Goal: Task Accomplishment & Management: Complete application form

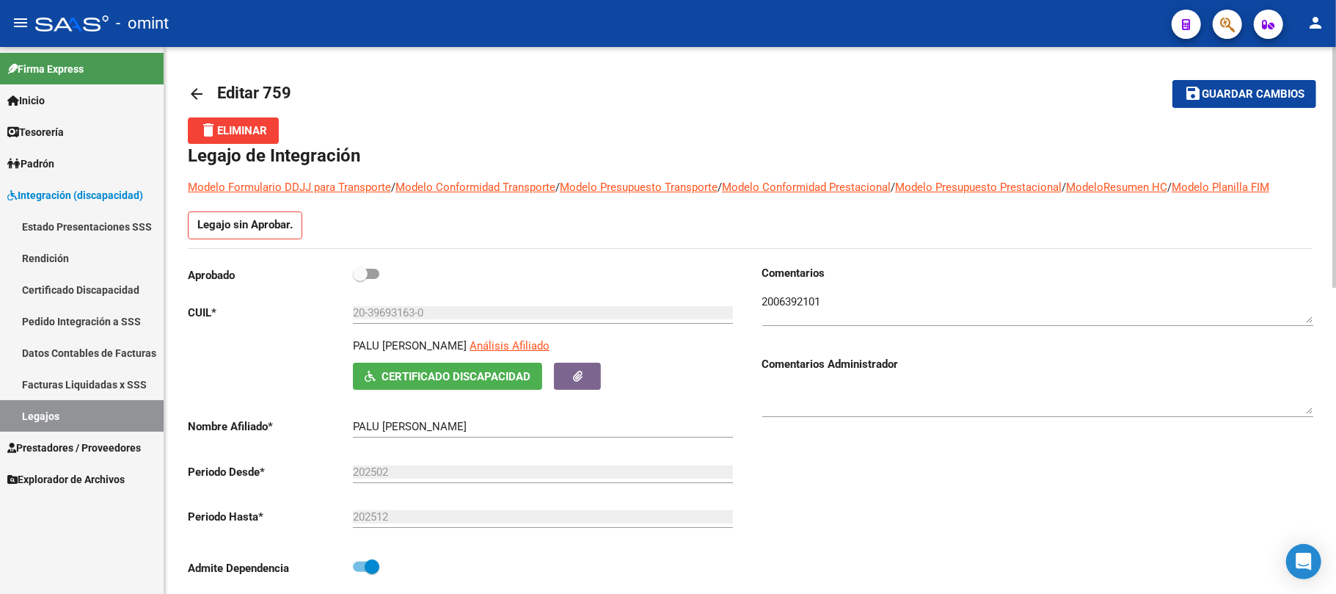
click at [200, 95] on mat-icon "arrow_back" at bounding box center [197, 94] width 18 height 18
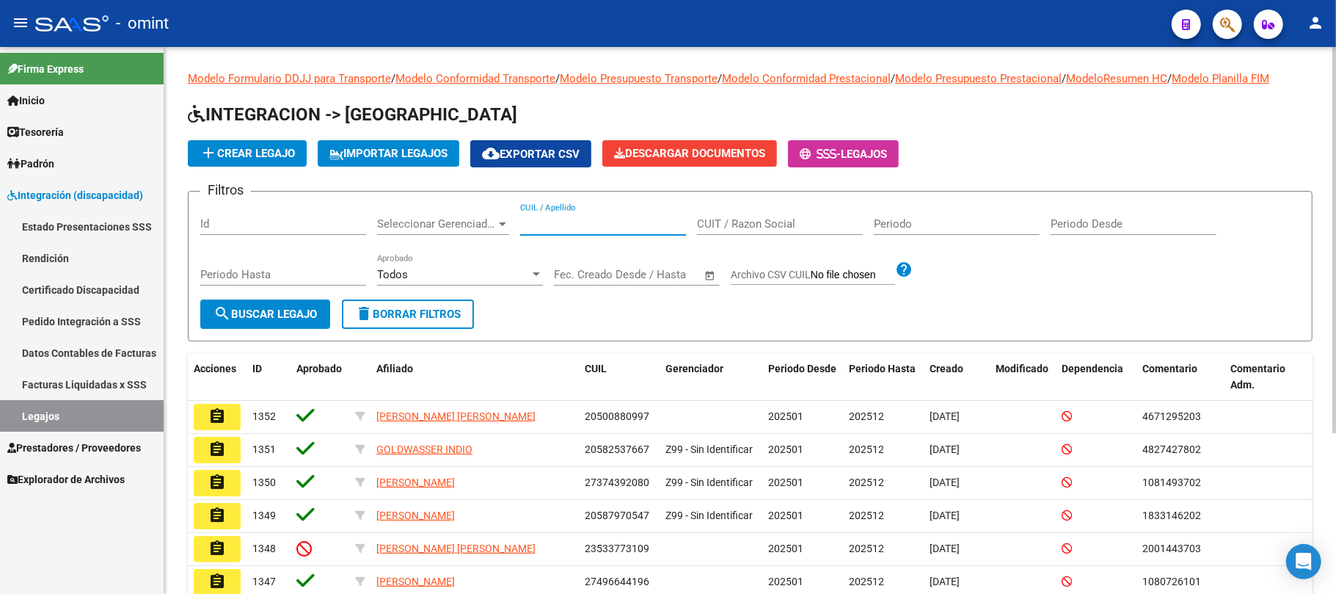
click at [578, 224] on input "CUIL / Apellido" at bounding box center [603, 223] width 166 height 13
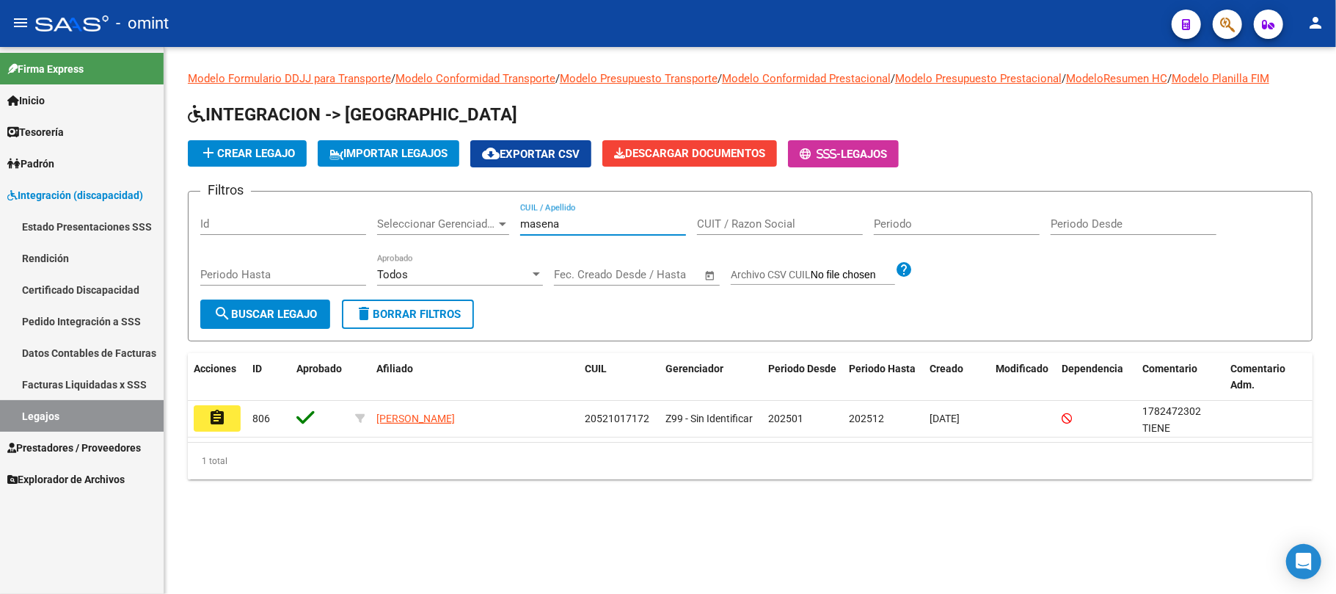
type input "masena"
click at [205, 418] on button "assignment" at bounding box center [217, 418] width 47 height 26
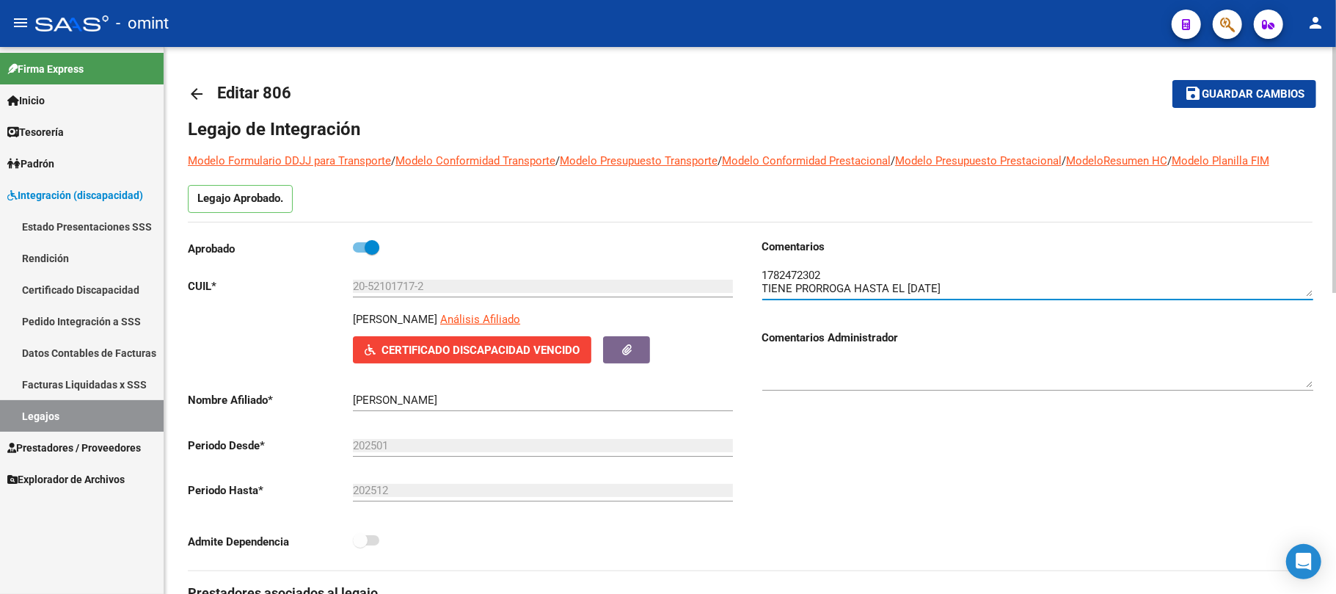
click at [794, 276] on textarea at bounding box center [1037, 281] width 551 height 29
click at [794, 274] on textarea at bounding box center [1037, 281] width 551 height 29
click at [204, 90] on mat-icon "arrow_back" at bounding box center [197, 94] width 18 height 18
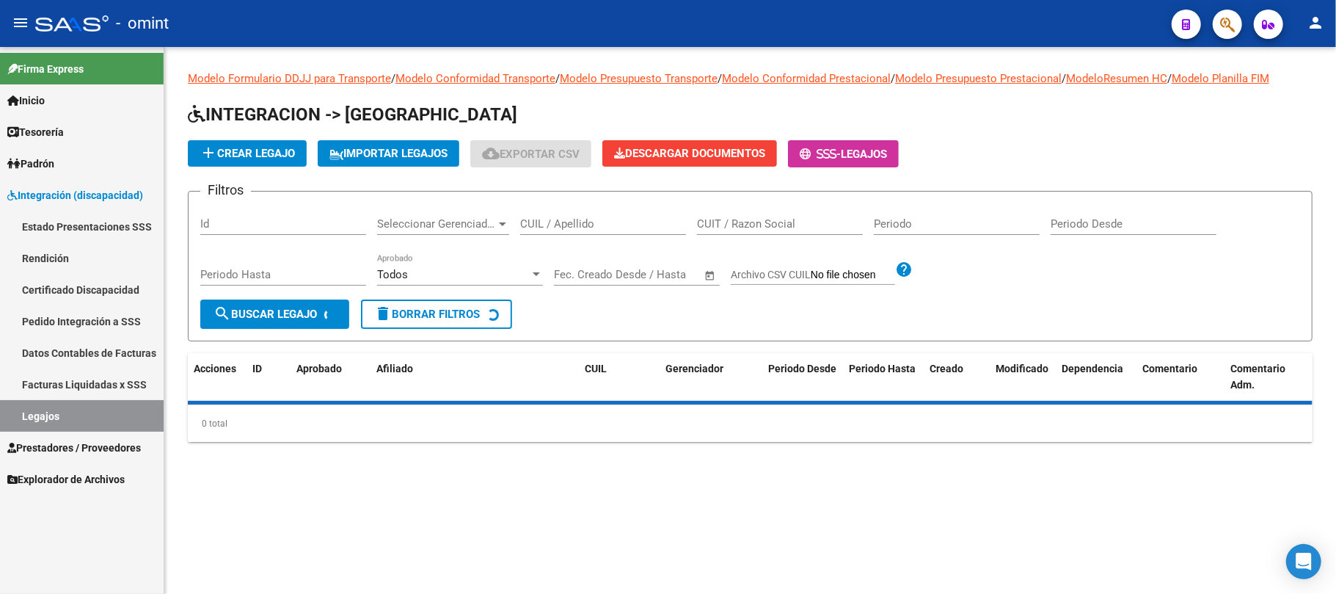
click at [589, 225] on input "CUIL / Apellido" at bounding box center [603, 223] width 166 height 13
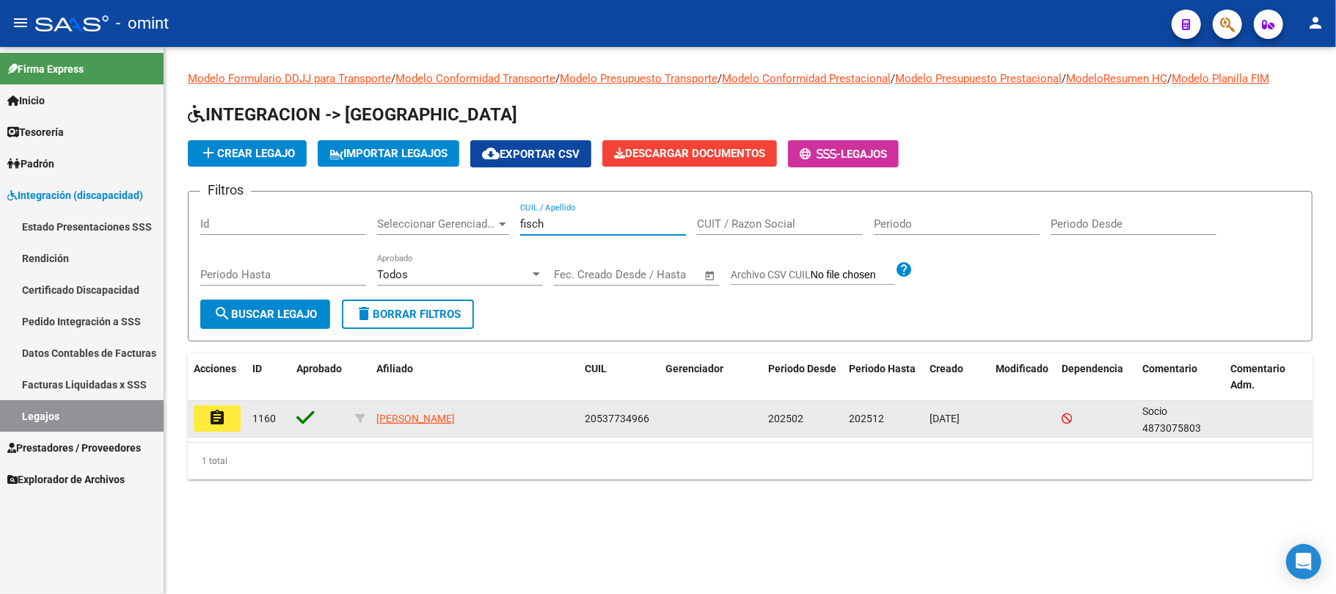
type input "fisch"
click at [238, 412] on button "assignment" at bounding box center [217, 418] width 47 height 26
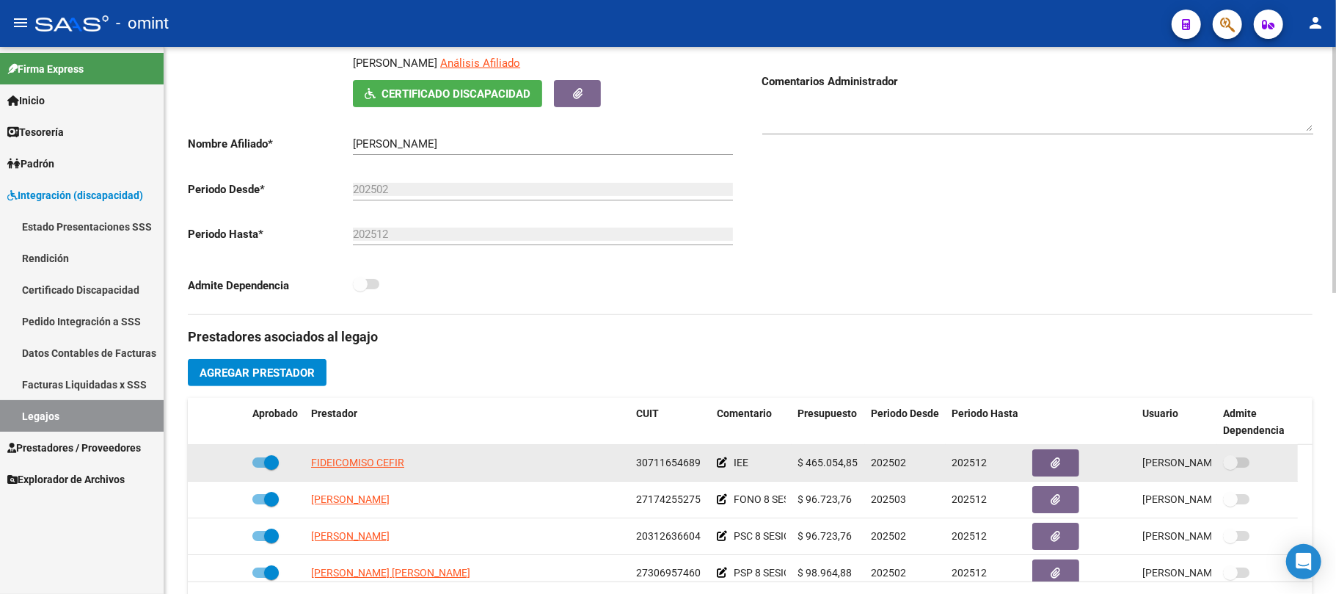
scroll to position [391, 0]
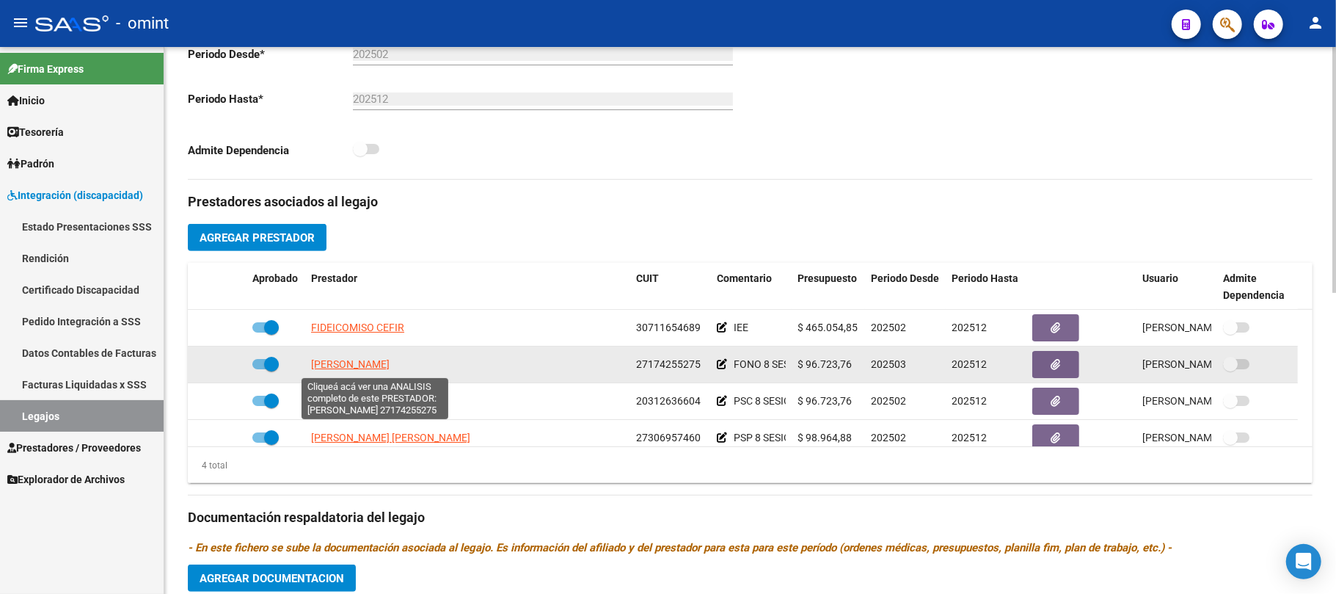
click at [390, 370] on span "[PERSON_NAME]" at bounding box center [350, 364] width 79 height 12
type textarea "27174255275"
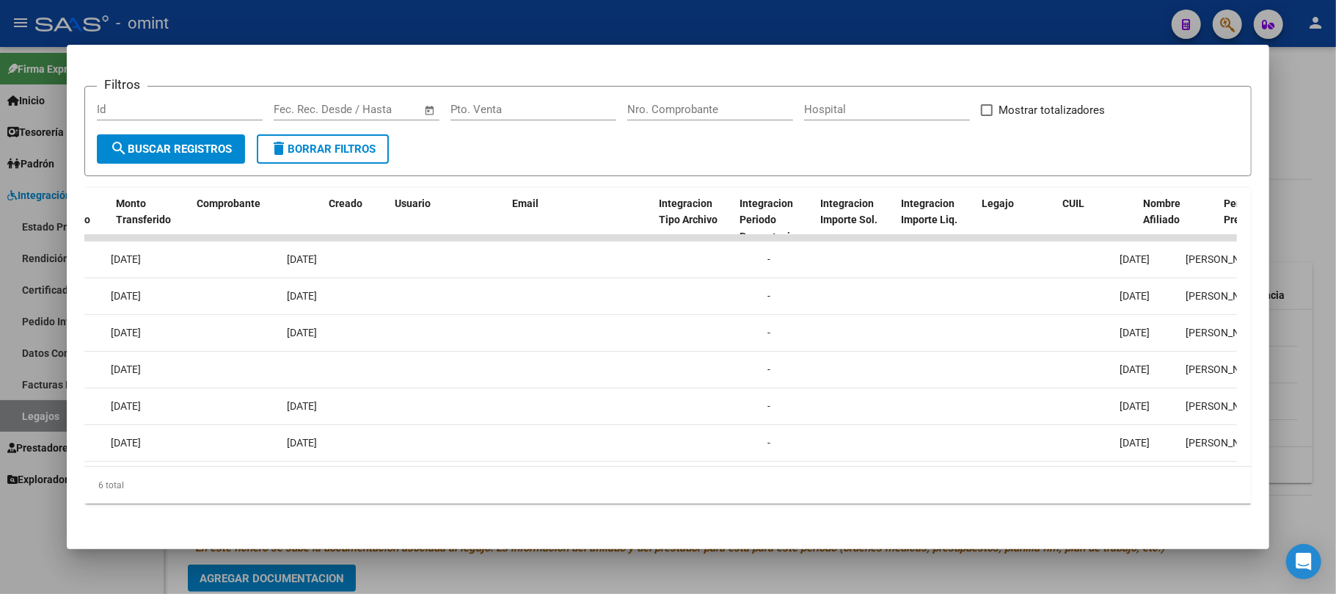
scroll to position [0, 0]
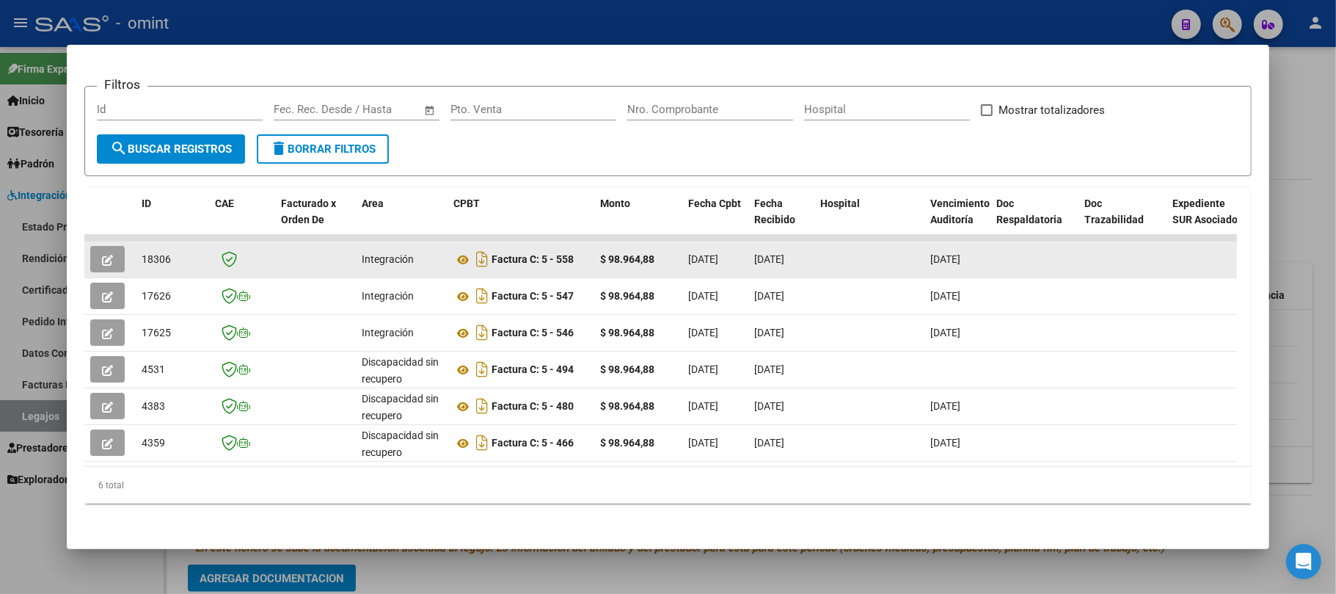
click at [109, 255] on icon "button" at bounding box center [107, 260] width 11 height 11
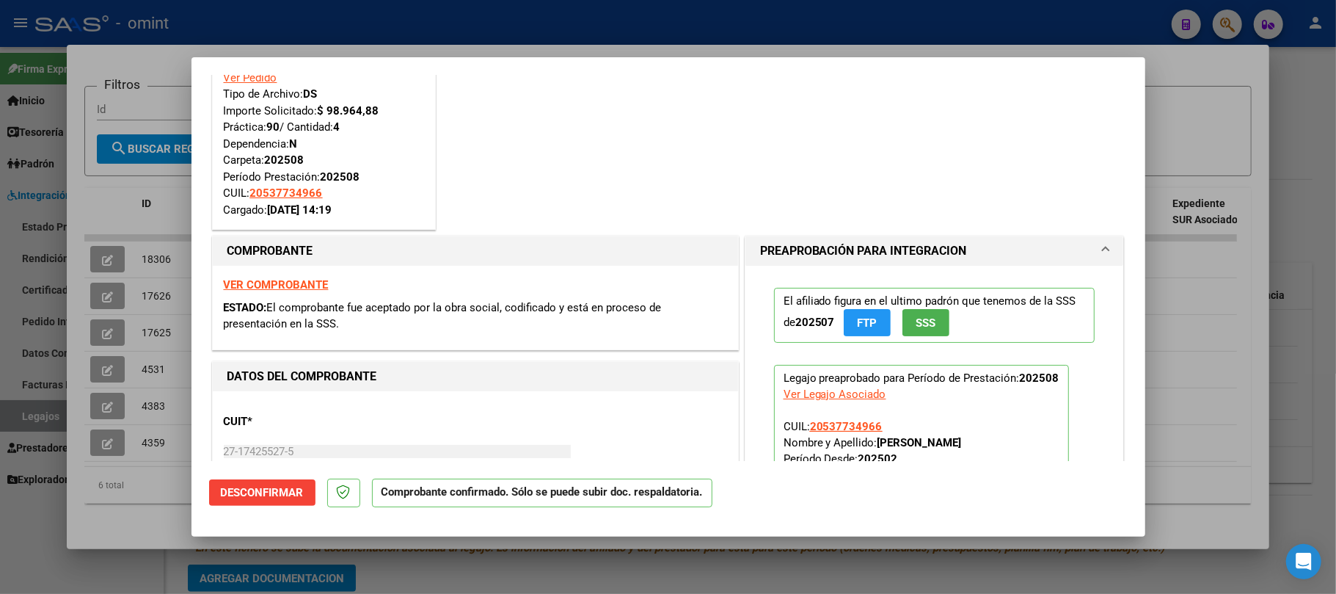
scroll to position [98, 0]
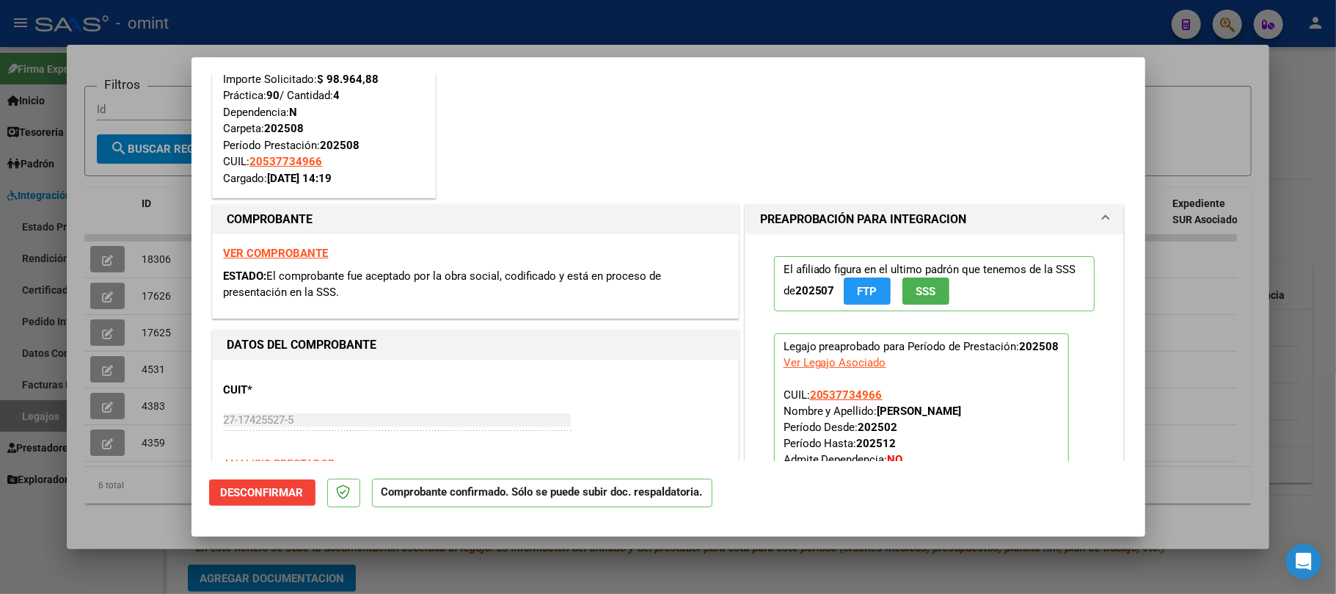
drag, startPoint x: 295, startPoint y: 32, endPoint x: 306, endPoint y: 23, distance: 14.1
click at [296, 31] on div at bounding box center [668, 297] width 1336 height 594
type input "$ 0,00"
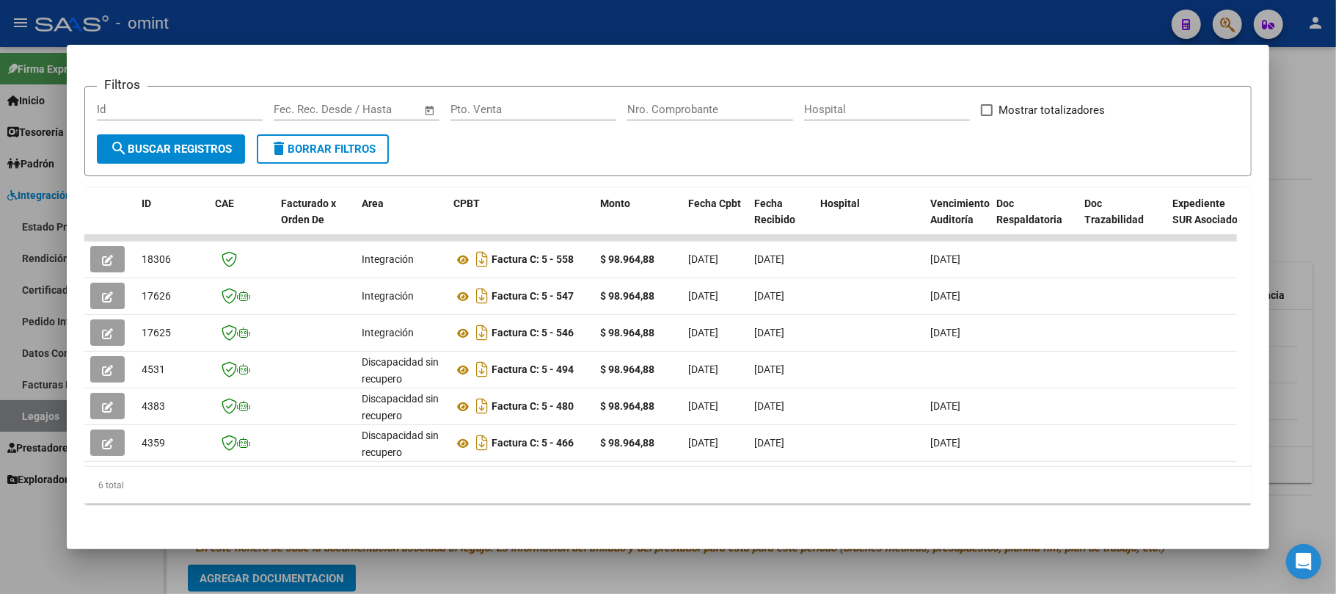
click at [30, 110] on div at bounding box center [668, 297] width 1336 height 594
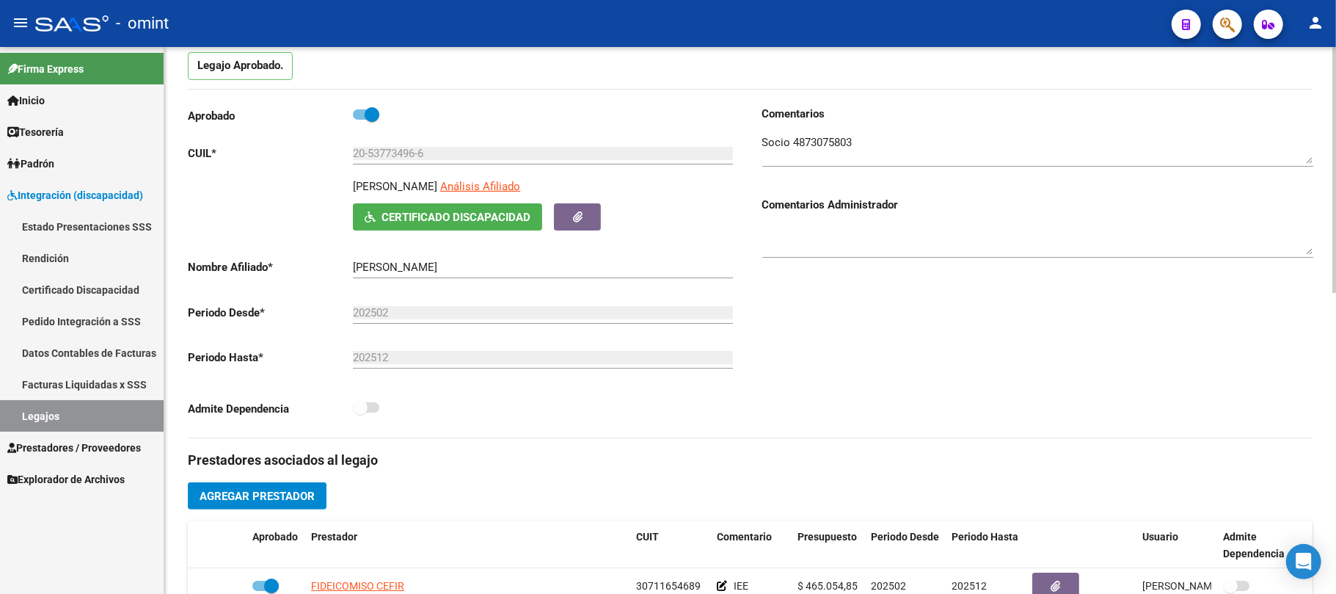
scroll to position [0, 0]
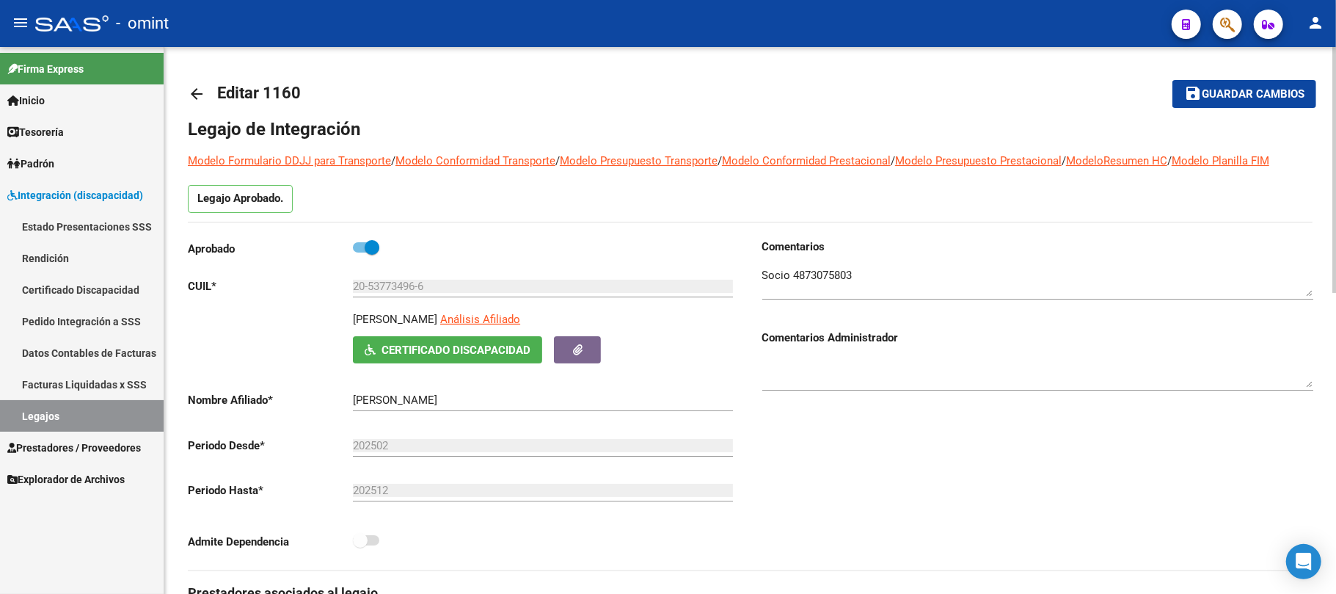
click at [194, 94] on mat-icon "arrow_back" at bounding box center [197, 94] width 18 height 18
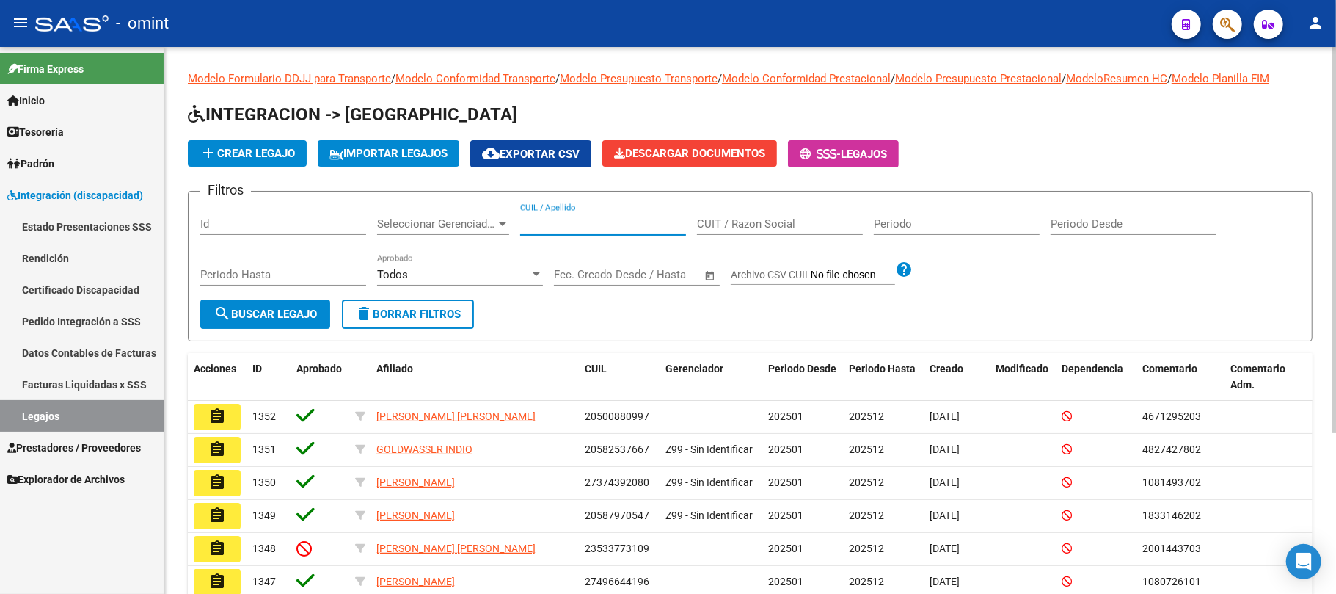
click at [556, 224] on input "CUIL / Apellido" at bounding box center [603, 223] width 166 height 13
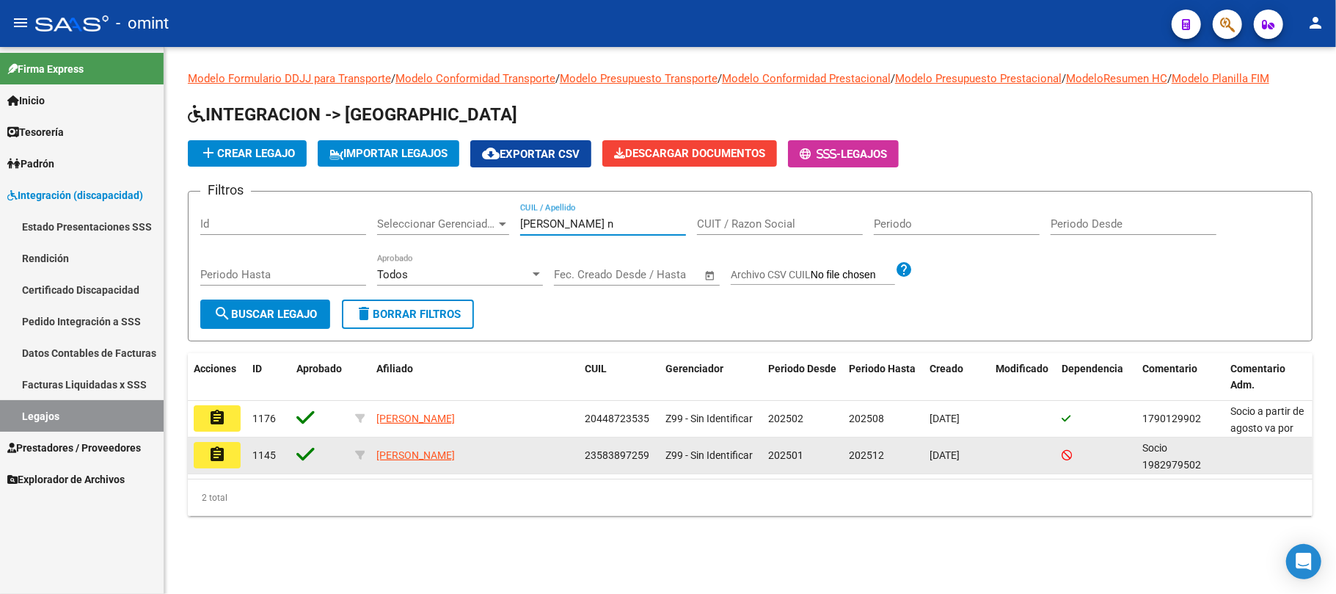
type input "[PERSON_NAME] n"
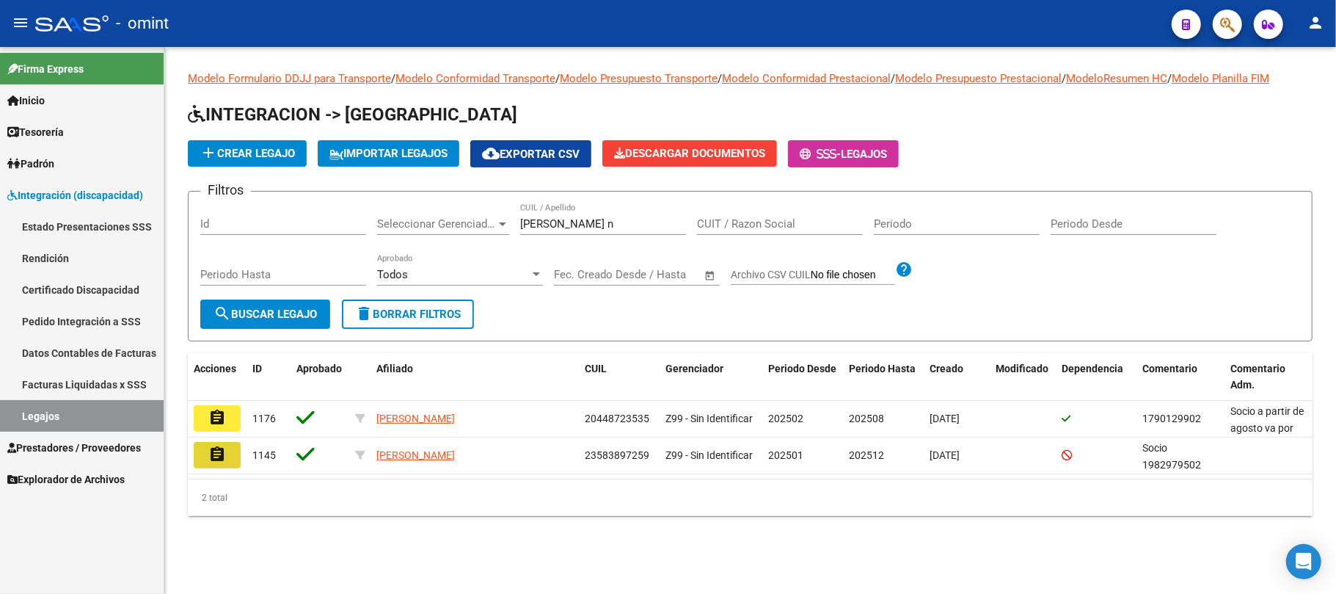
click at [223, 449] on mat-icon "assignment" at bounding box center [217, 454] width 18 height 18
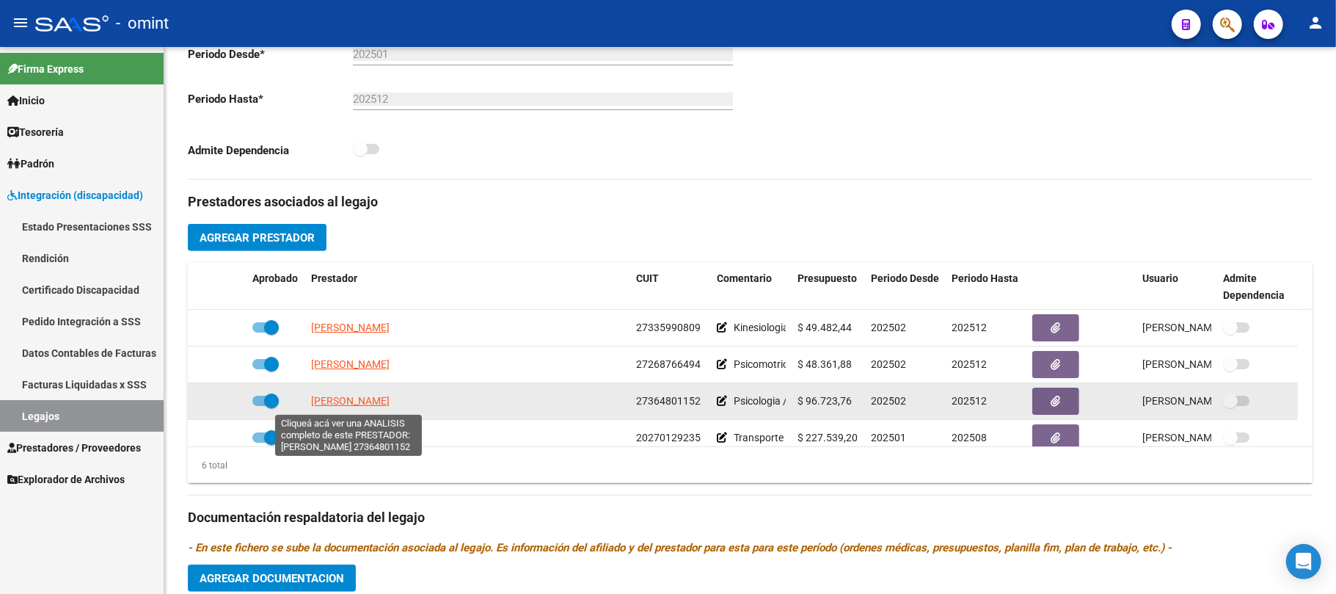
click at [340, 400] on span "[PERSON_NAME]" at bounding box center [350, 401] width 79 height 12
type textarea "27364801152"
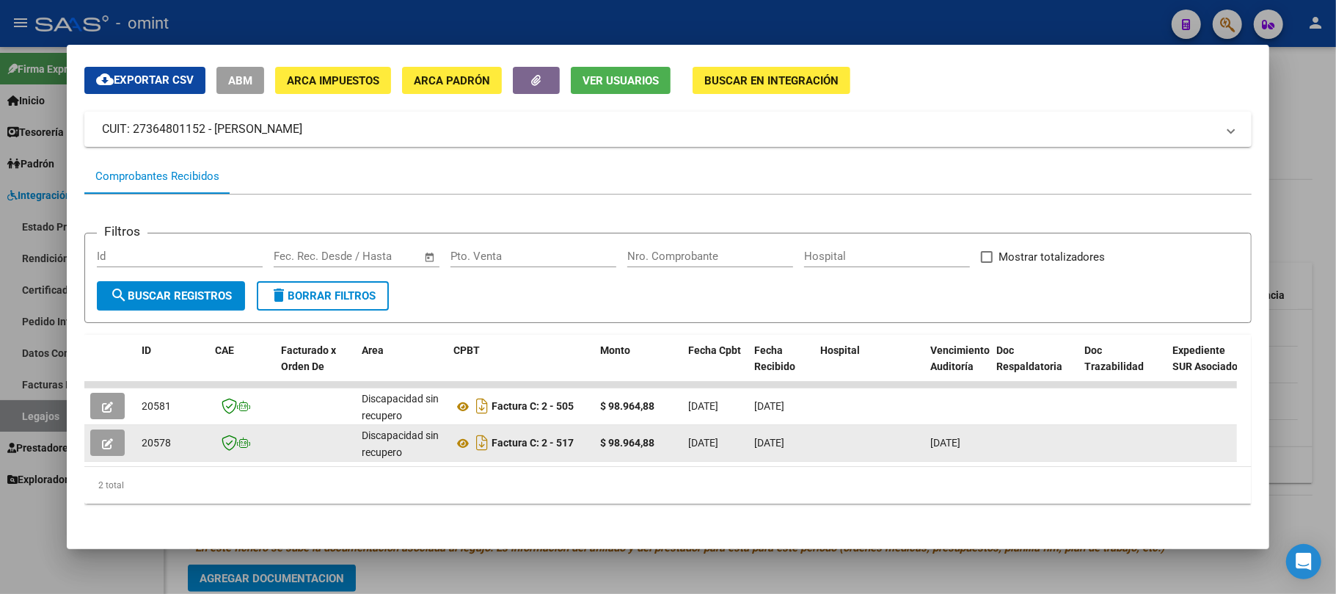
click at [106, 438] on icon "button" at bounding box center [107, 443] width 11 height 11
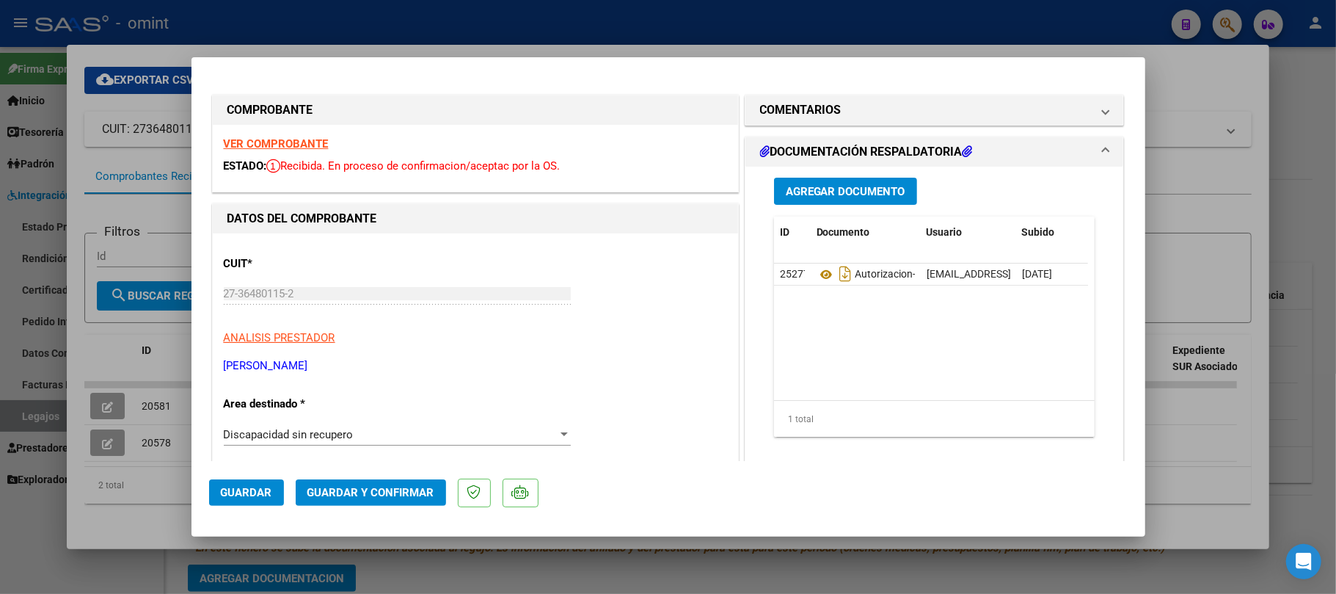
click at [397, 24] on div at bounding box center [668, 297] width 1336 height 594
type input "$ 0,00"
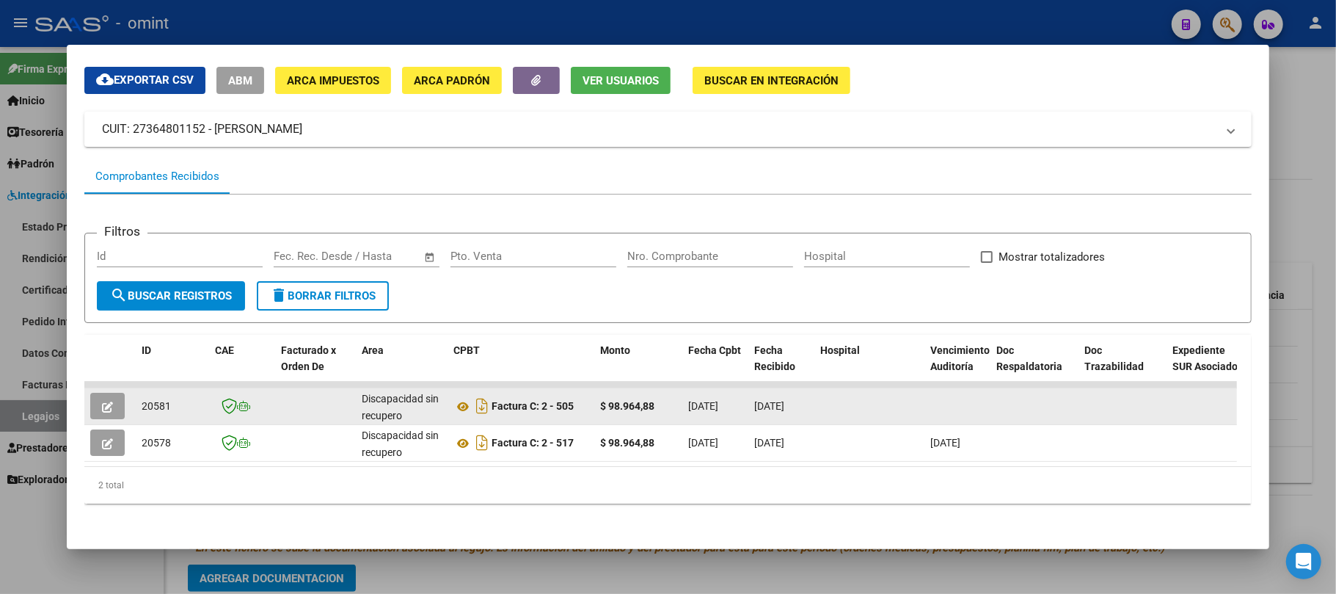
click at [119, 393] on button "button" at bounding box center [107, 406] width 34 height 26
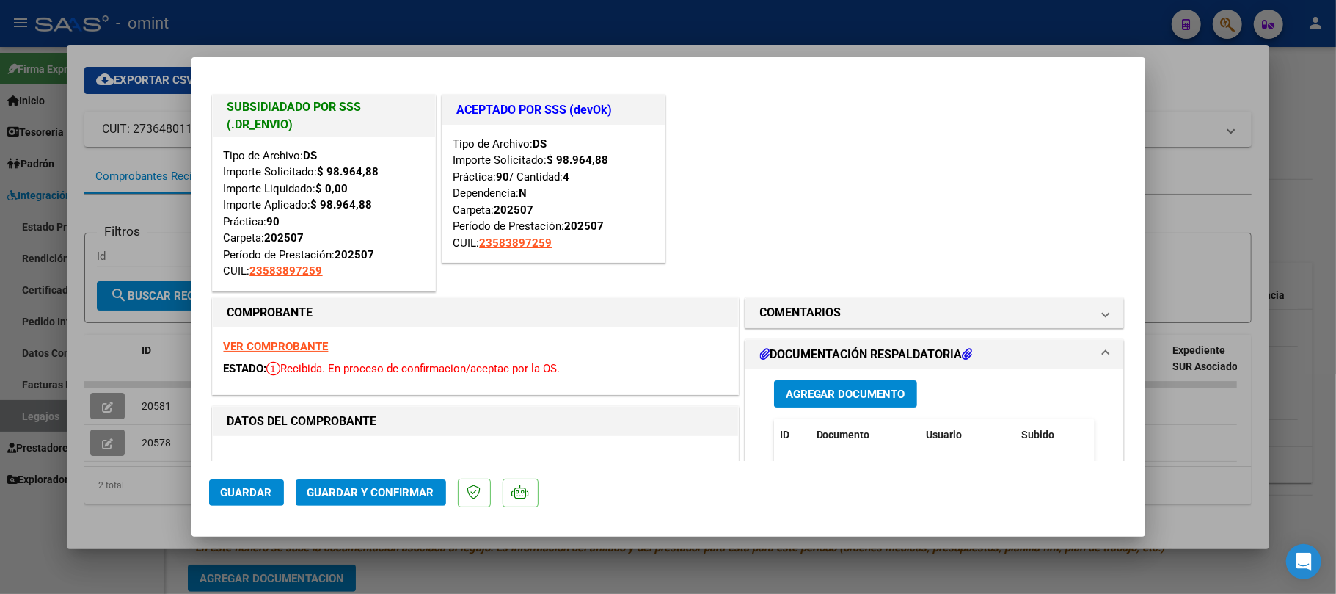
click at [693, 23] on div at bounding box center [668, 297] width 1336 height 594
type input "$ 0,00"
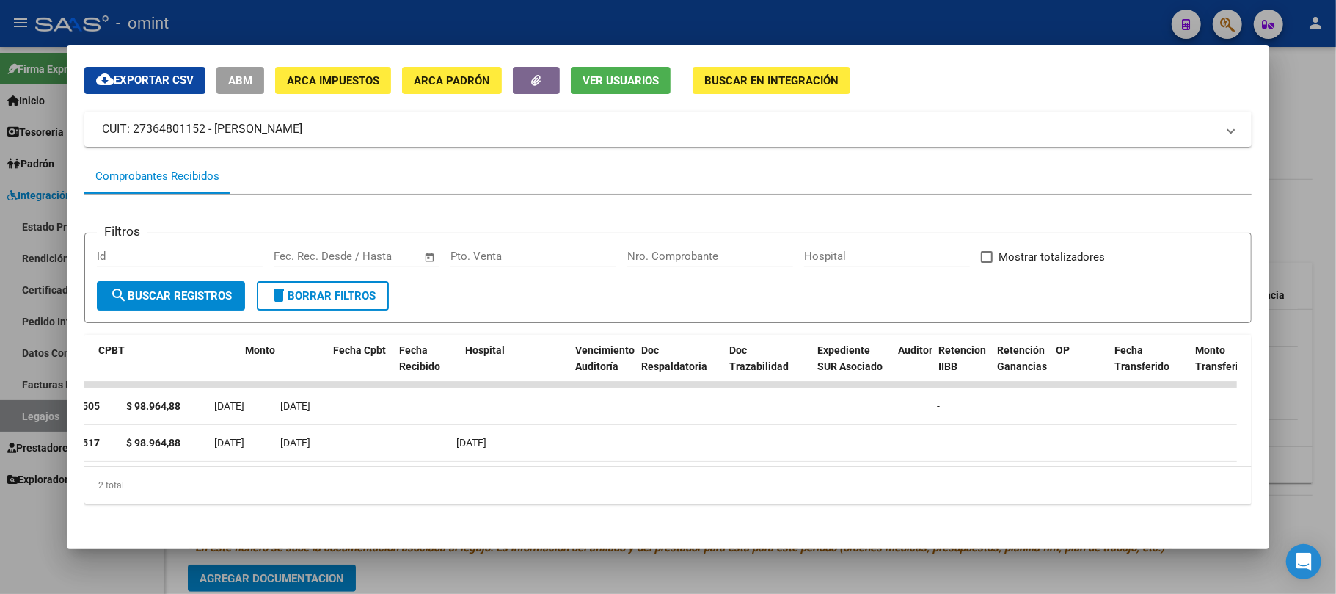
scroll to position [0, 837]
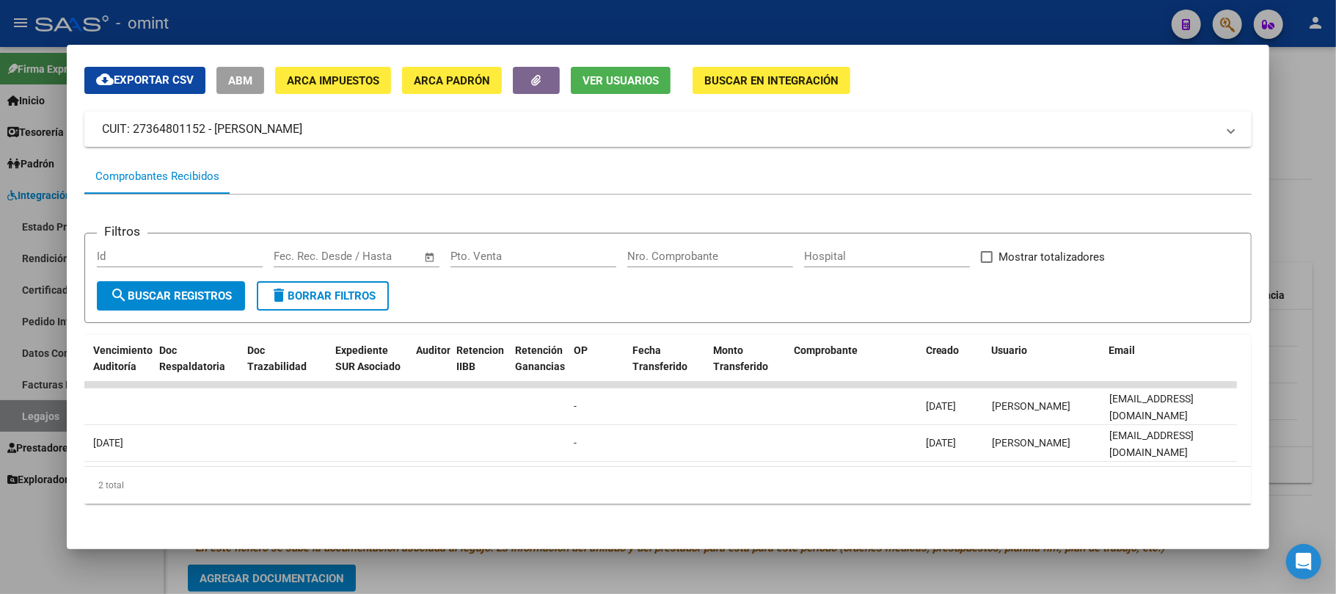
click at [650, 490] on div "2 total" at bounding box center [667, 485] width 1167 height 37
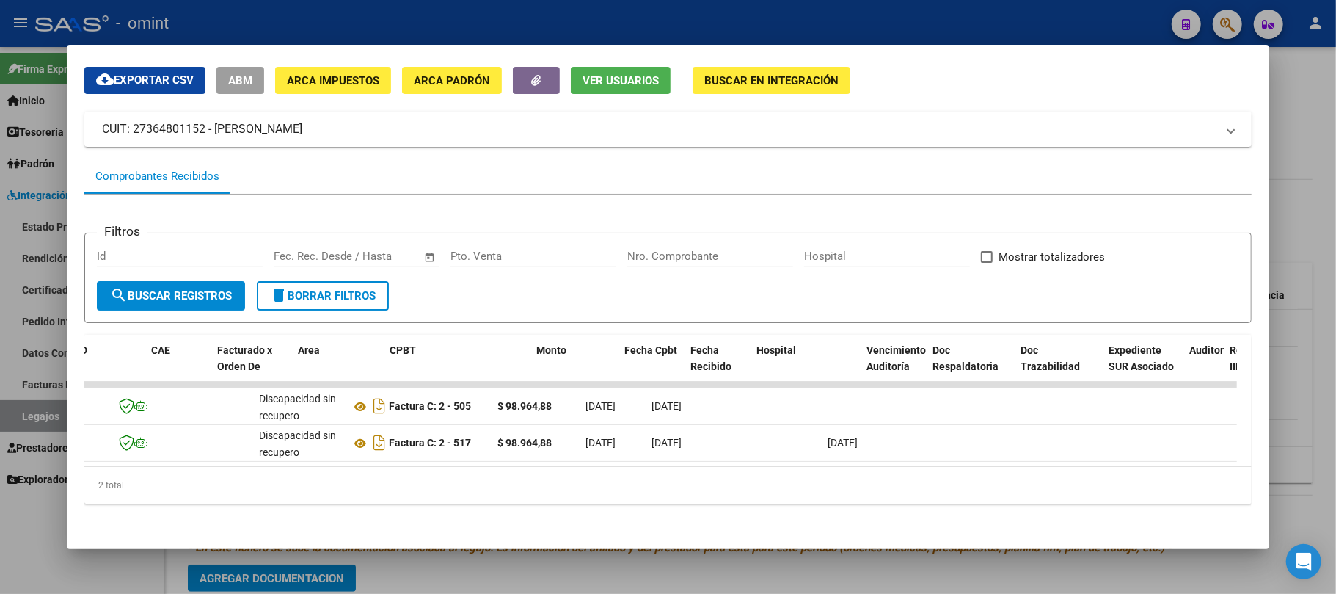
scroll to position [0, 0]
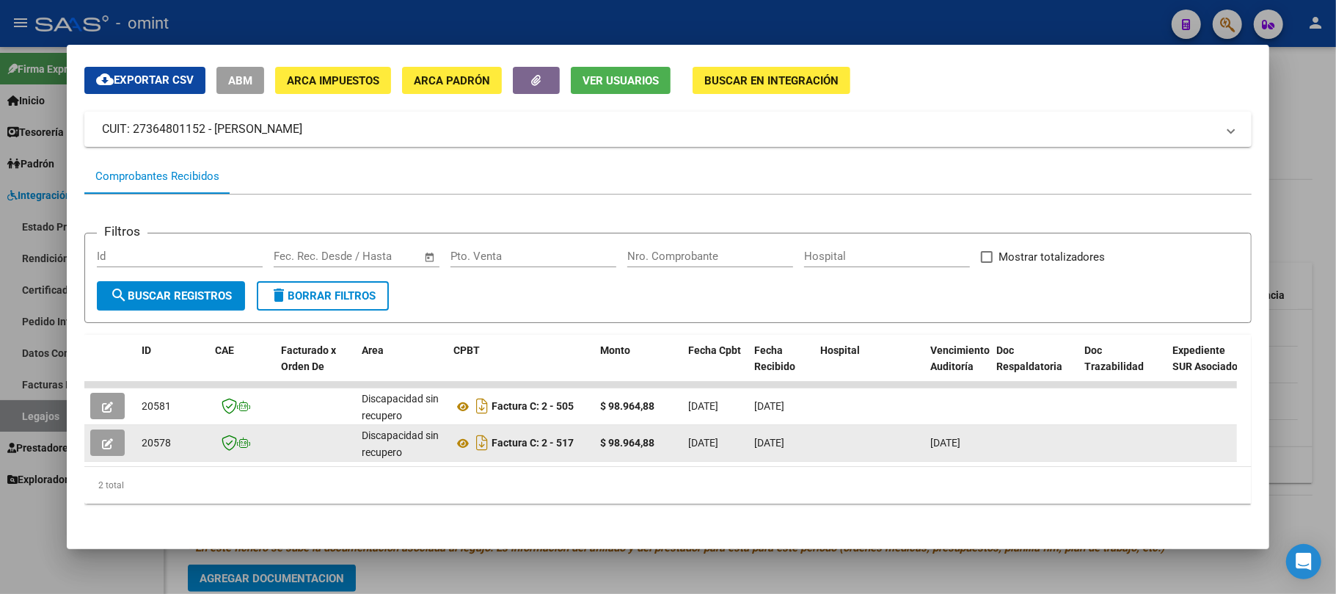
click at [119, 429] on button "button" at bounding box center [107, 442] width 34 height 26
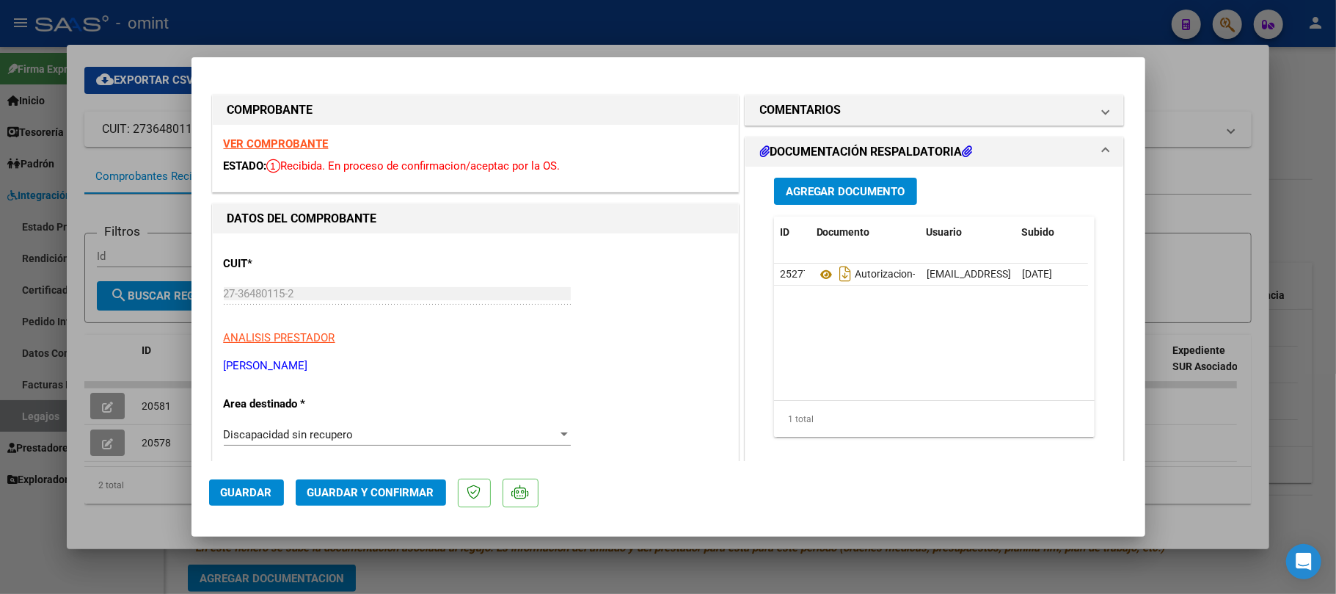
click at [441, 28] on div at bounding box center [668, 297] width 1336 height 594
type input "$ 0,00"
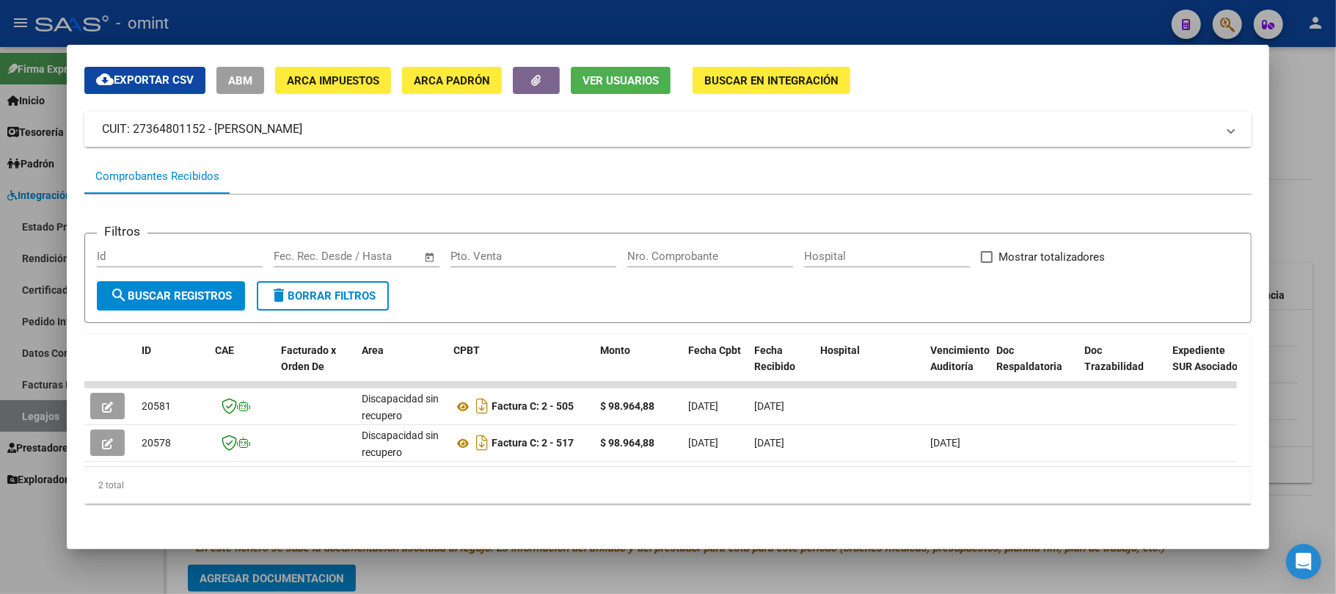
drag, startPoint x: 506, startPoint y: 453, endPoint x: 724, endPoint y: 487, distance: 220.5
click at [793, 485] on div "ID CAE Facturado x Orden De Area CPBT Monto Fecha Cpbt Fecha Recibido Hospital …" at bounding box center [667, 420] width 1167 height 170
click at [168, 492] on div "2 total" at bounding box center [667, 485] width 1167 height 37
click at [101, 471] on div "2 total" at bounding box center [667, 485] width 1167 height 37
click at [103, 484] on div "2 total" at bounding box center [667, 485] width 1167 height 37
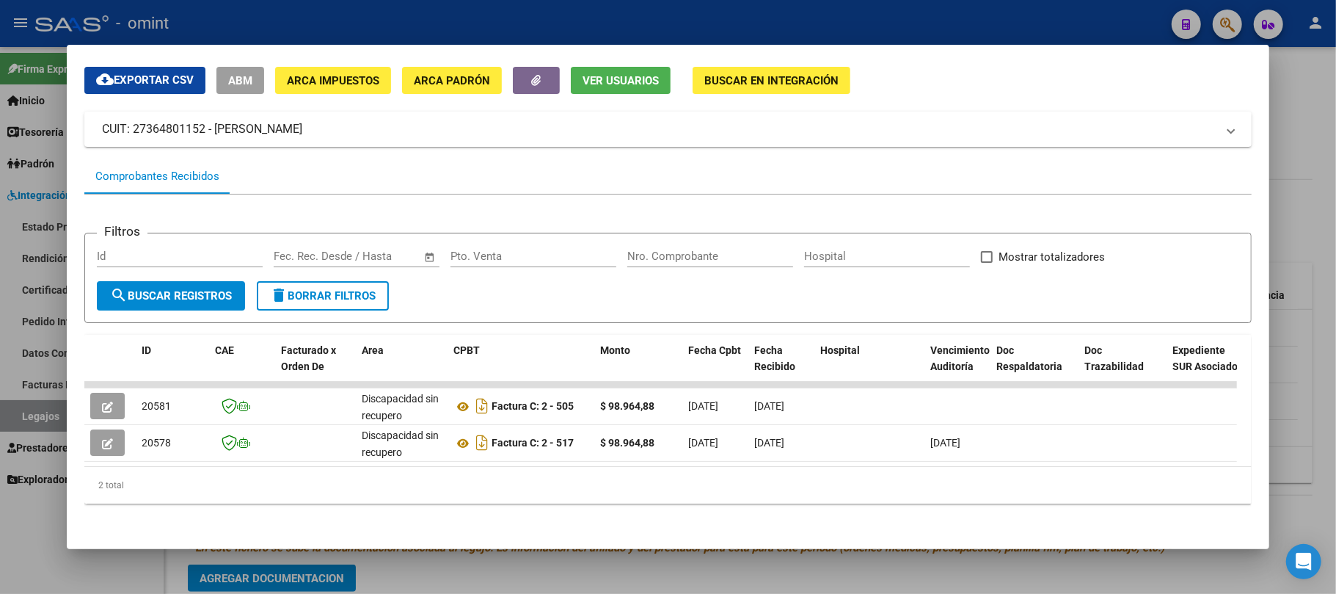
click at [92, 489] on div "2 total" at bounding box center [667, 485] width 1167 height 37
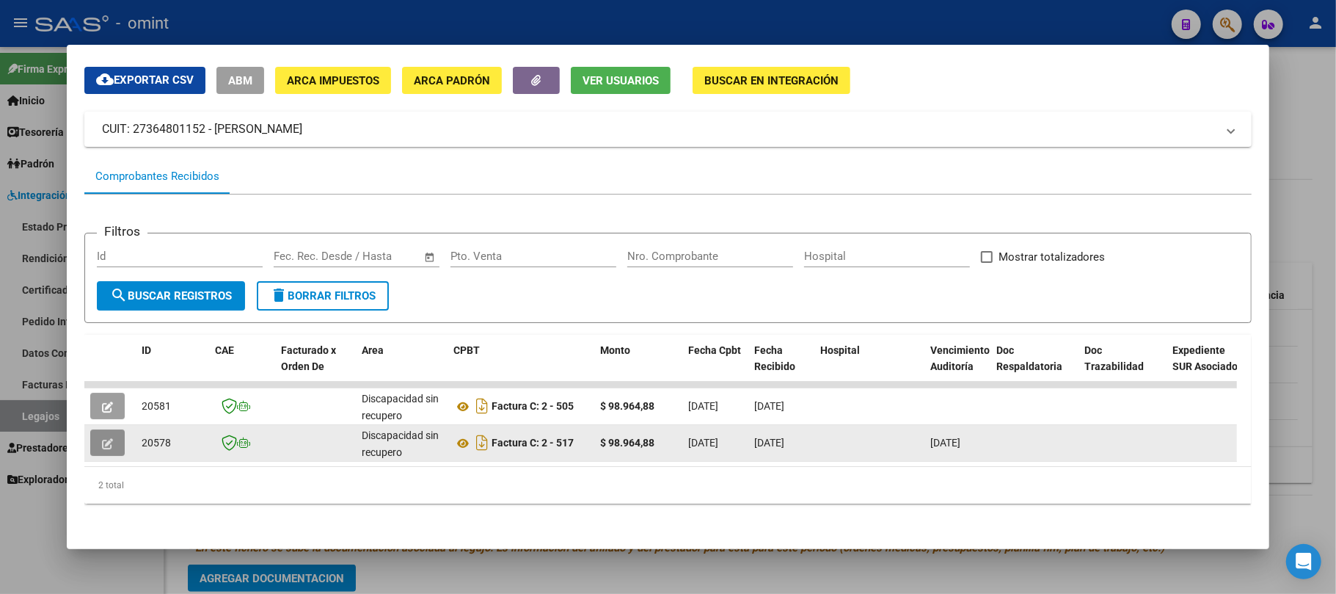
click at [112, 438] on icon "button" at bounding box center [107, 443] width 11 height 11
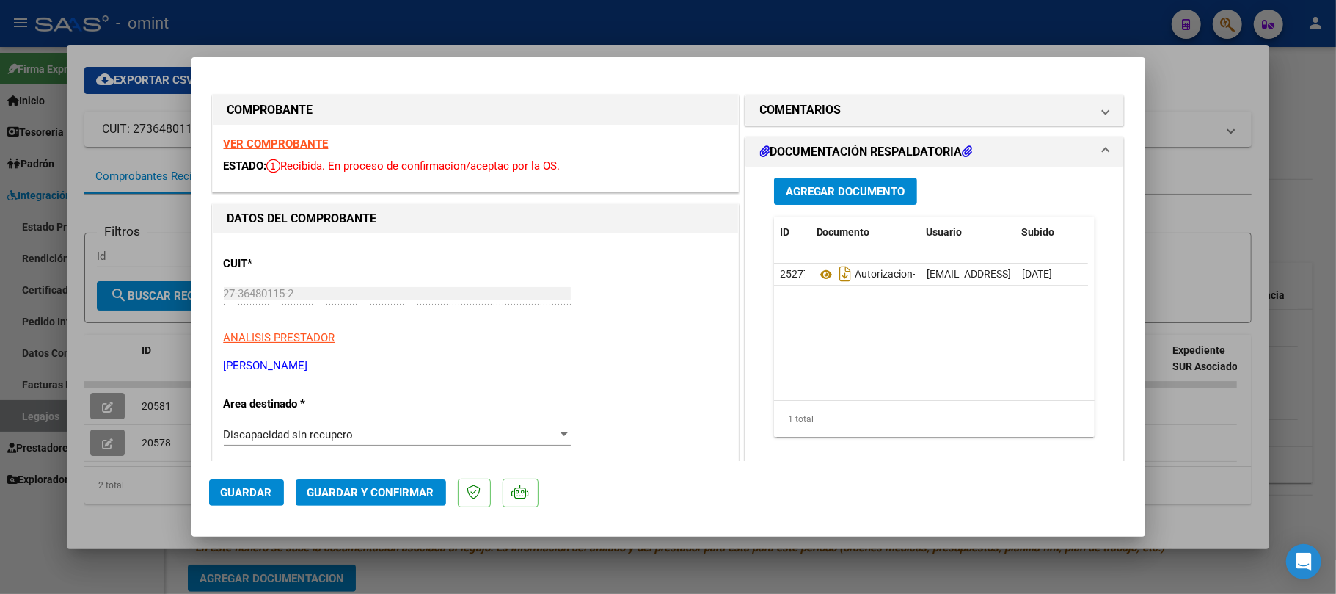
click at [307, 135] on div "VER COMPROBANTE ESTADO: Recibida. En proceso de confirmacion/aceptac por la OS." at bounding box center [475, 158] width 525 height 67
click at [311, 147] on strong "VER COMPROBANTE" at bounding box center [276, 143] width 105 height 13
click at [273, 45] on div at bounding box center [668, 297] width 1336 height 594
type input "$ 0,00"
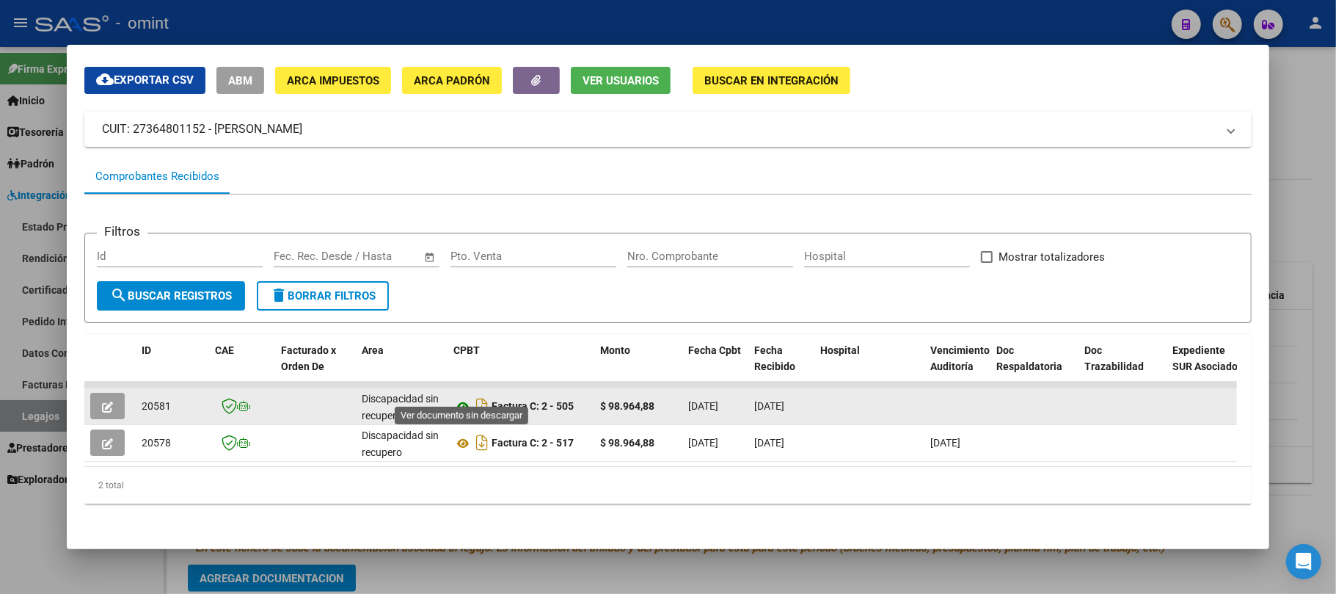
click at [459, 398] on icon at bounding box center [462, 407] width 19 height 18
click at [465, 398] on icon at bounding box center [462, 407] width 19 height 18
click at [100, 393] on button "button" at bounding box center [107, 406] width 34 height 26
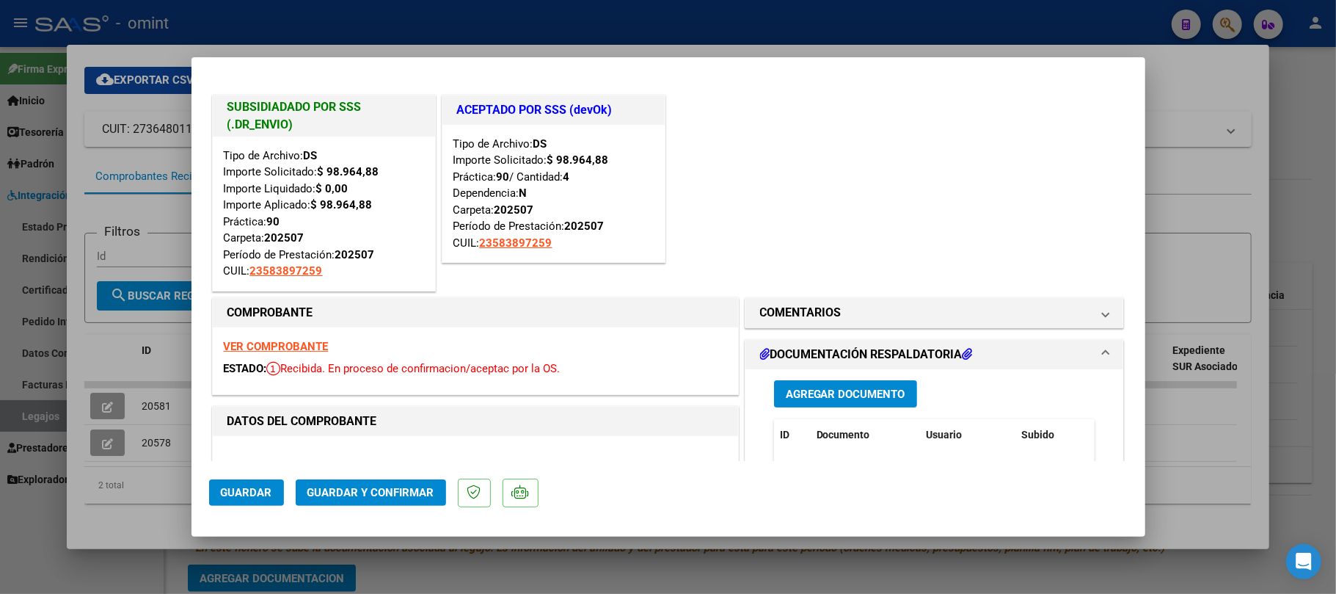
click at [153, 208] on div at bounding box center [668, 297] width 1336 height 594
type input "$ 0,00"
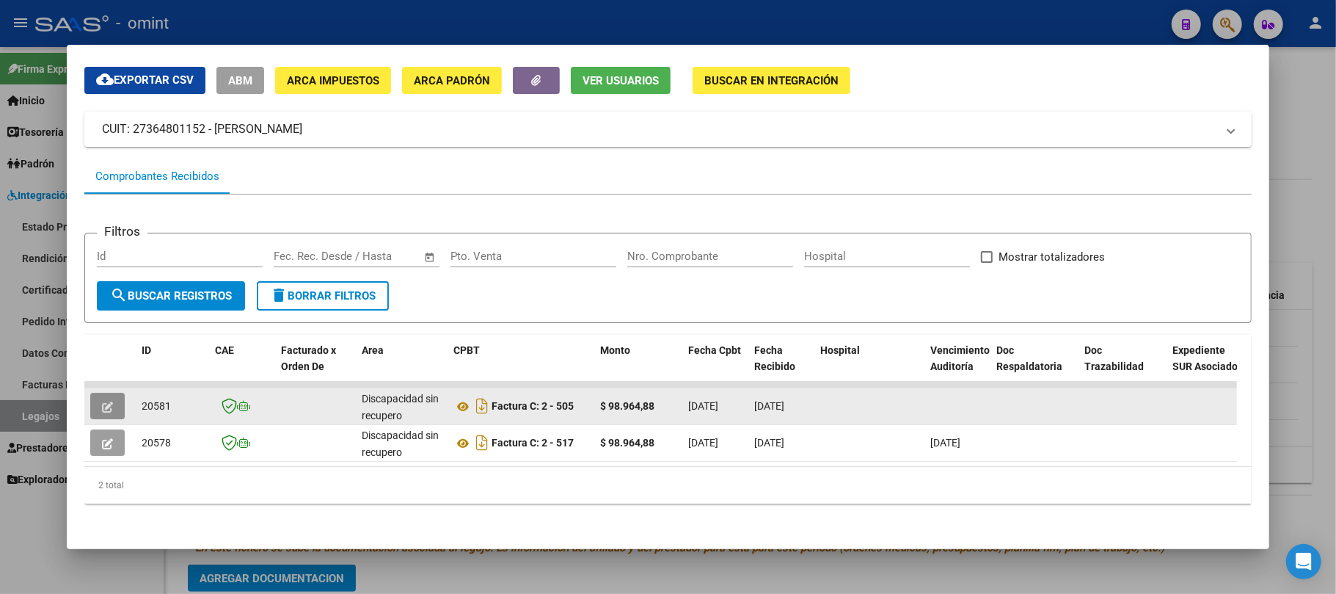
click at [110, 401] on icon "button" at bounding box center [107, 406] width 11 height 11
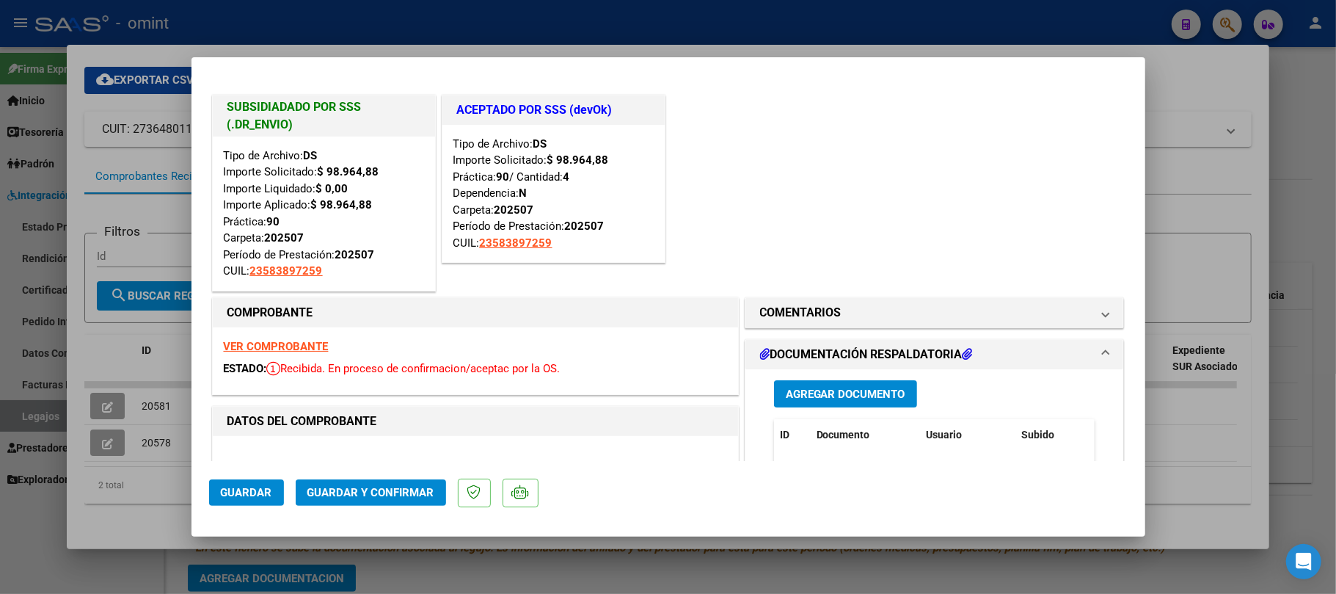
click at [167, 329] on div at bounding box center [668, 297] width 1336 height 594
type input "$ 0,00"
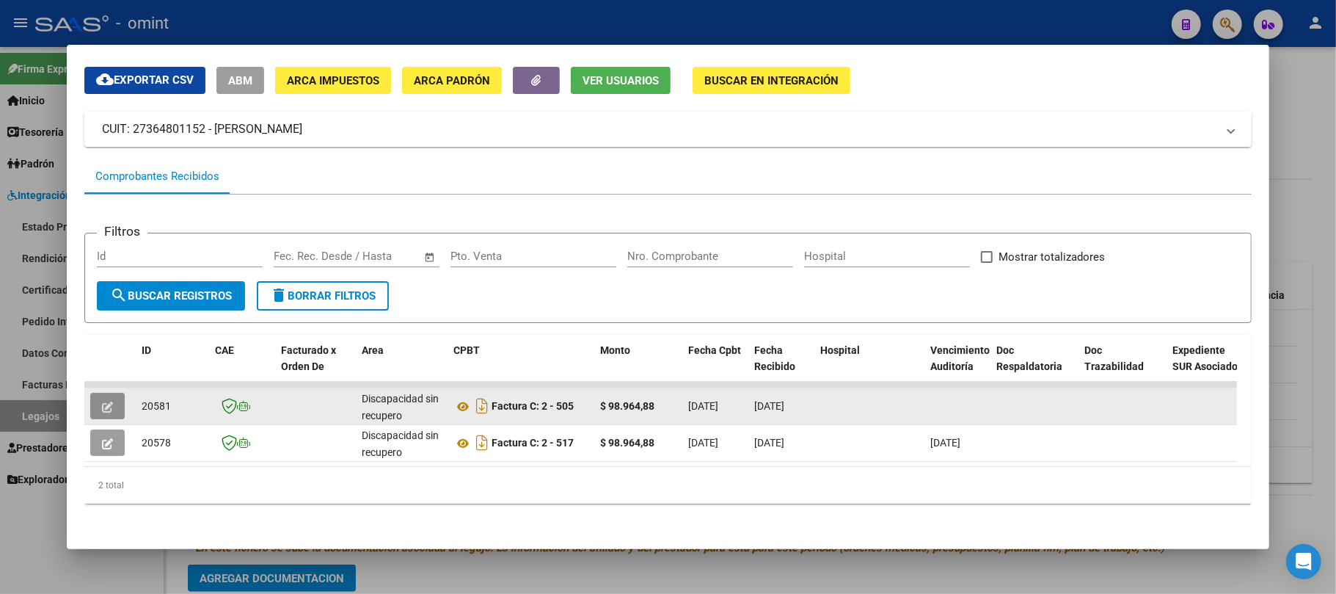
click at [109, 401] on icon "button" at bounding box center [107, 406] width 11 height 11
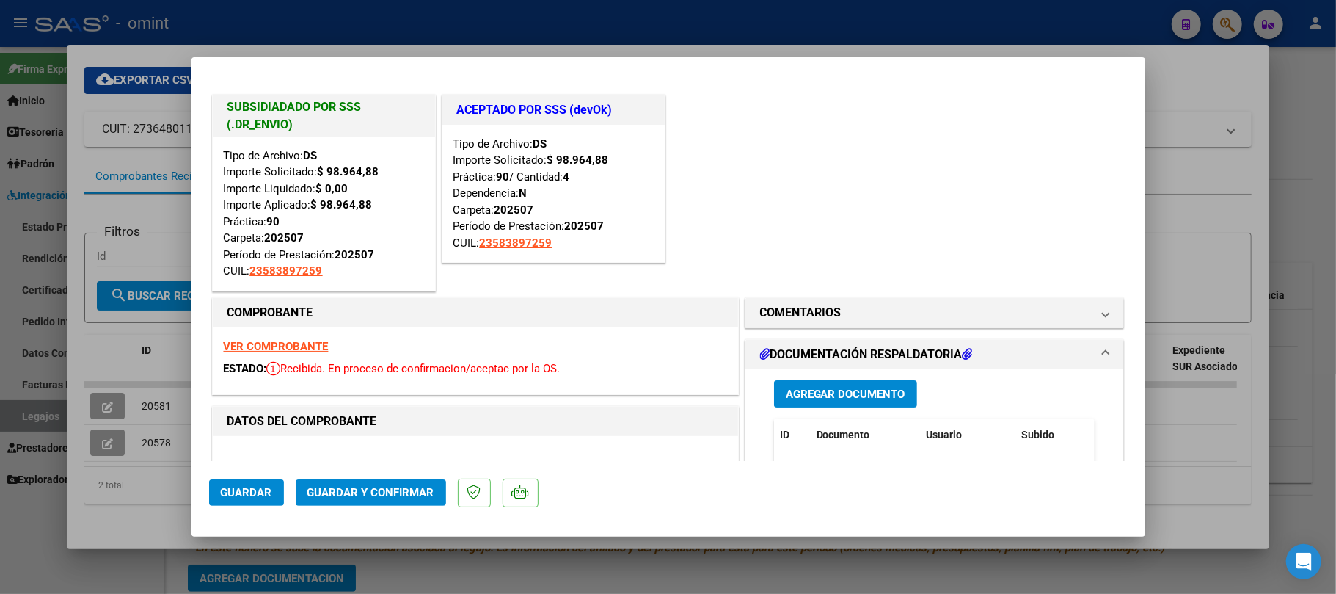
drag, startPoint x: 236, startPoint y: 106, endPoint x: 394, endPoint y: 157, distance: 165.7
click at [394, 157] on div "SUBSIDIADADO POR SSS (.DR_ENVIO) Tipo de Archivo: DS Importe Solicitado: $ 98.9…" at bounding box center [324, 193] width 224 height 197
click at [308, 133] on h1 "SUBSIDIADADO POR SSS (.DR_ENVIO)" at bounding box center [323, 115] width 193 height 35
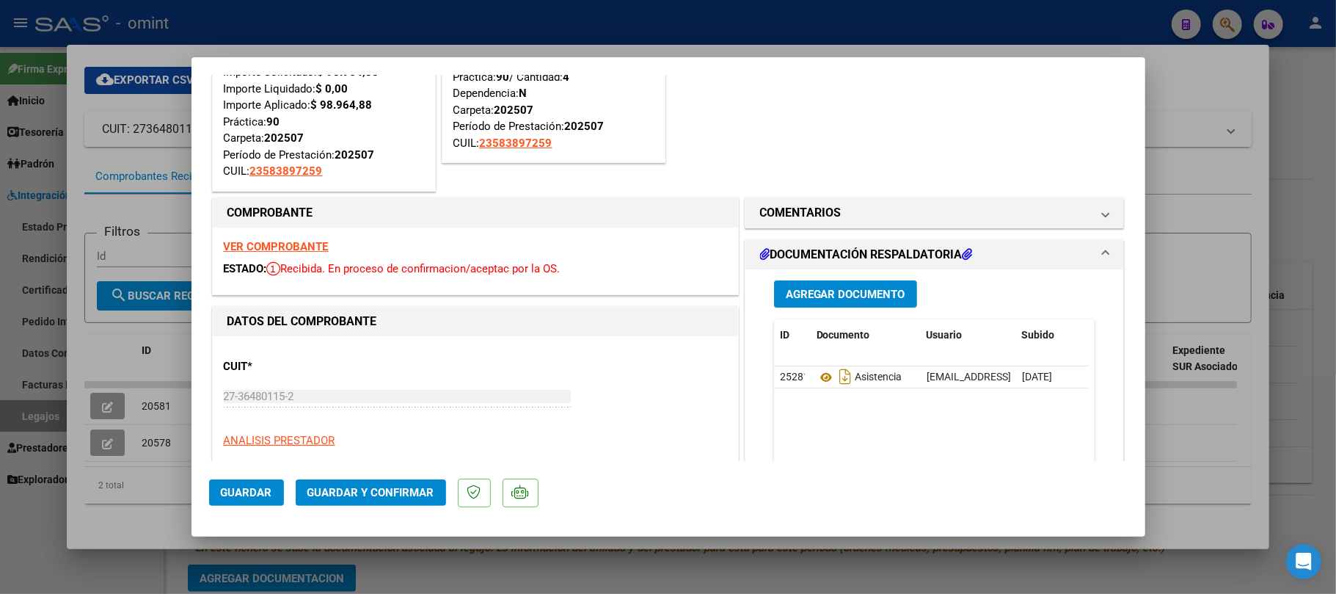
scroll to position [294, 0]
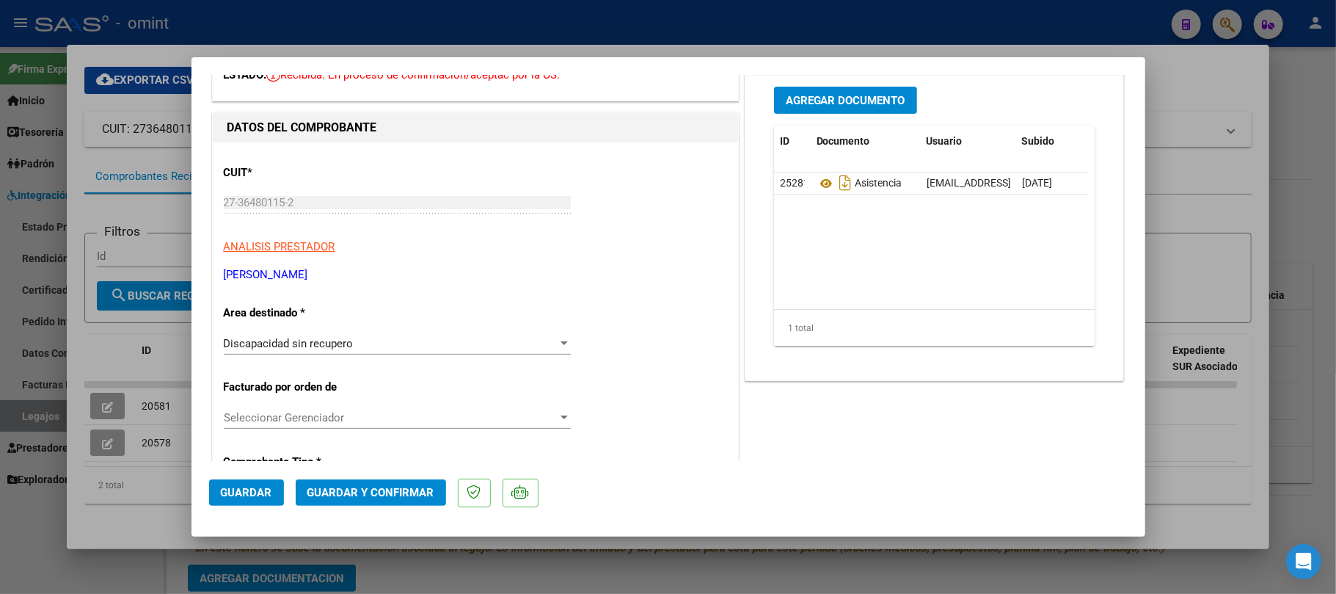
click at [405, 342] on div "Discapacidad sin recupero" at bounding box center [391, 343] width 334 height 13
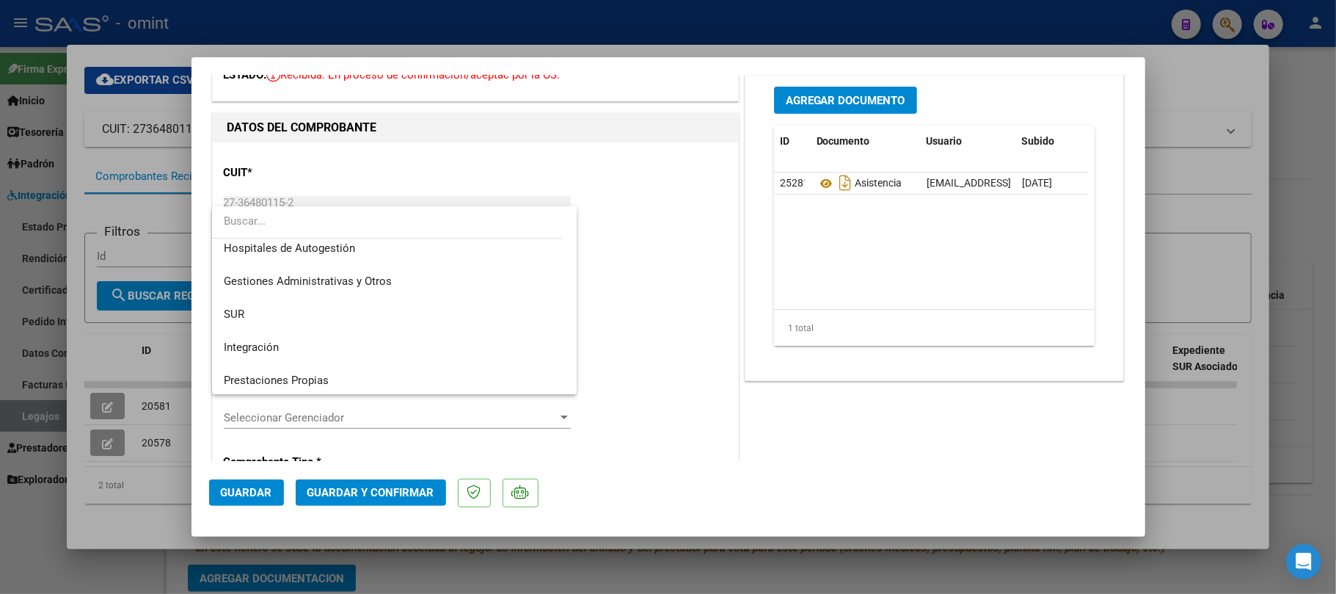
scroll to position [0, 0]
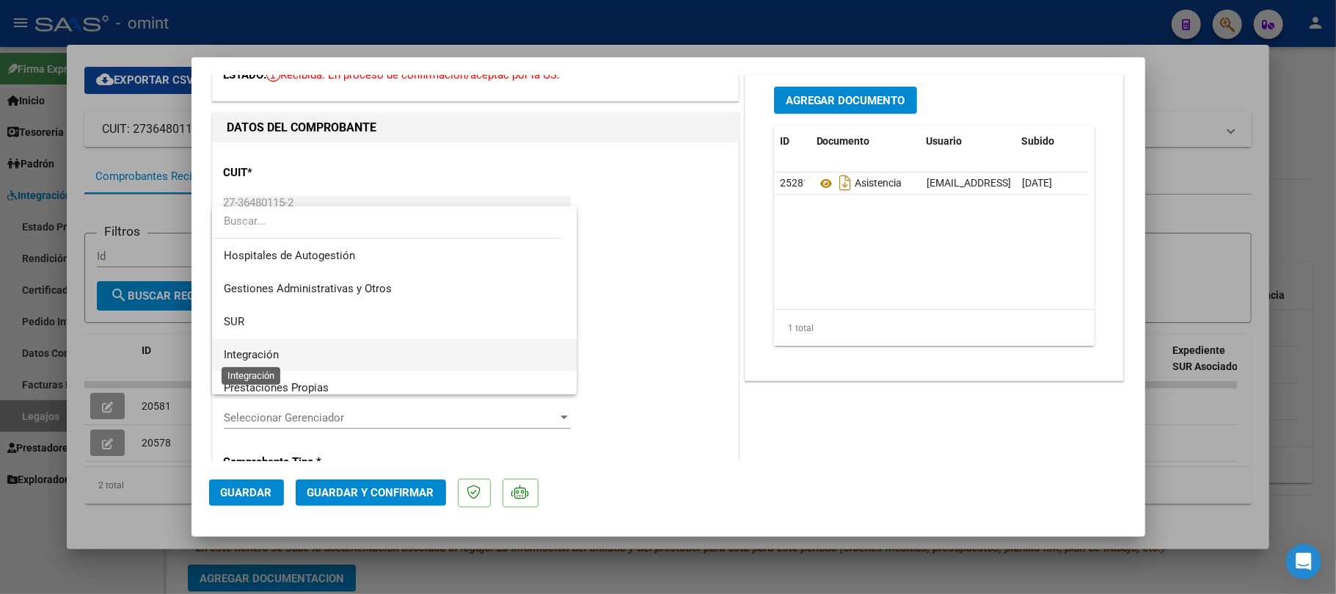
drag, startPoint x: 270, startPoint y: 350, endPoint x: 335, endPoint y: 351, distance: 64.6
click at [270, 351] on span "Integración" at bounding box center [251, 354] width 55 height 13
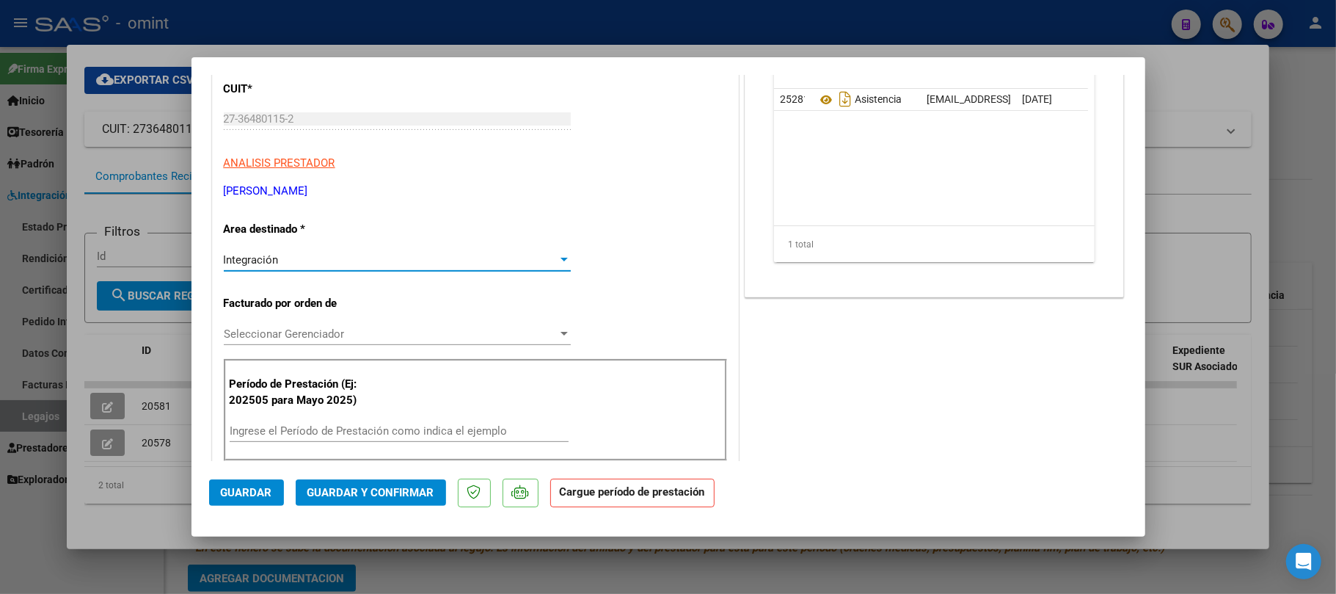
scroll to position [489, 0]
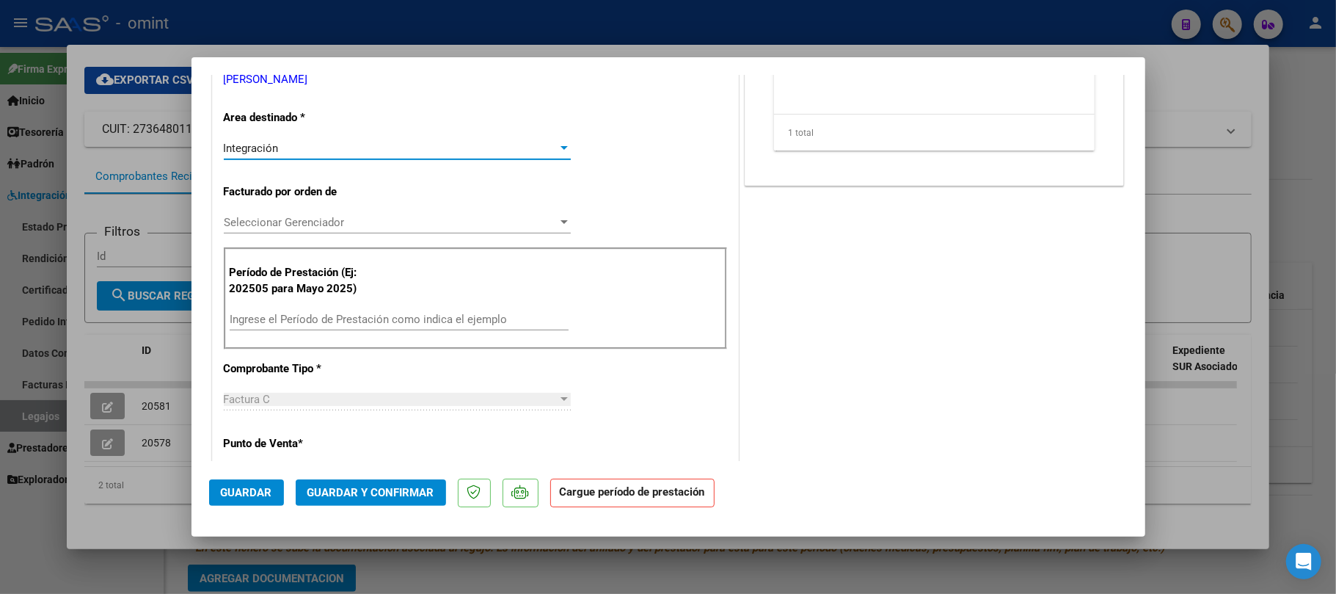
drag, startPoint x: 313, startPoint y: 320, endPoint x: 329, endPoint y: 324, distance: 17.4
click at [314, 320] on input "Ingrese el Período de Prestación como indica el ejemplo" at bounding box center [399, 319] width 339 height 13
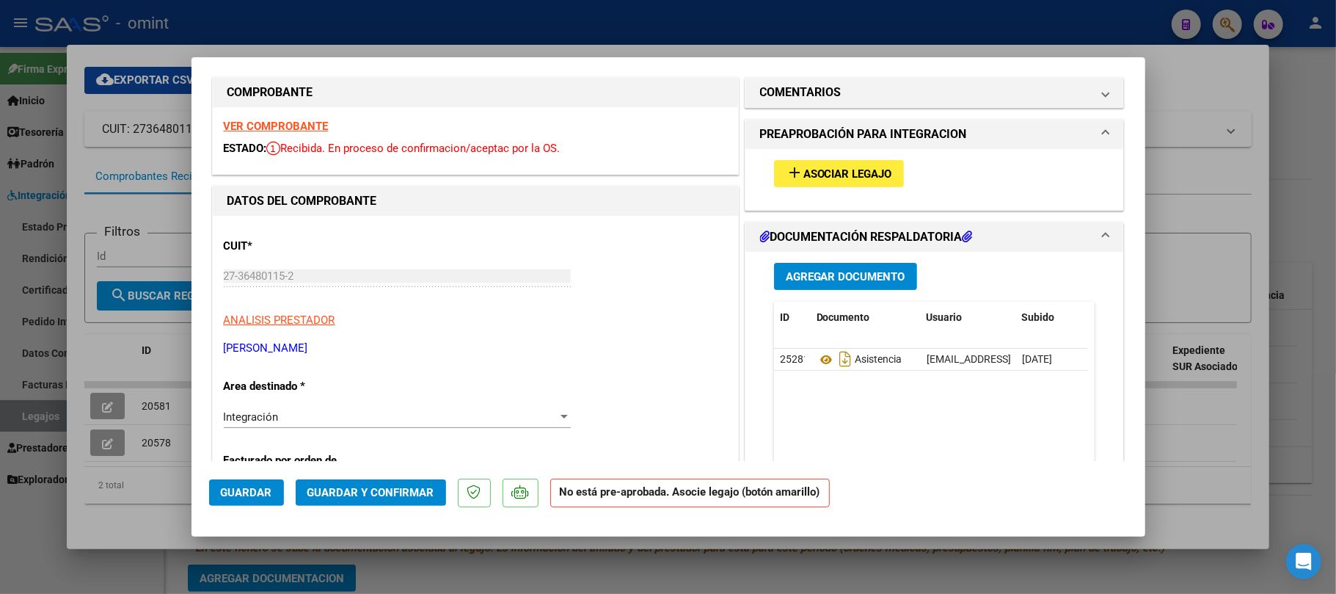
scroll to position [195, 0]
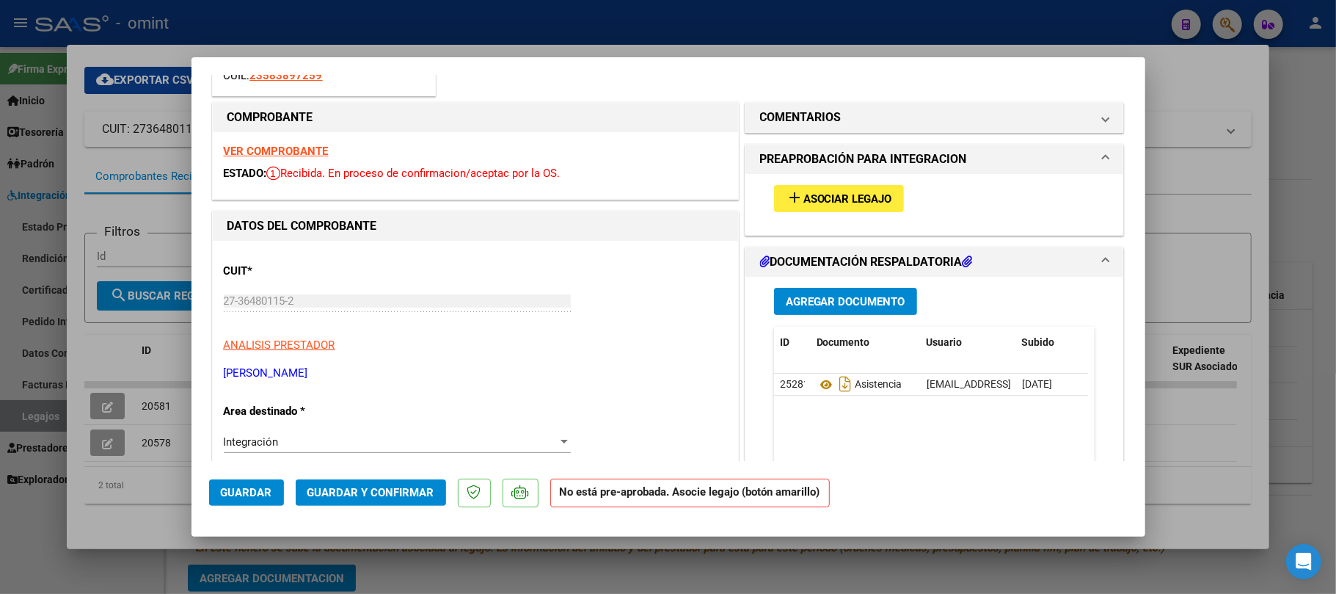
type input "202507"
click at [150, 153] on div at bounding box center [668, 297] width 1336 height 594
type input "$ 0,00"
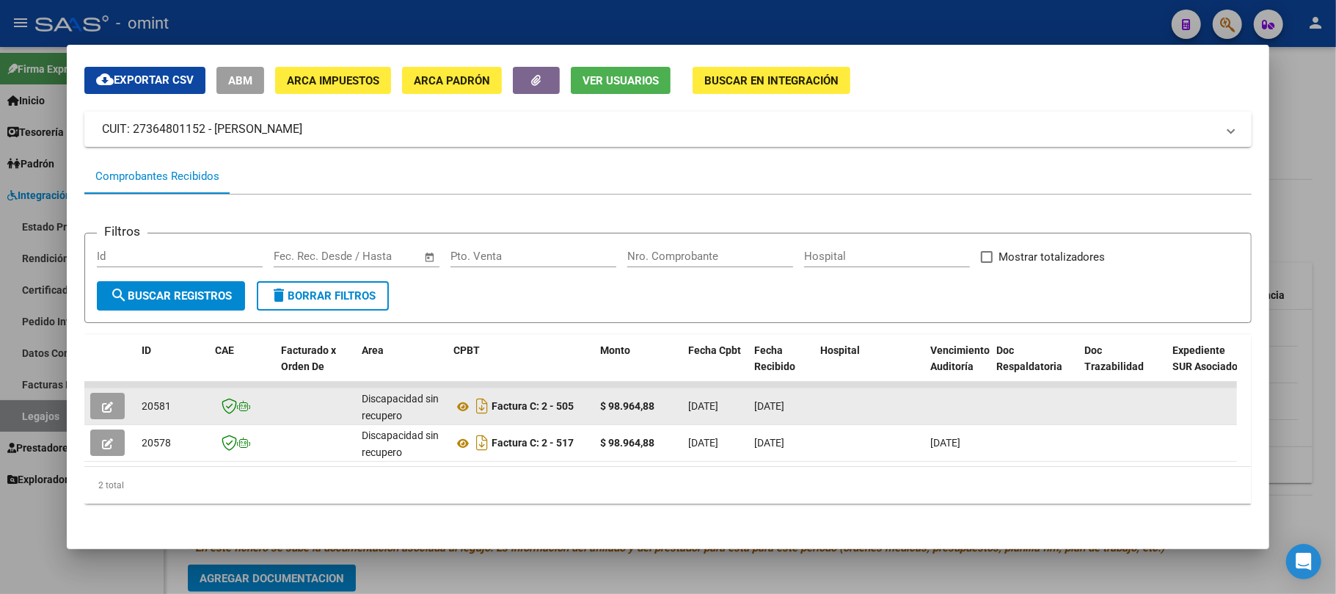
click at [114, 393] on button "button" at bounding box center [107, 406] width 34 height 26
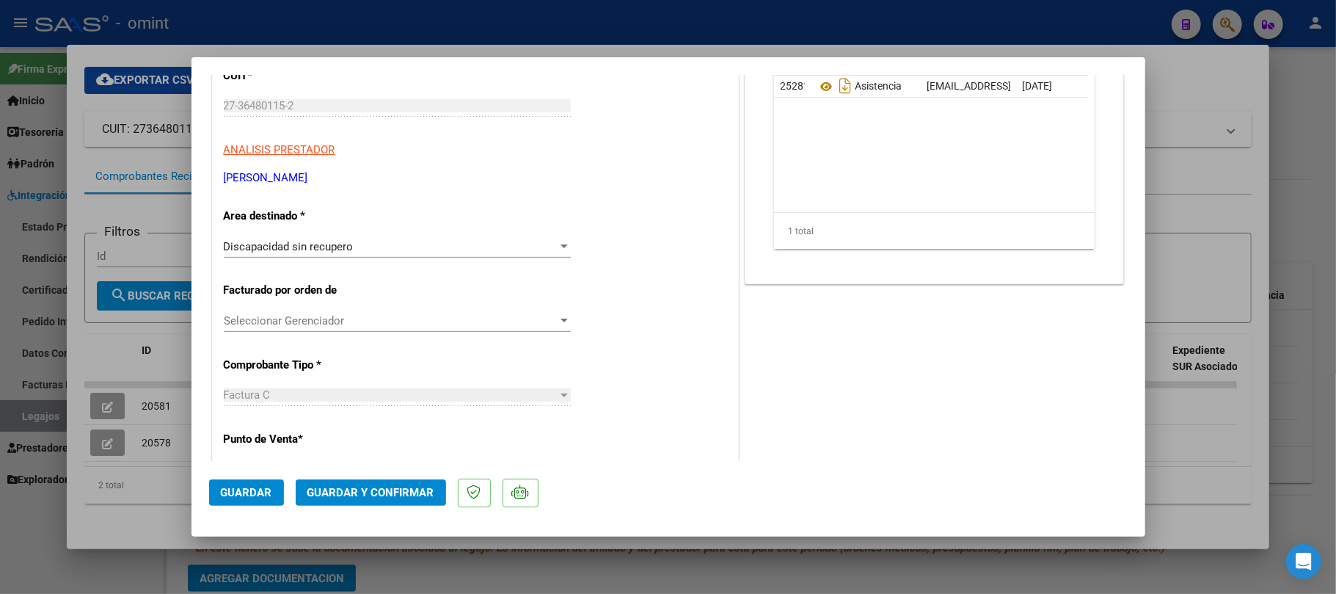
scroll to position [391, 0]
click at [151, 219] on div at bounding box center [668, 297] width 1336 height 594
type input "$ 0,00"
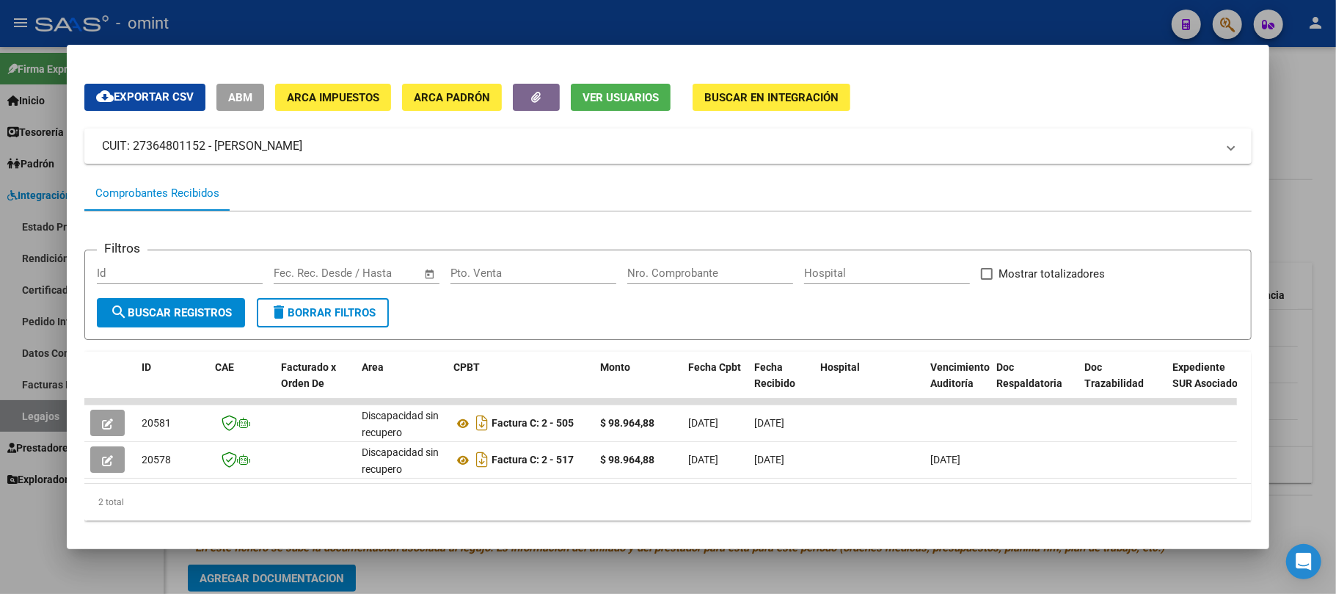
scroll to position [0, 0]
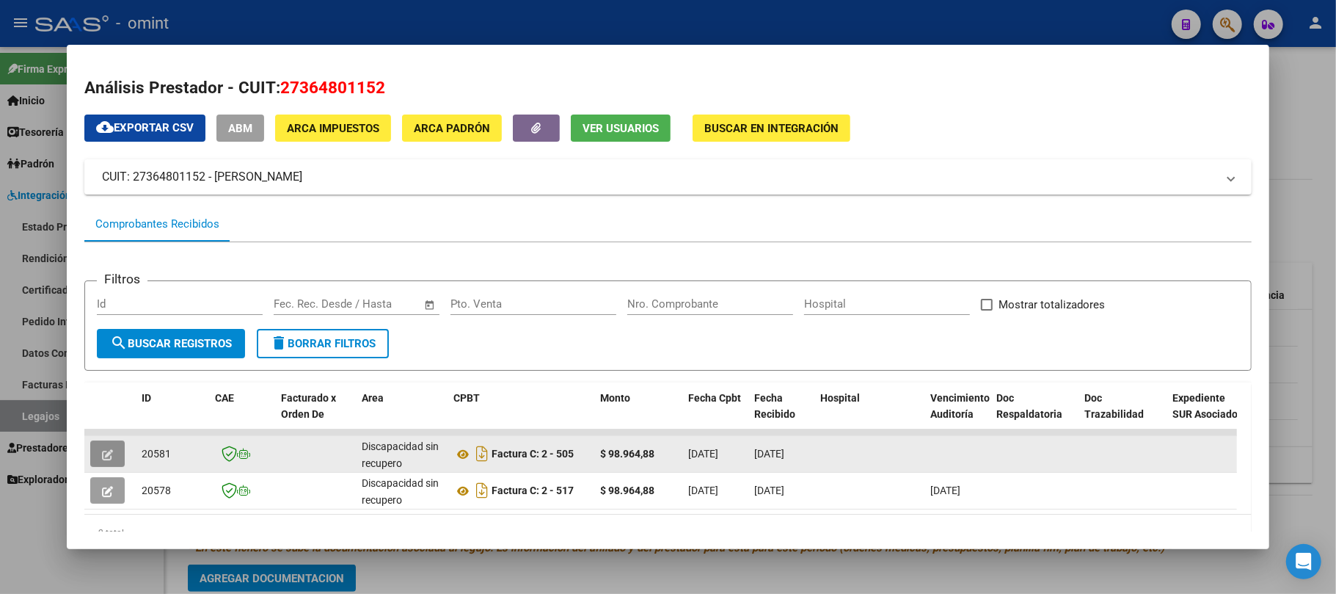
click at [106, 456] on icon "button" at bounding box center [107, 454] width 11 height 11
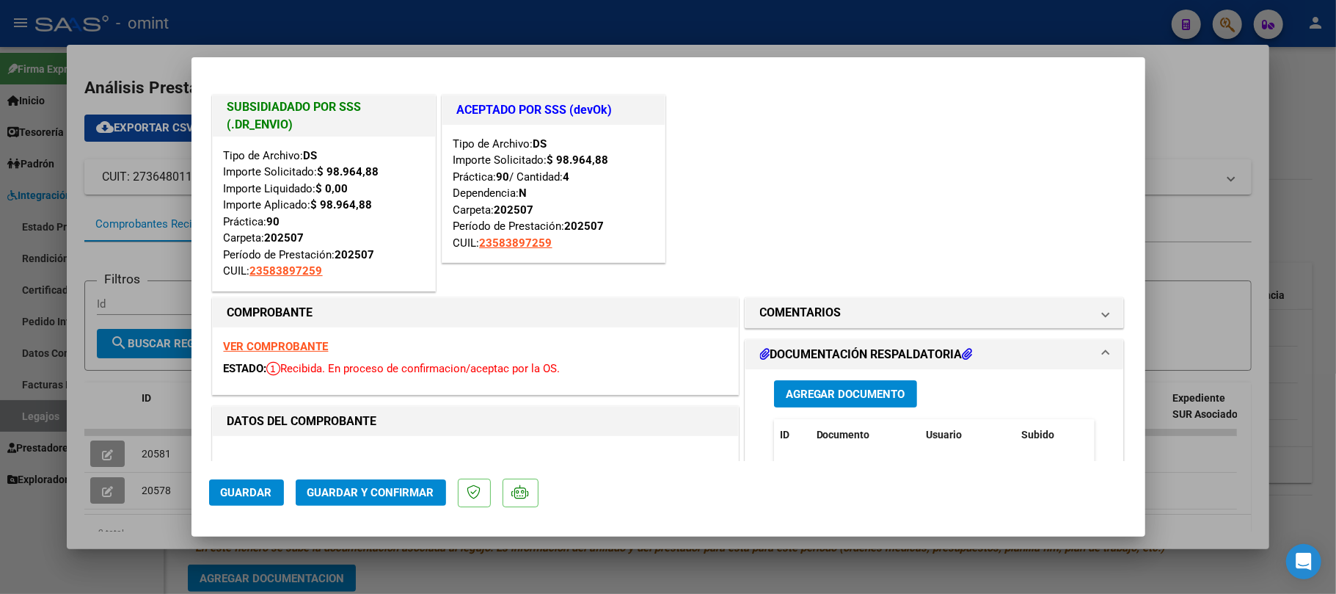
click at [174, 412] on div at bounding box center [668, 297] width 1336 height 594
type input "$ 0,00"
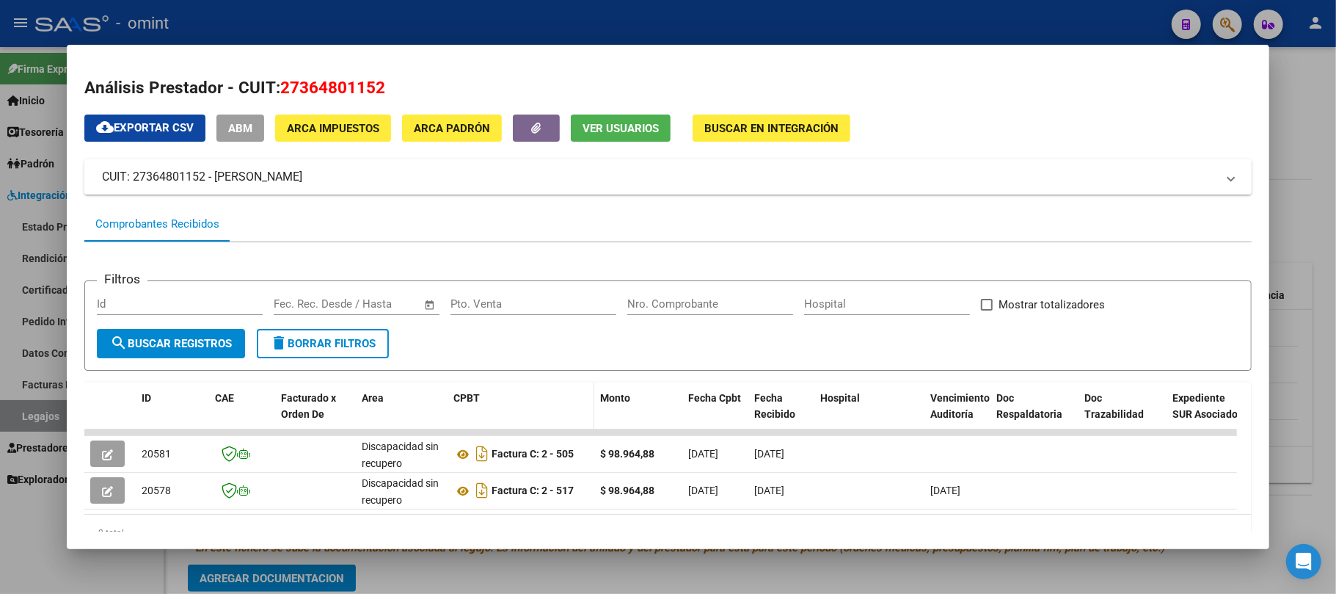
scroll to position [1, 0]
click at [382, 24] on div at bounding box center [668, 297] width 1336 height 594
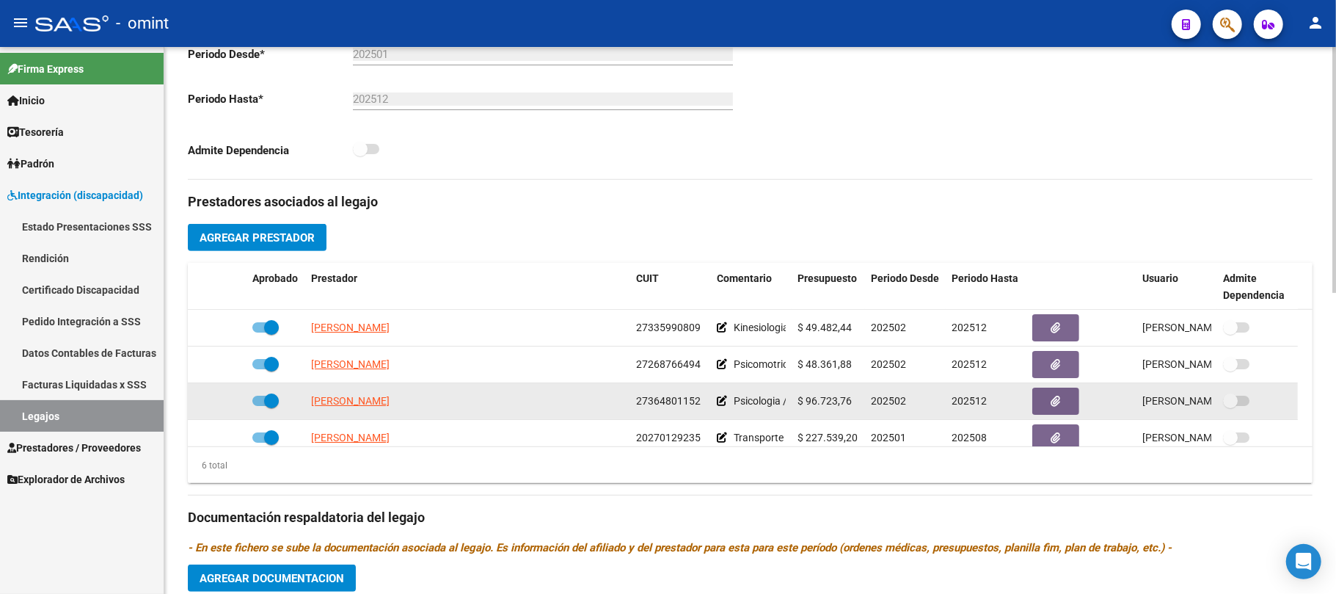
click at [656, 402] on span "27364801152" at bounding box center [668, 401] width 65 height 12
copy span "27364801152"
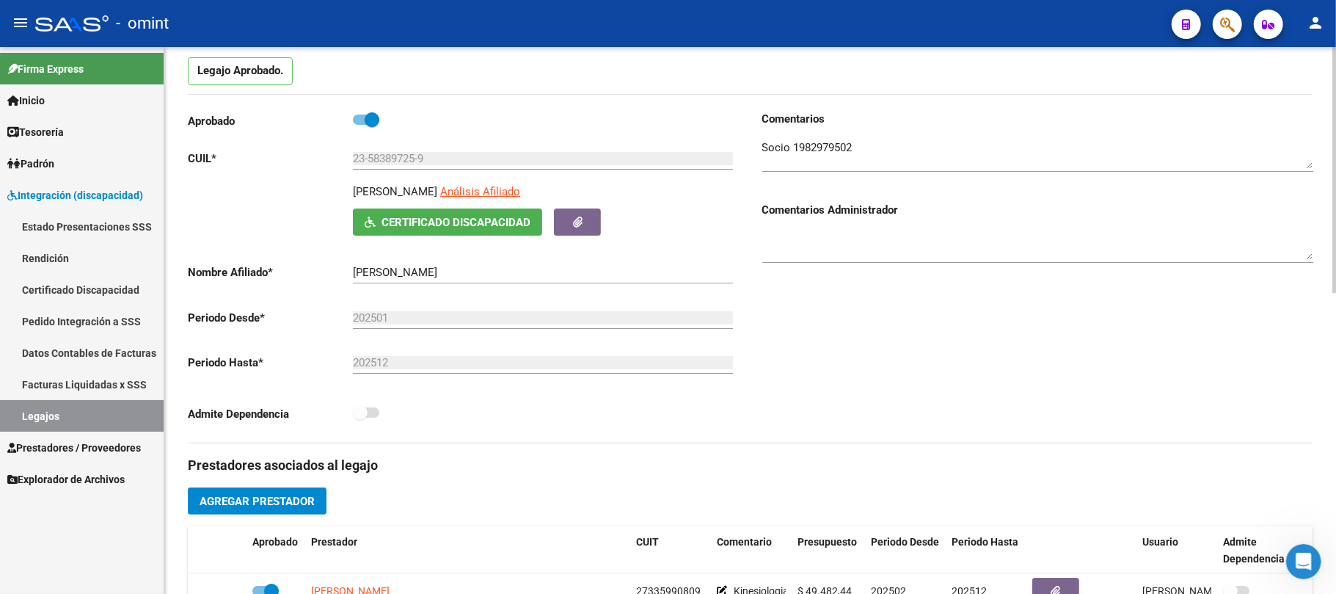
scroll to position [0, 0]
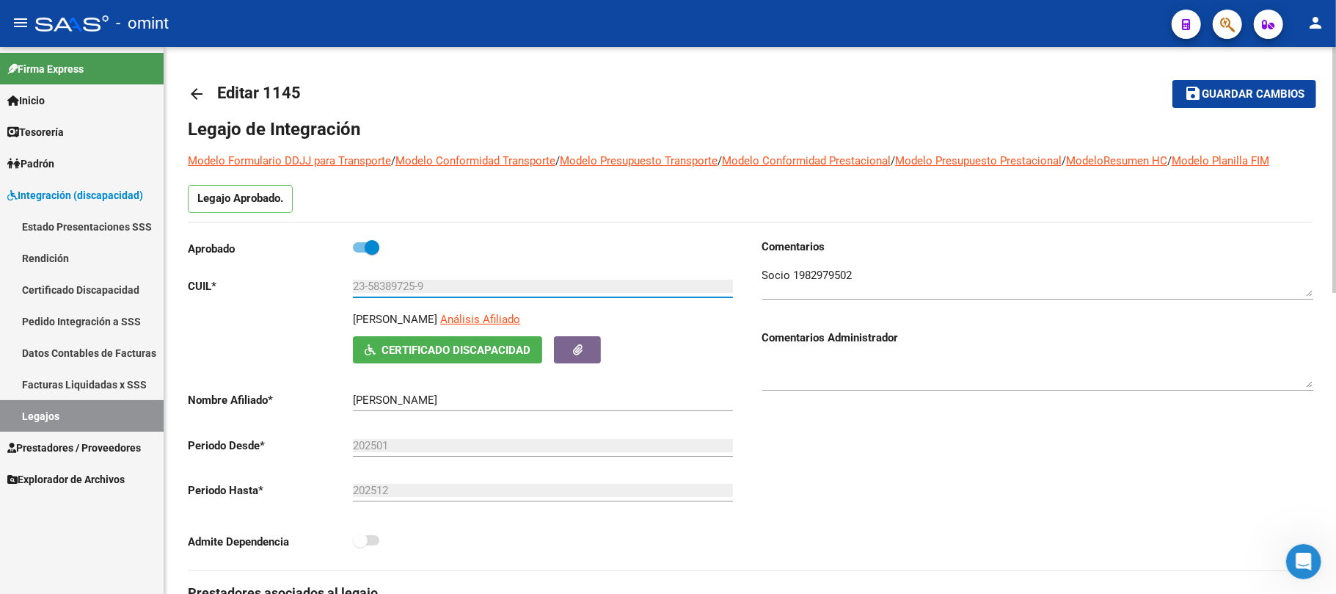
drag, startPoint x: 441, startPoint y: 283, endPoint x: 320, endPoint y: 283, distance: 121.1
click at [320, 283] on app-form-text-field "CUIL * 23-58389725-9 Ingresar CUIL" at bounding box center [460, 286] width 545 height 13
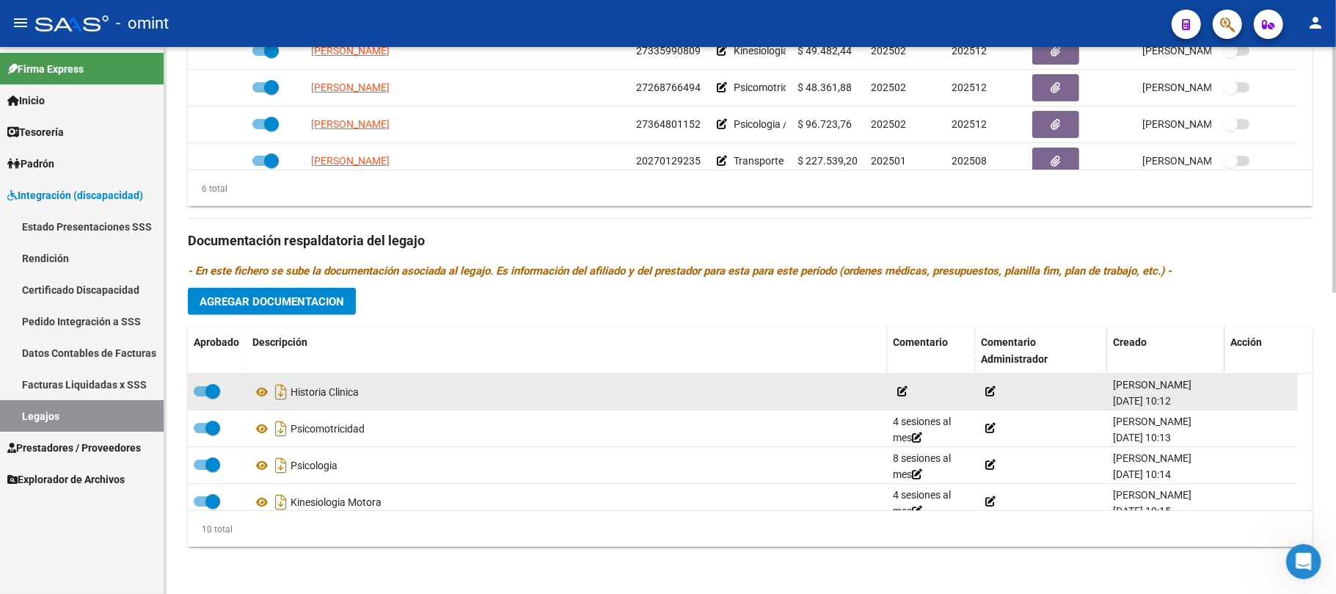
scroll to position [376, 0]
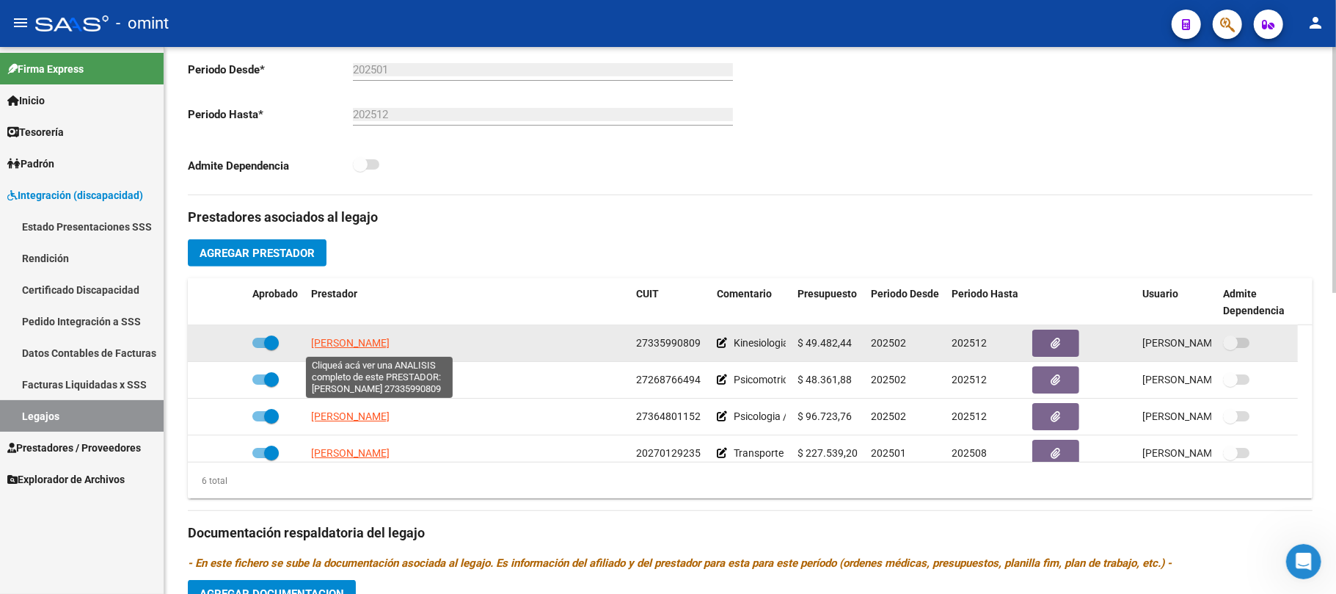
click at [379, 342] on span "[PERSON_NAME]" at bounding box center [350, 343] width 79 height 12
type textarea "27335990809"
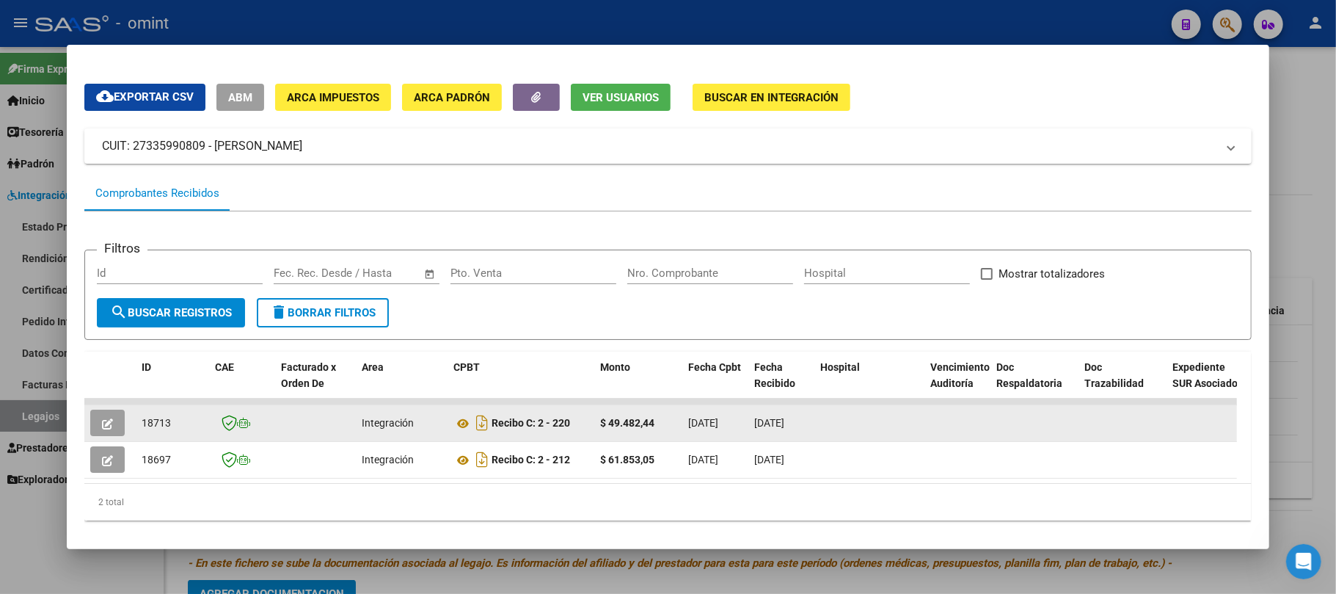
scroll to position [62, 0]
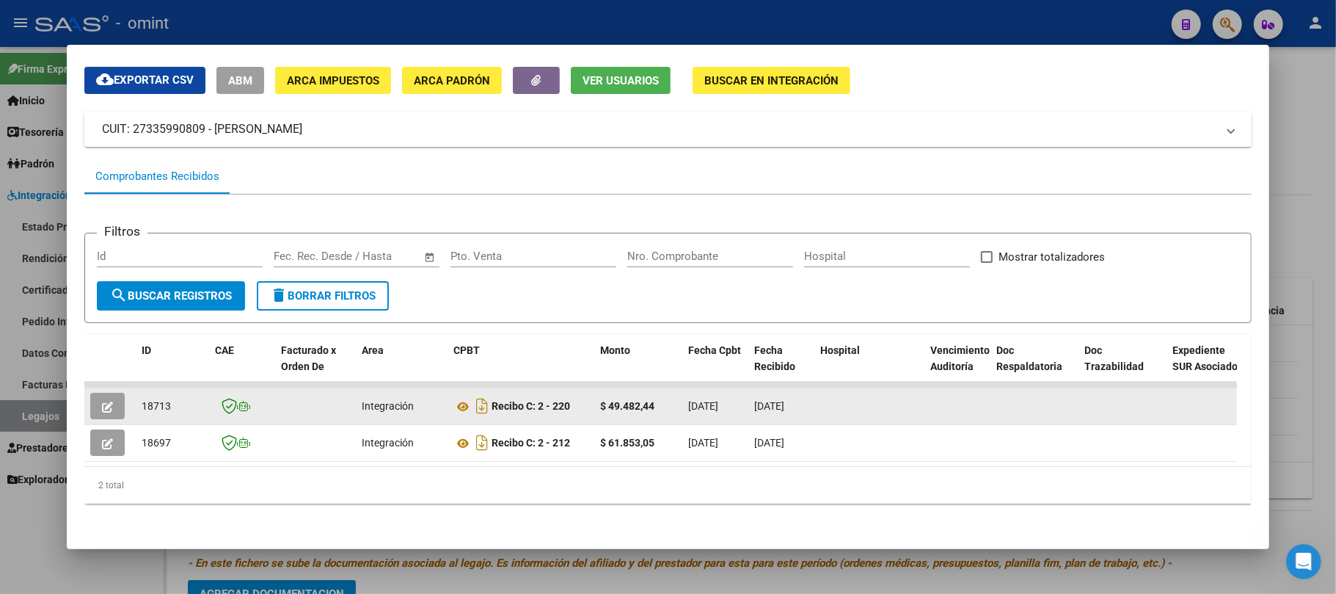
click at [106, 401] on icon "button" at bounding box center [107, 406] width 11 height 11
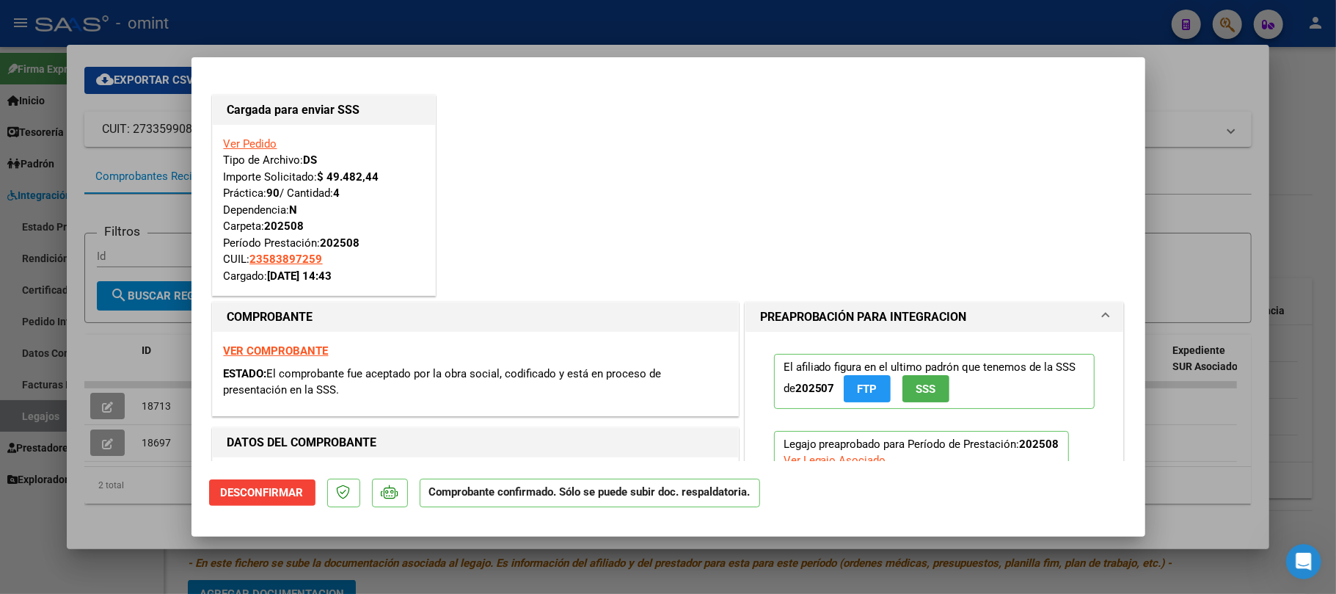
click at [437, 30] on div at bounding box center [668, 297] width 1336 height 594
type input "$ 0,00"
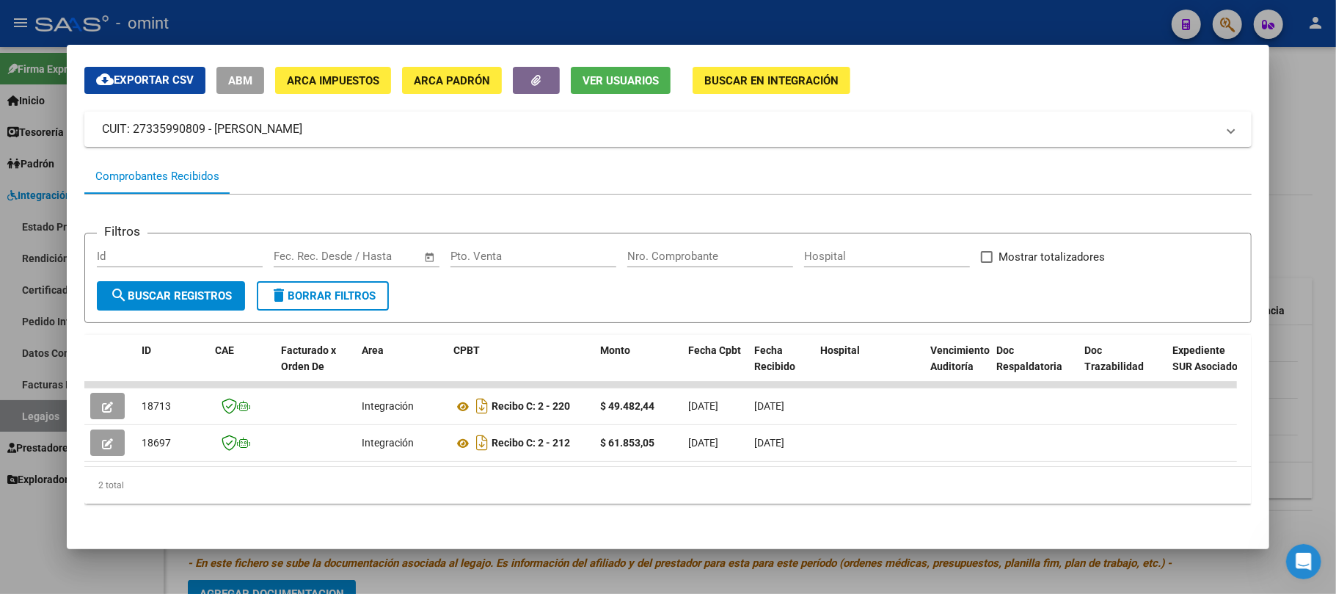
click at [309, 32] on div at bounding box center [668, 297] width 1336 height 594
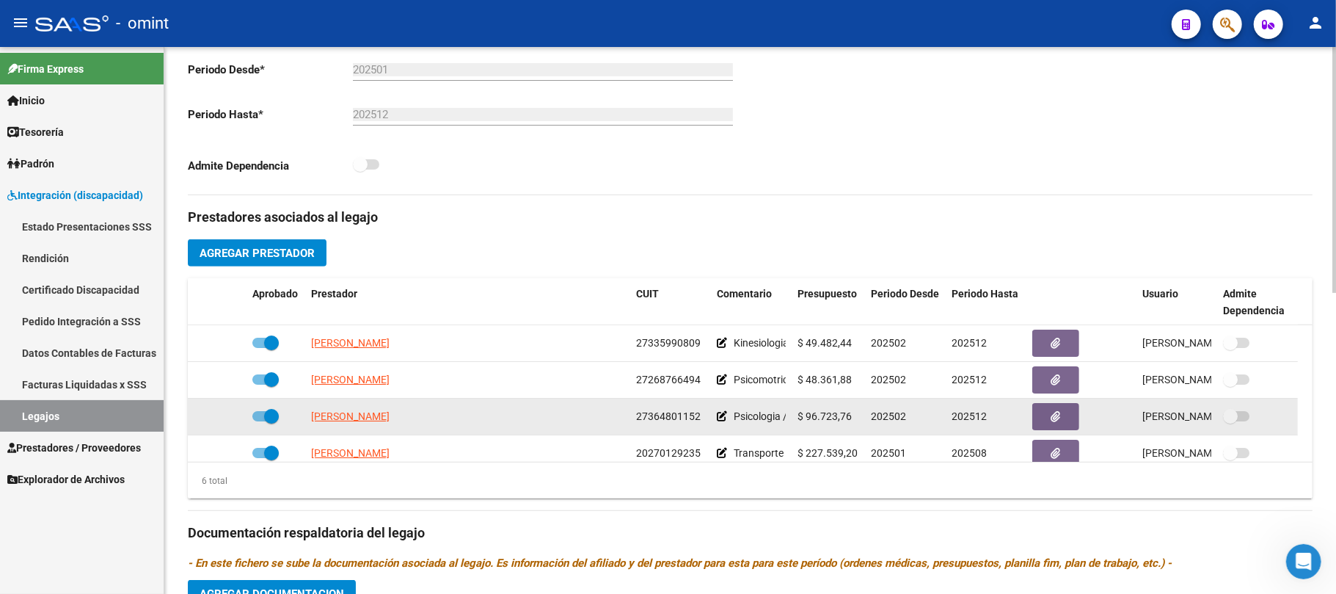
scroll to position [88, 0]
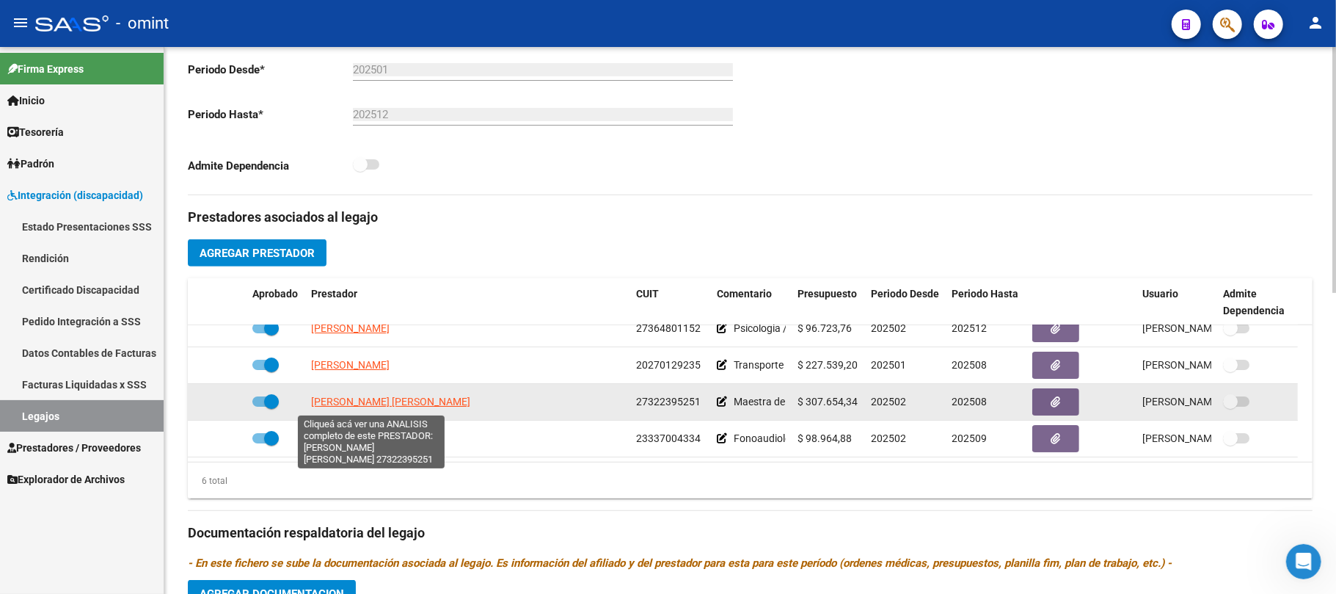
click at [356, 396] on span "[PERSON_NAME] [PERSON_NAME]" at bounding box center [390, 402] width 159 height 12
type textarea "27322395251"
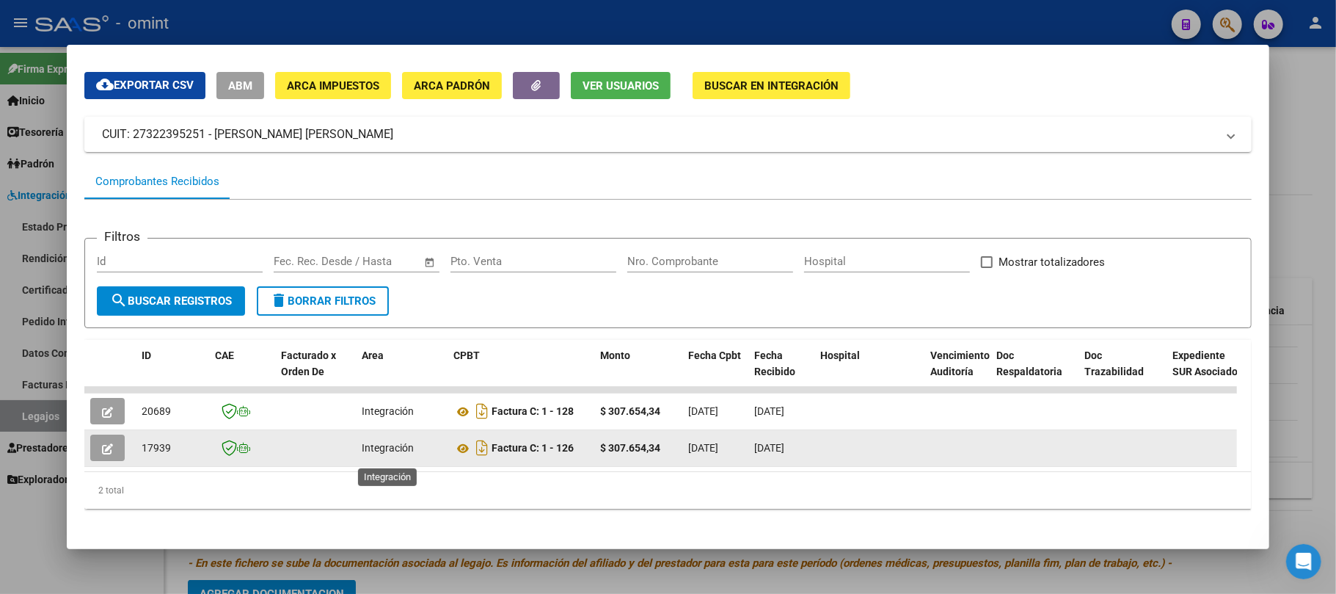
scroll to position [62, 0]
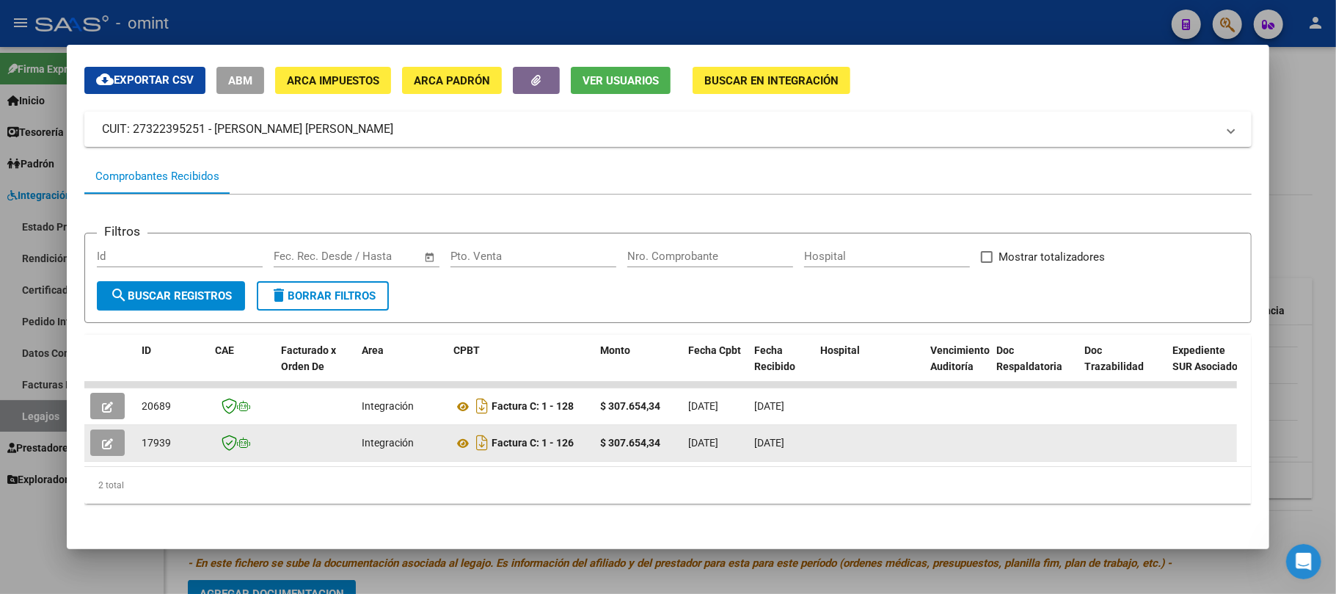
click at [95, 429] on button "button" at bounding box center [107, 442] width 34 height 26
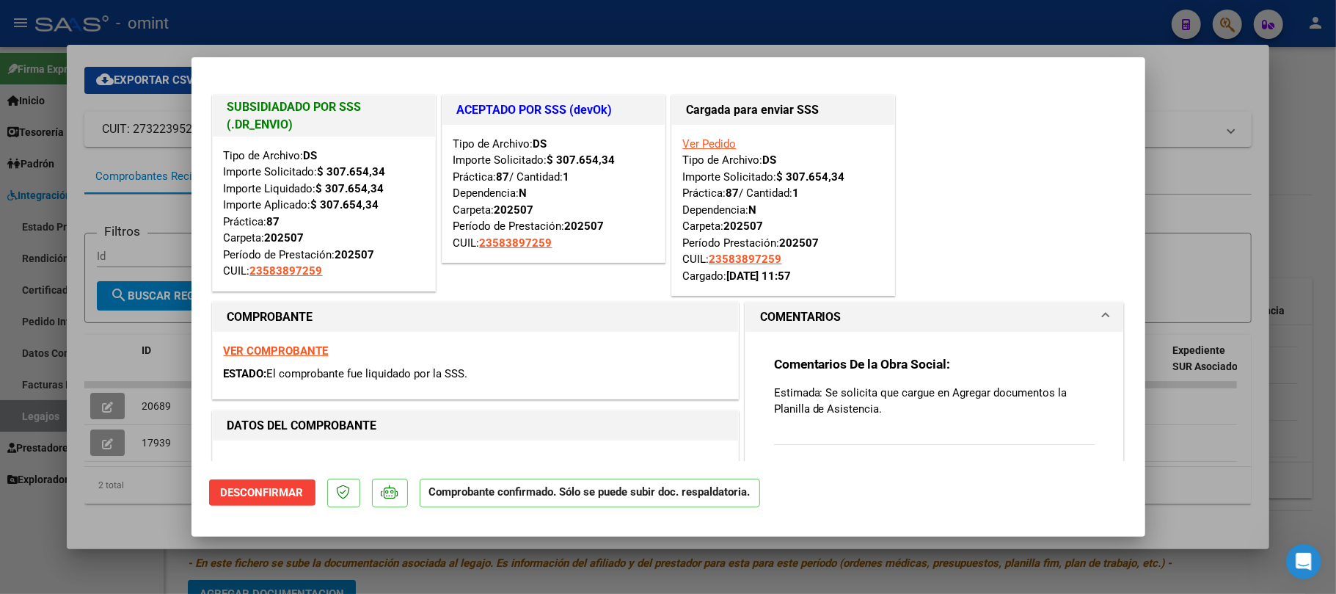
click at [332, 28] on div at bounding box center [668, 297] width 1336 height 594
type input "$ 0,00"
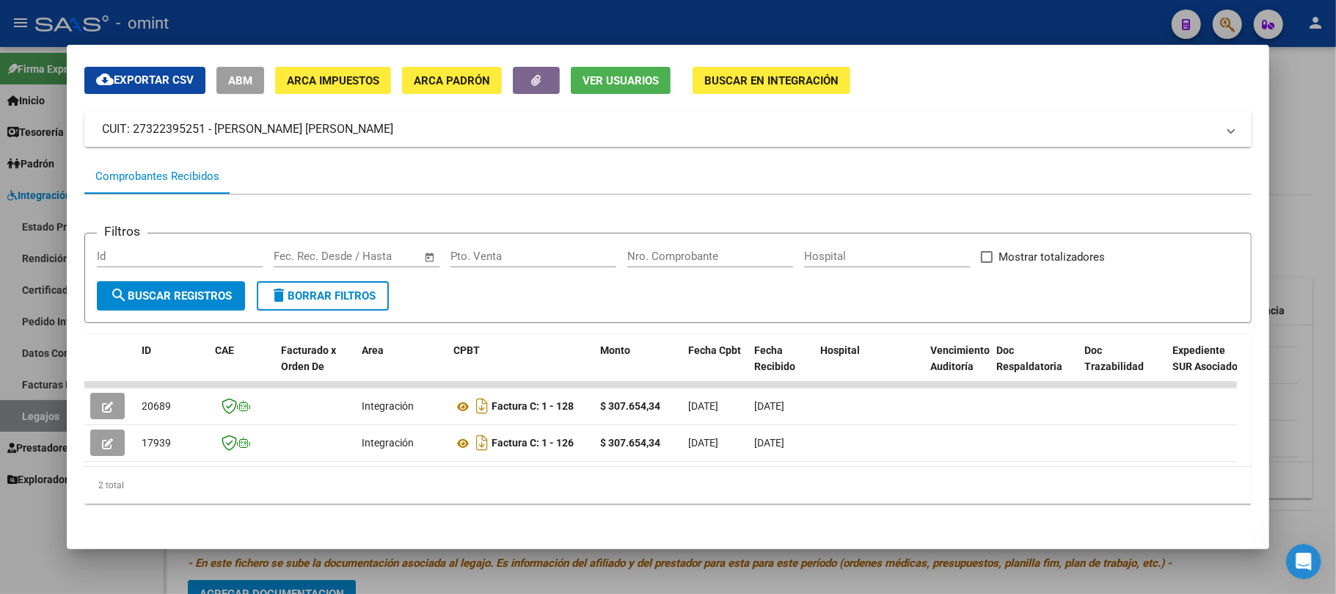
click at [342, 18] on div at bounding box center [668, 297] width 1336 height 594
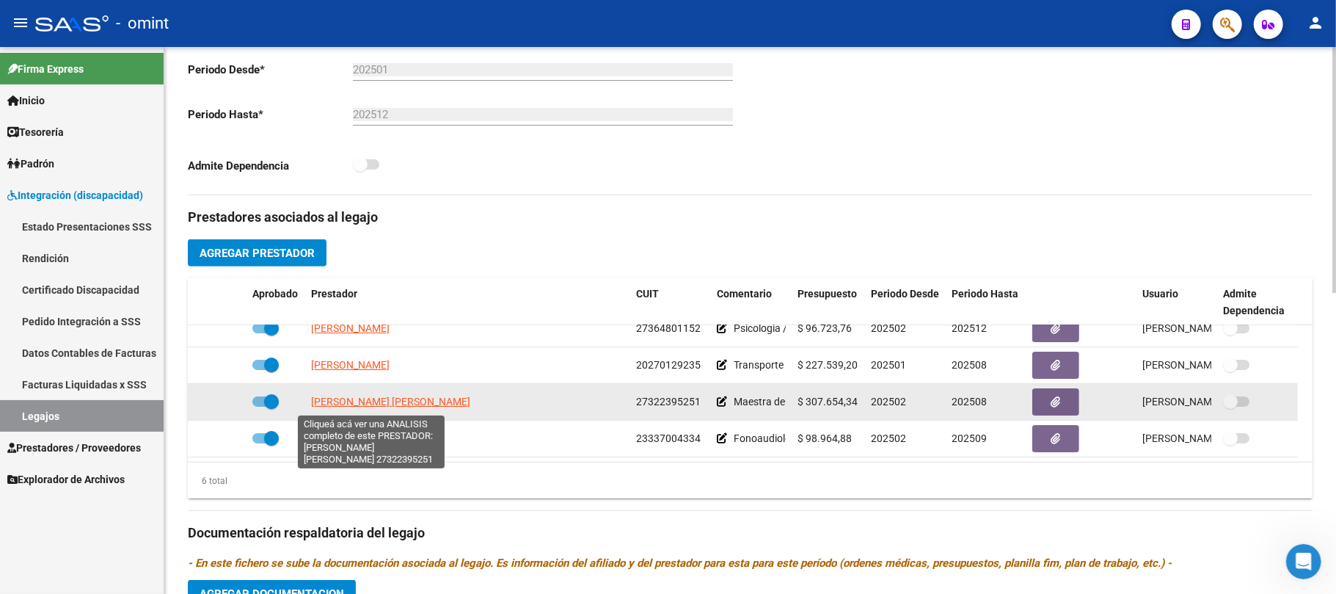
click at [356, 407] on span "[PERSON_NAME] [PERSON_NAME]" at bounding box center [390, 402] width 159 height 12
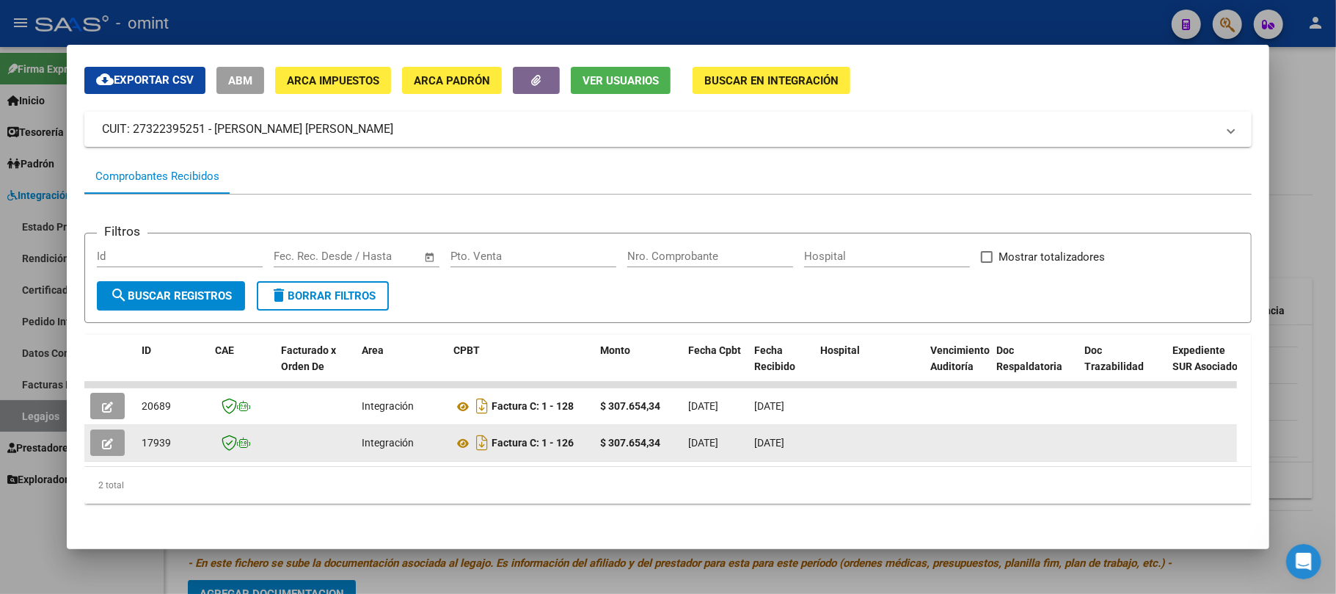
click at [98, 429] on button "button" at bounding box center [107, 442] width 34 height 26
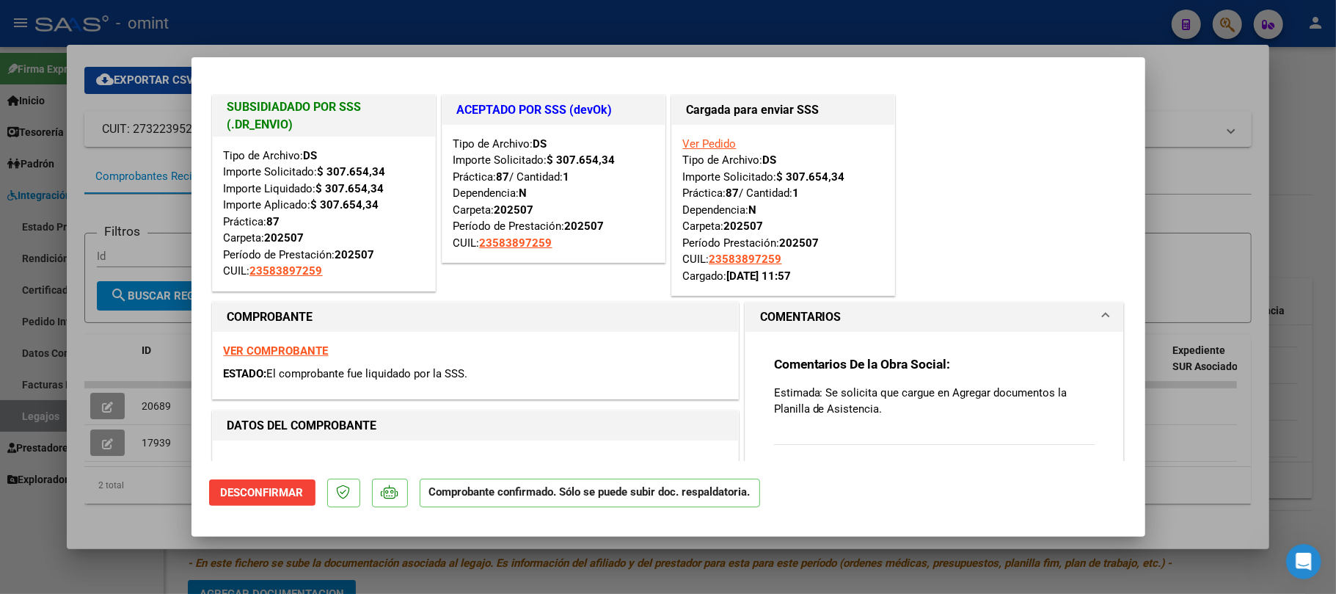
click at [139, 342] on div at bounding box center [668, 297] width 1336 height 594
type input "$ 0,00"
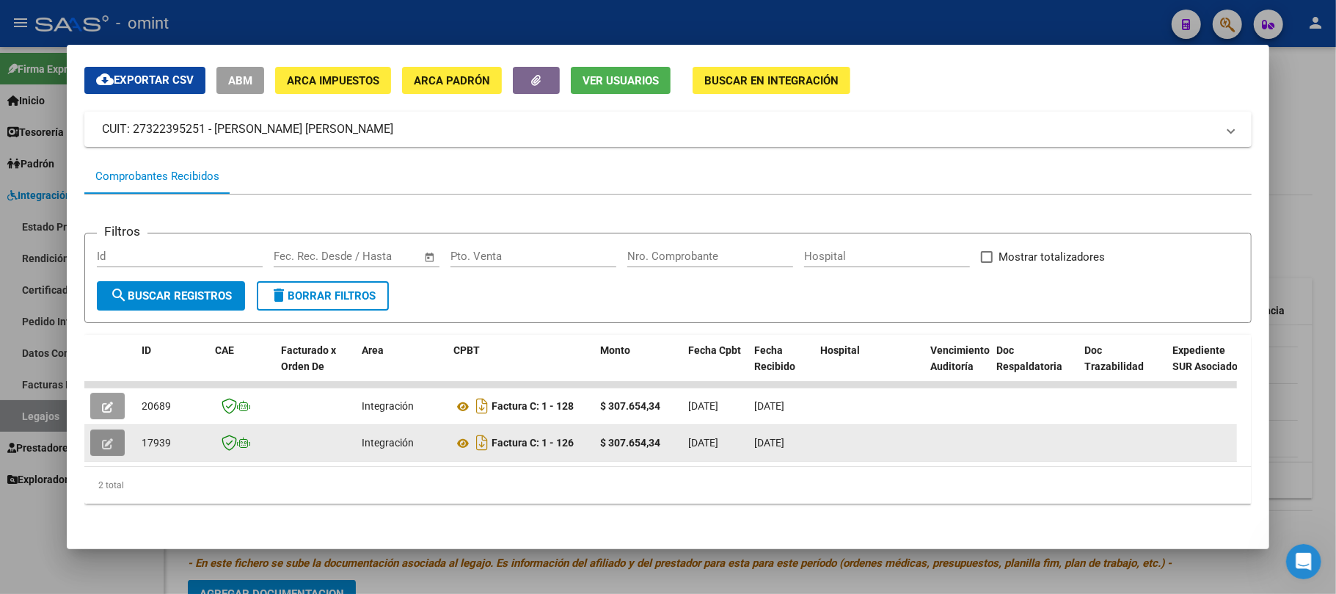
click at [106, 438] on icon "button" at bounding box center [107, 443] width 11 height 11
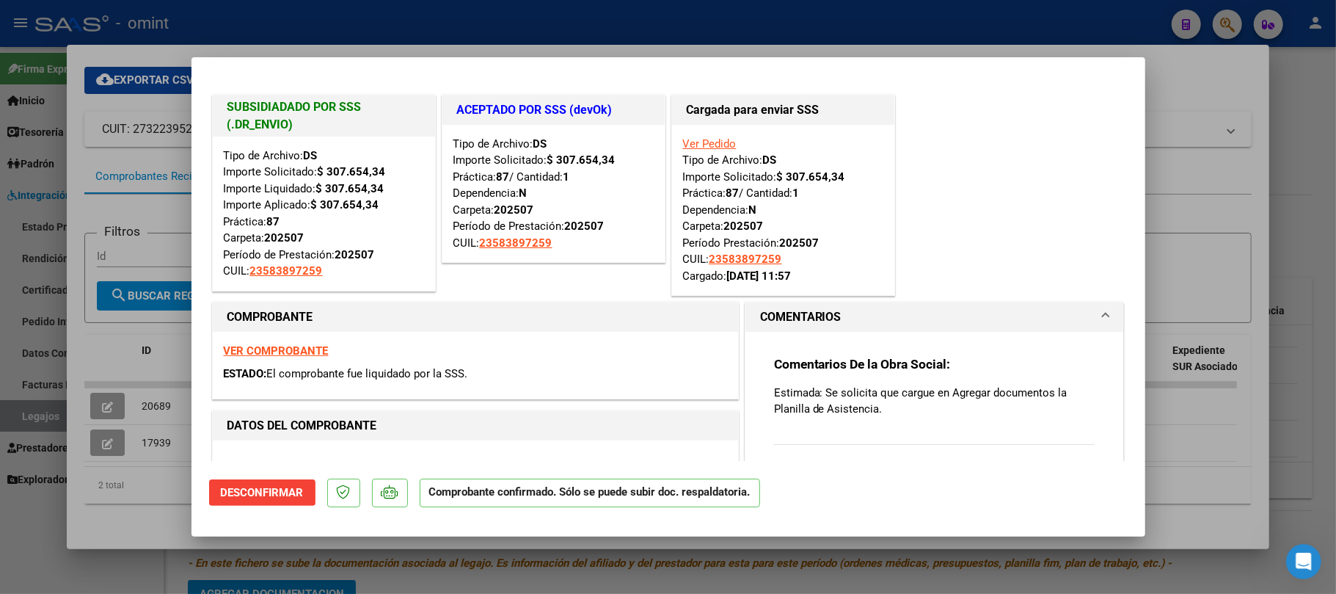
drag, startPoint x: 461, startPoint y: 109, endPoint x: 624, endPoint y: 114, distance: 163.0
click at [625, 114] on h1 "ACEPTADO POR SSS (devOk)" at bounding box center [553, 110] width 193 height 18
click at [558, 116] on h1 "ACEPTADO POR SSS (devOk)" at bounding box center [553, 110] width 193 height 18
click at [544, 107] on h1 "ACEPTADO POR SSS (devOk)" at bounding box center [553, 110] width 193 height 18
drag, startPoint x: 300, startPoint y: 119, endPoint x: 214, endPoint y: 106, distance: 86.9
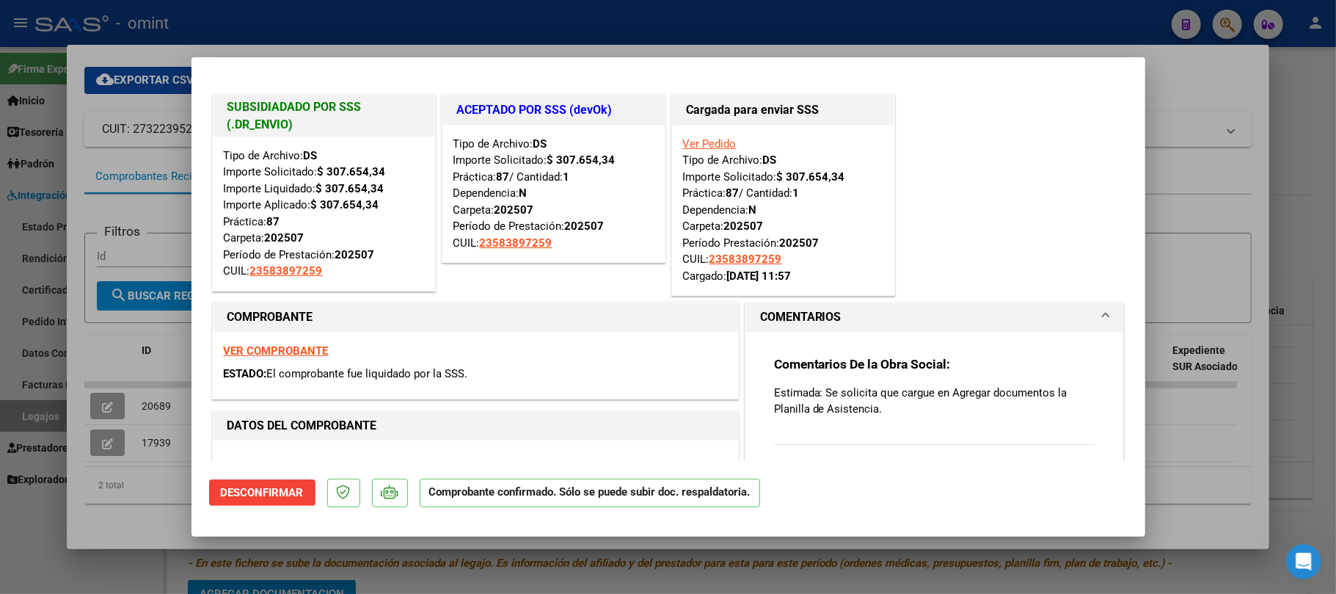
click at [214, 106] on div "SUBSIDIADADO POR SSS (.DR_ENVIO)" at bounding box center [324, 115] width 222 height 41
click at [123, 153] on div at bounding box center [668, 297] width 1336 height 594
type input "$ 0,00"
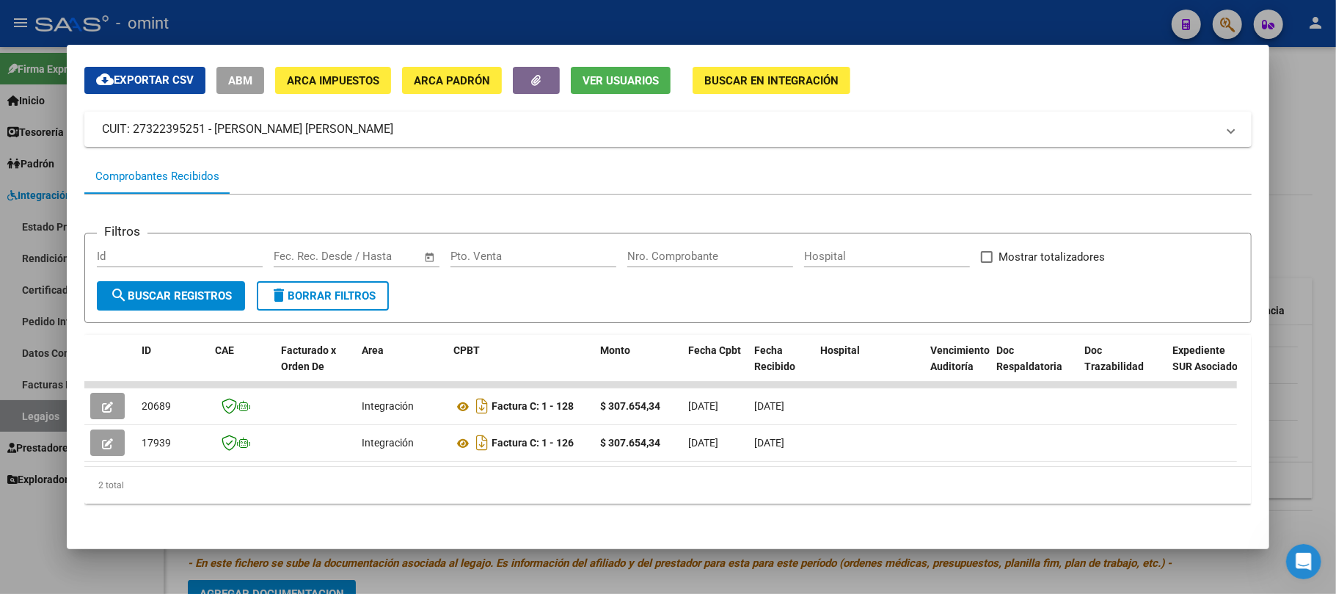
click at [351, 29] on div at bounding box center [668, 297] width 1336 height 594
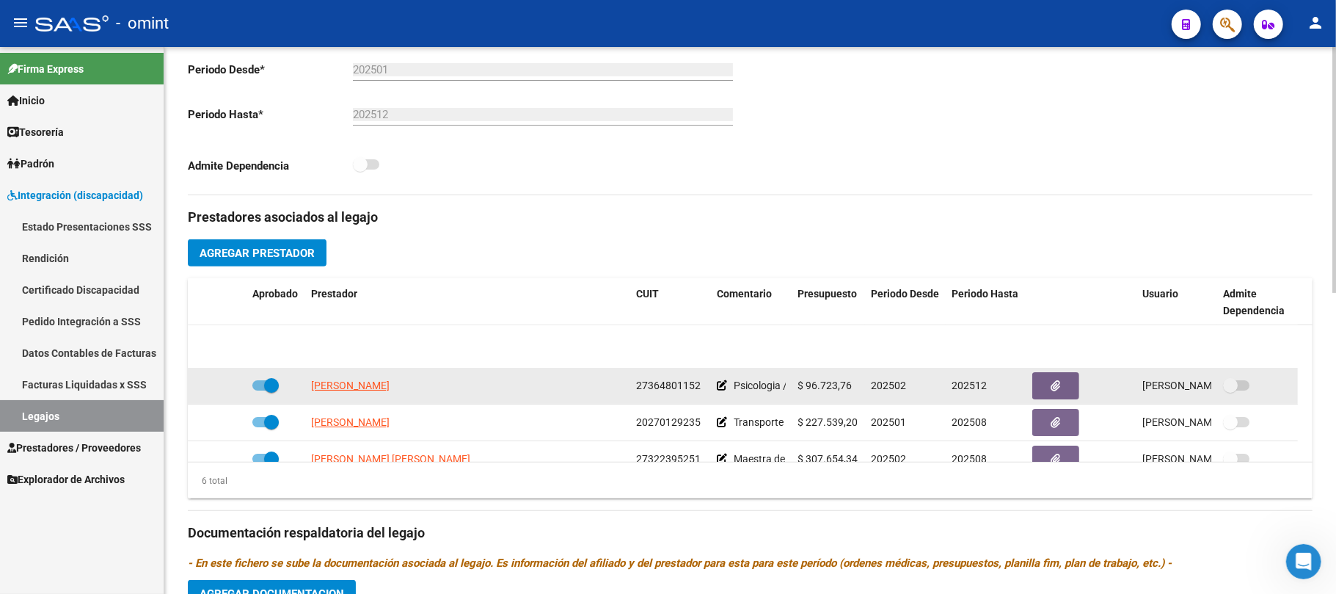
scroll to position [0, 0]
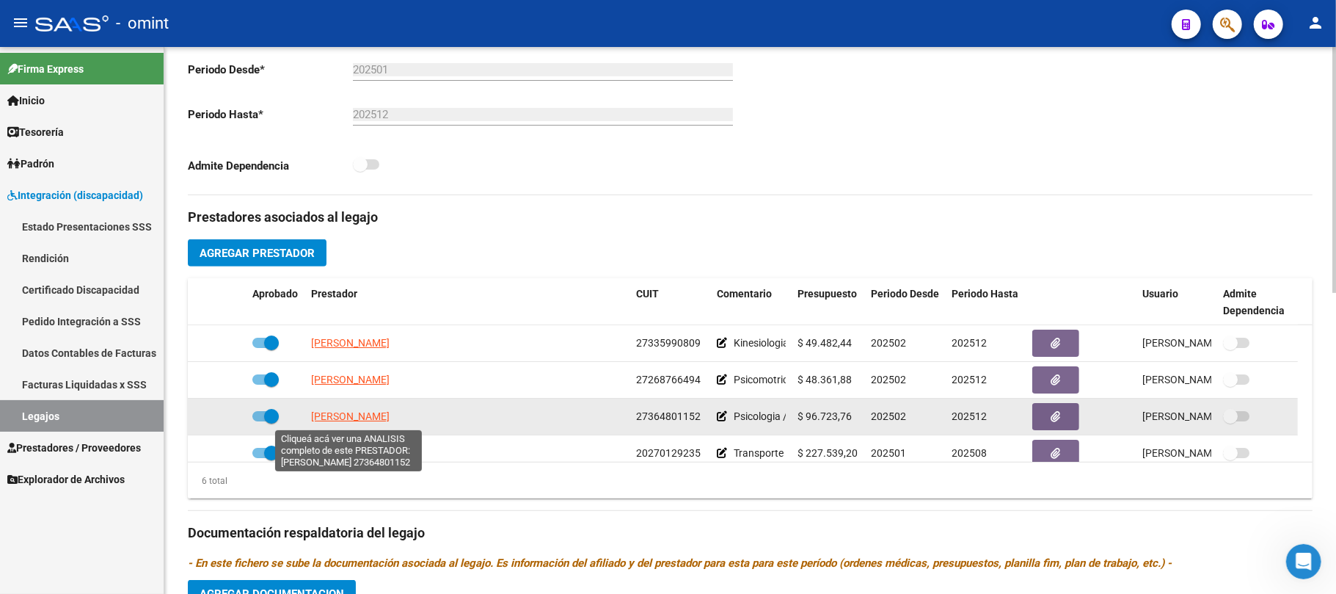
click at [321, 415] on span "[PERSON_NAME]" at bounding box center [350, 416] width 79 height 12
type textarea "27364801152"
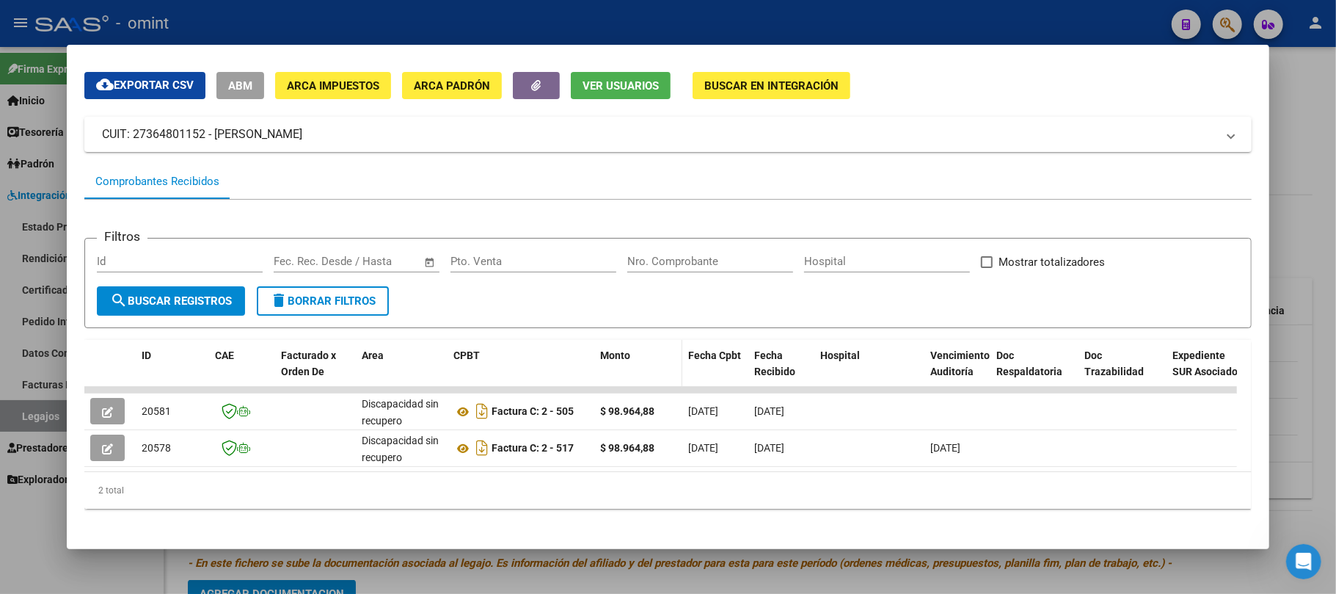
scroll to position [62, 0]
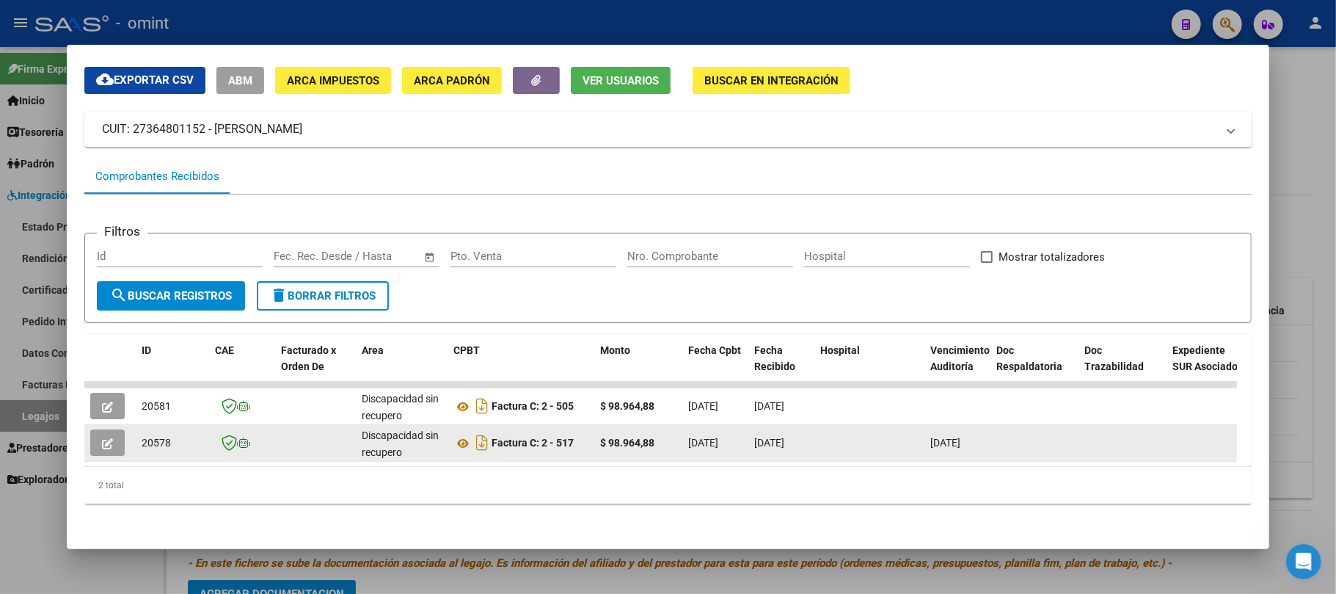
click at [100, 429] on button "button" at bounding box center [107, 442] width 34 height 26
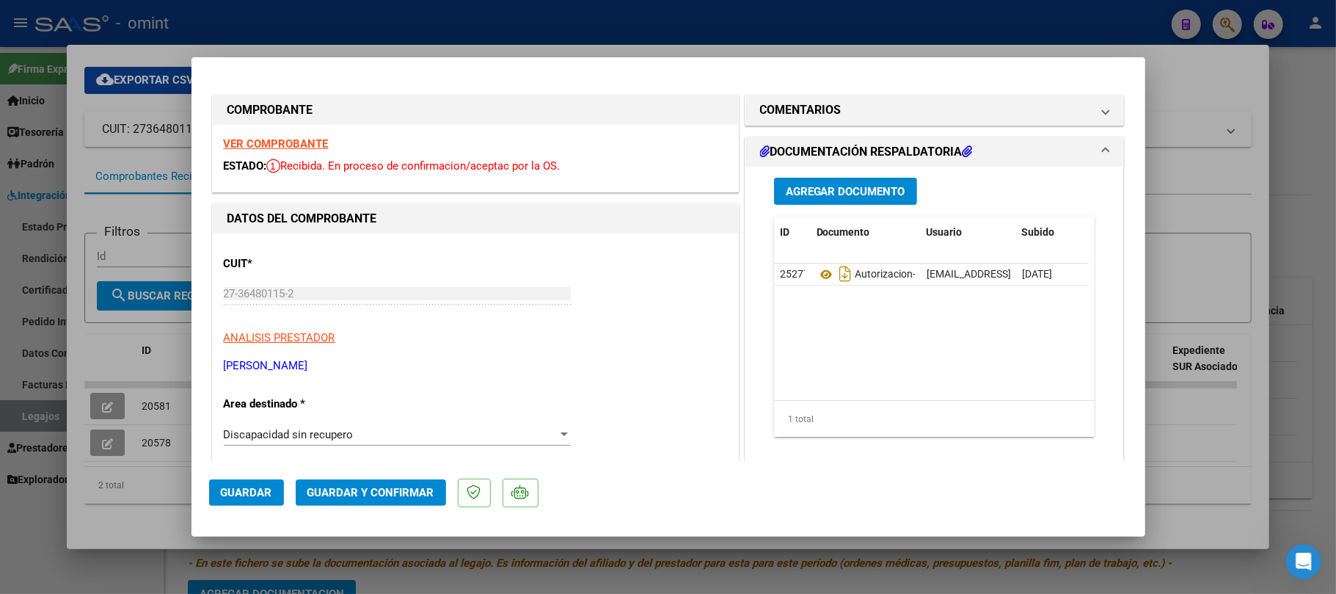
click at [312, 147] on strong "VER COMPROBANTE" at bounding box center [276, 143] width 105 height 13
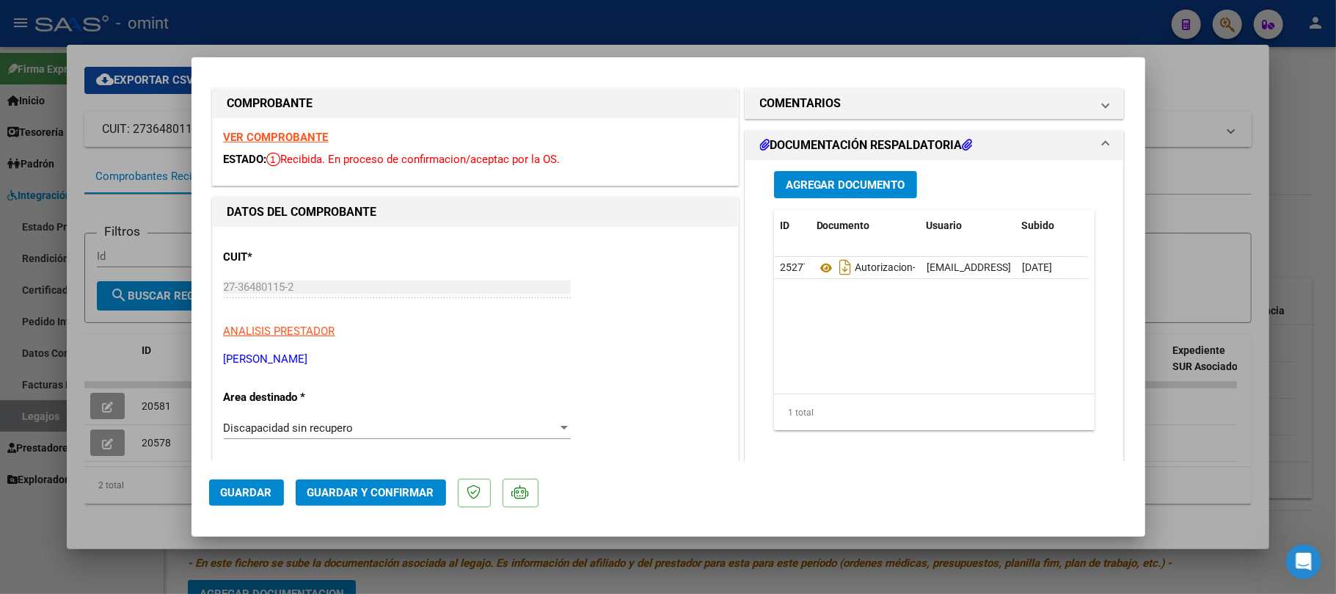
scroll to position [0, 0]
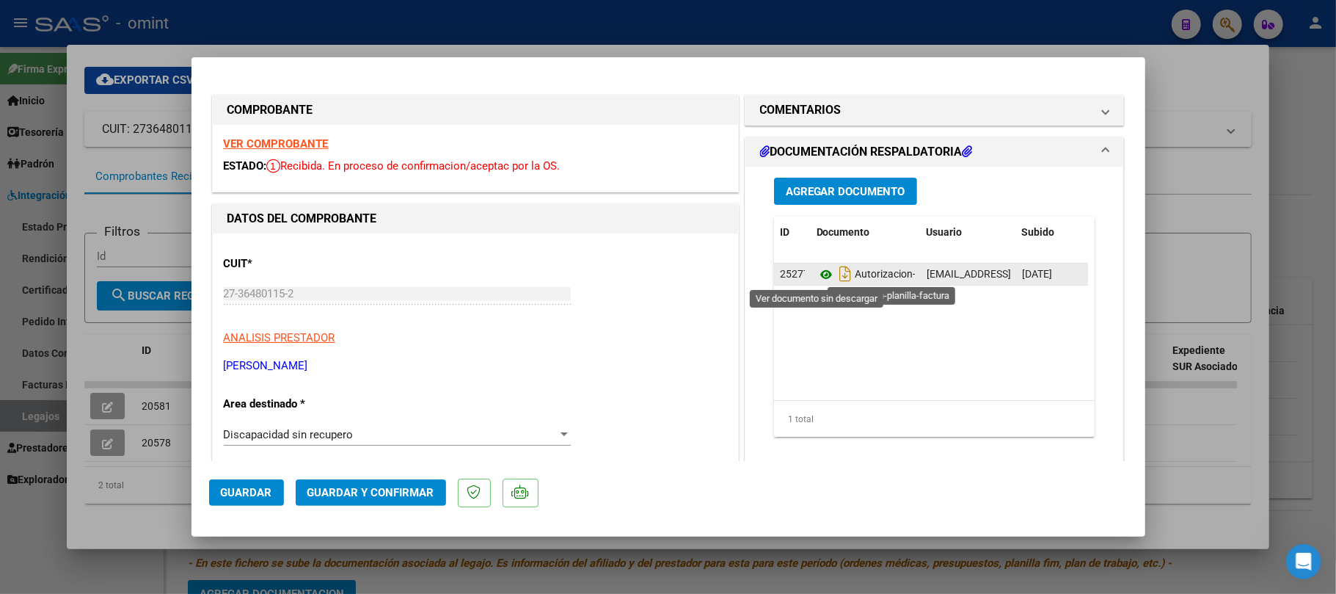
click at [817, 277] on icon at bounding box center [826, 275] width 19 height 18
click at [823, 272] on icon at bounding box center [826, 275] width 19 height 18
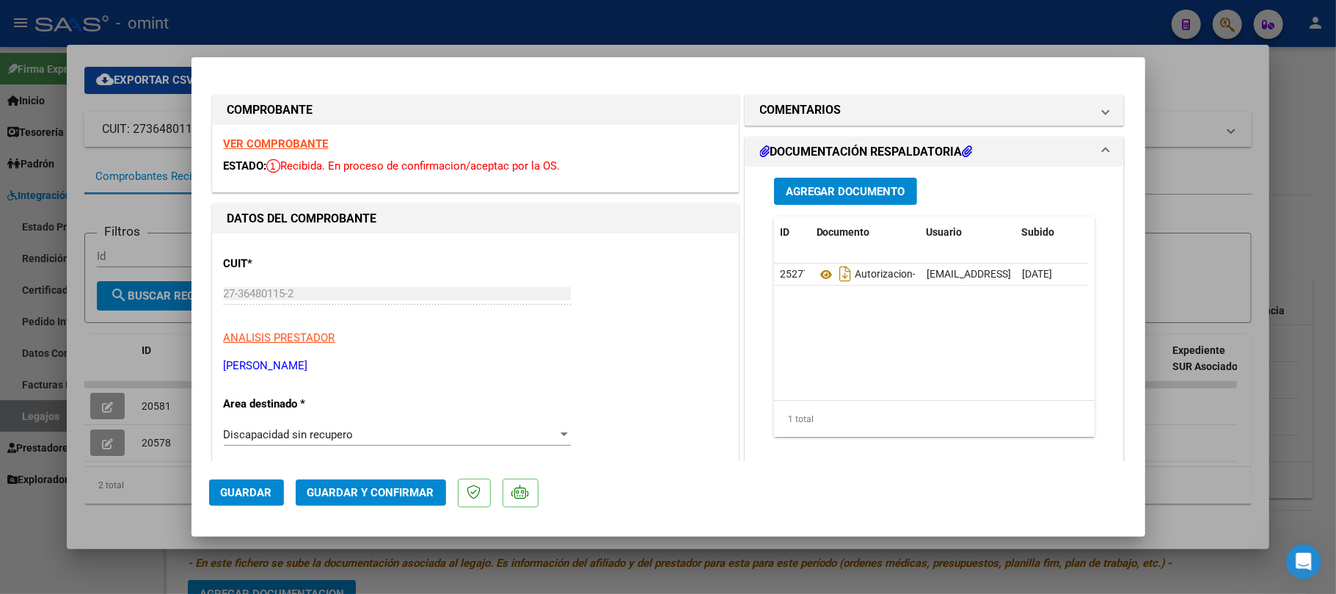
click at [166, 230] on div at bounding box center [668, 297] width 1336 height 594
type input "$ 0,00"
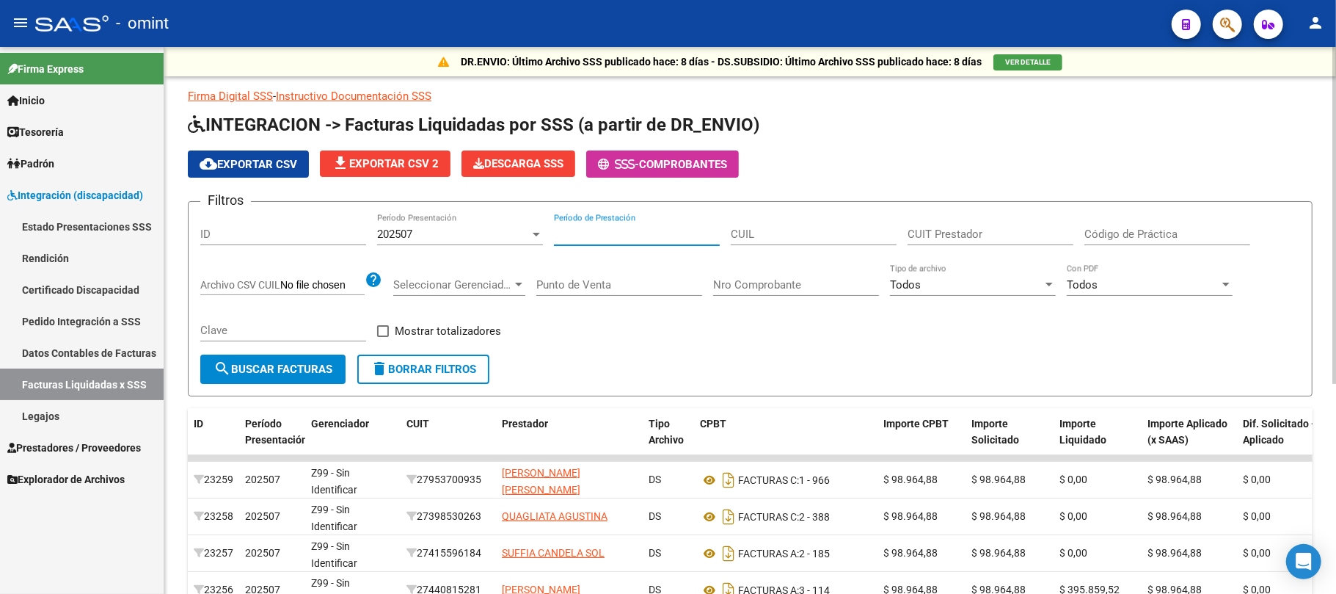
click at [605, 227] on div "Período de Prestación" at bounding box center [637, 230] width 166 height 32
click at [455, 236] on div "202507" at bounding box center [453, 233] width 153 height 13
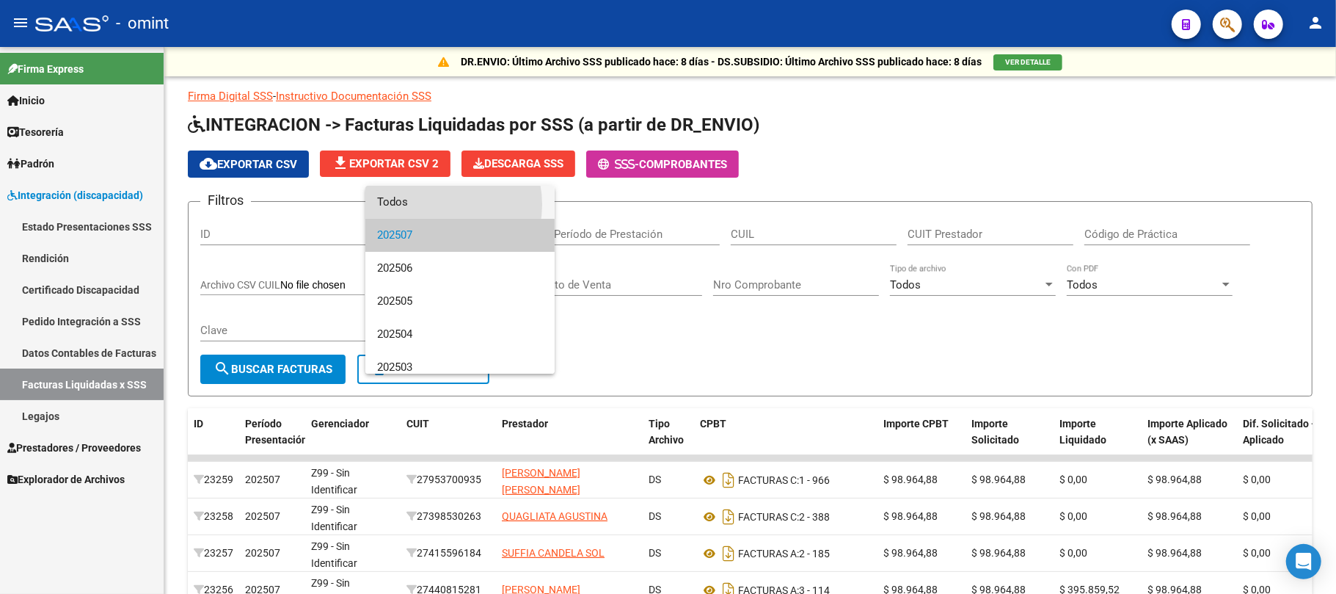
click at [433, 204] on span "Todos" at bounding box center [460, 202] width 166 height 33
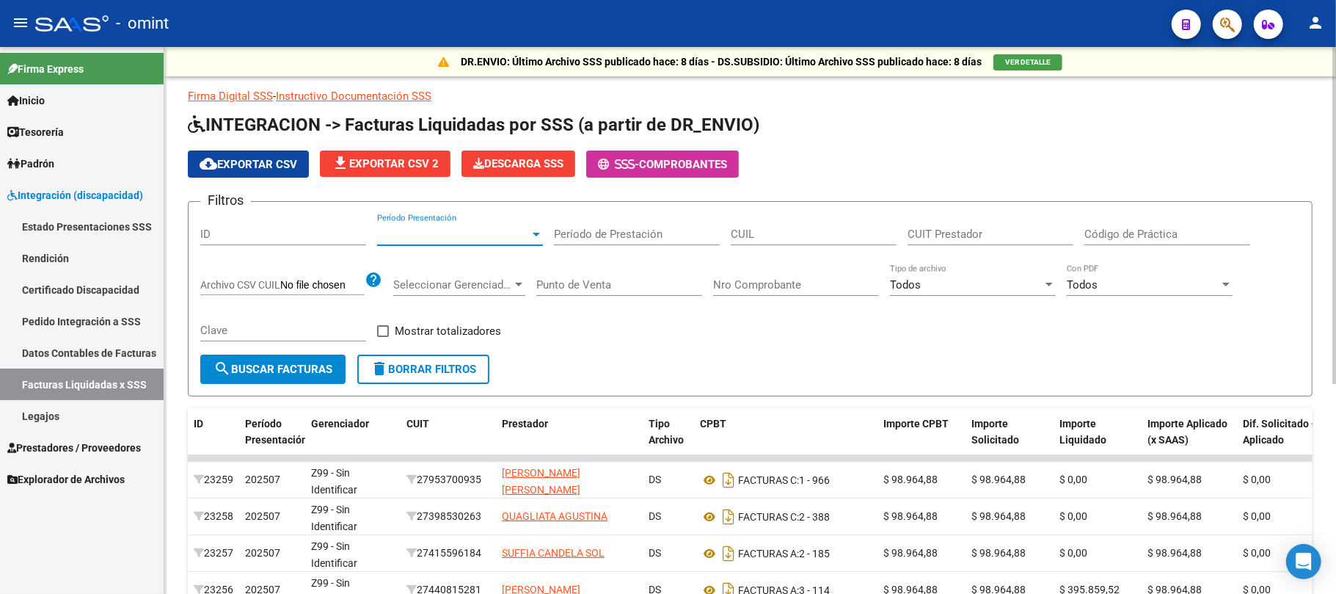
click at [750, 233] on input "CUIL" at bounding box center [814, 233] width 166 height 13
drag, startPoint x: 752, startPoint y: 233, endPoint x: 799, endPoint y: 235, distance: 47.0
click at [732, 232] on input "CUIL" at bounding box center [814, 233] width 166 height 13
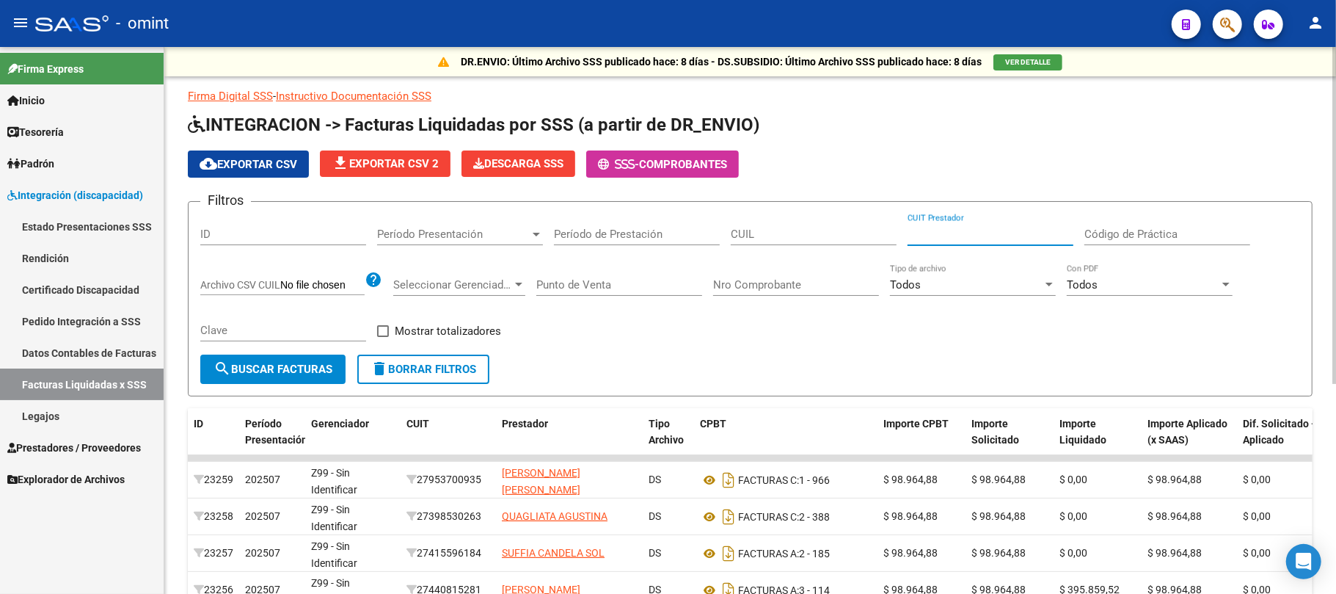
click at [920, 238] on input "CUIT Prestador" at bounding box center [991, 233] width 166 height 13
paste input "27-36480115-2"
type input "27-36480115-2"
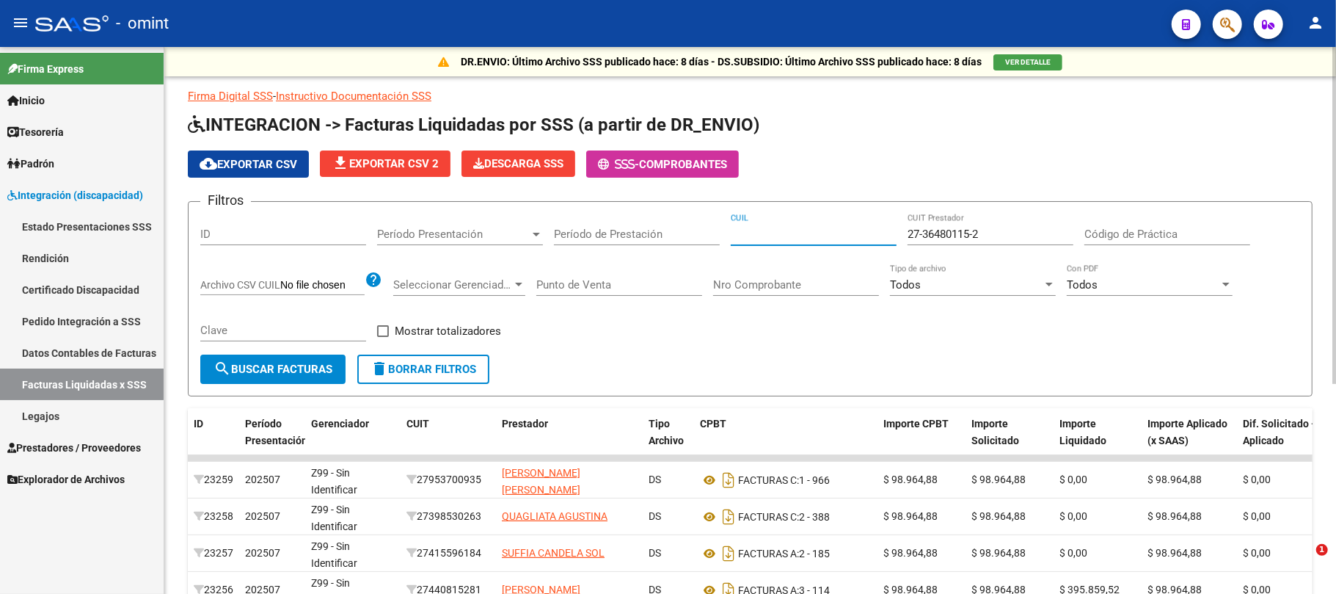
click at [814, 236] on input "CUIL" at bounding box center [814, 233] width 166 height 13
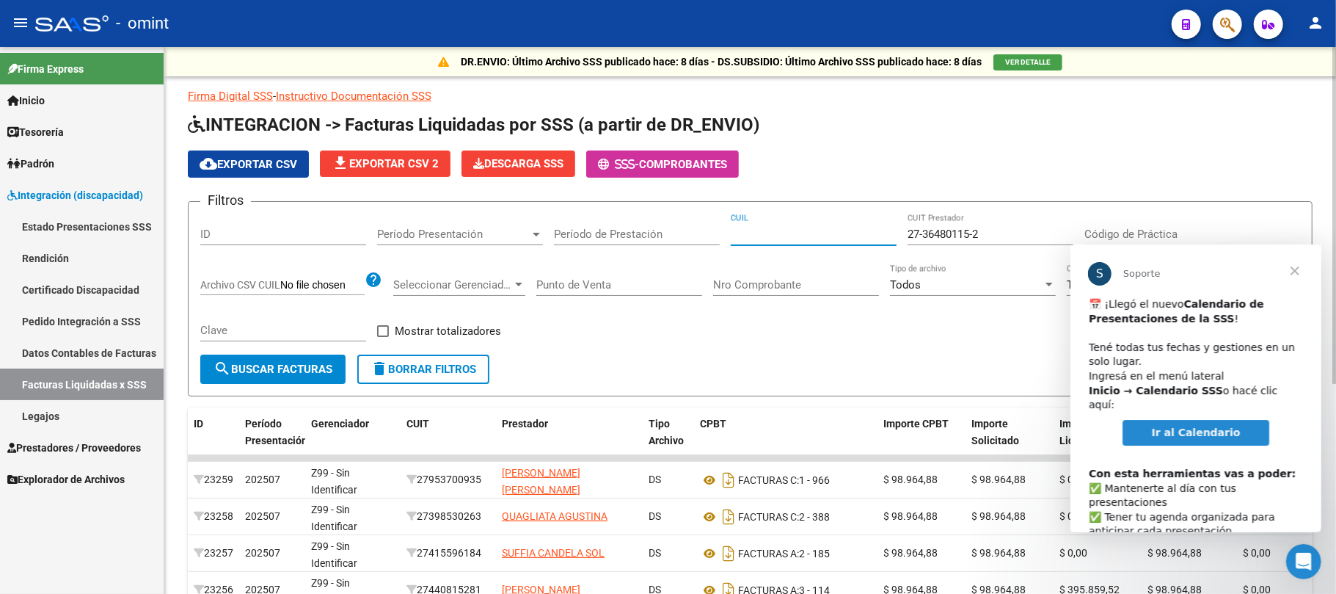
paste input "23-58389725-9"
type input "23-58389725-9"
click at [1298, 271] on span "Cerrar" at bounding box center [1294, 270] width 53 height 53
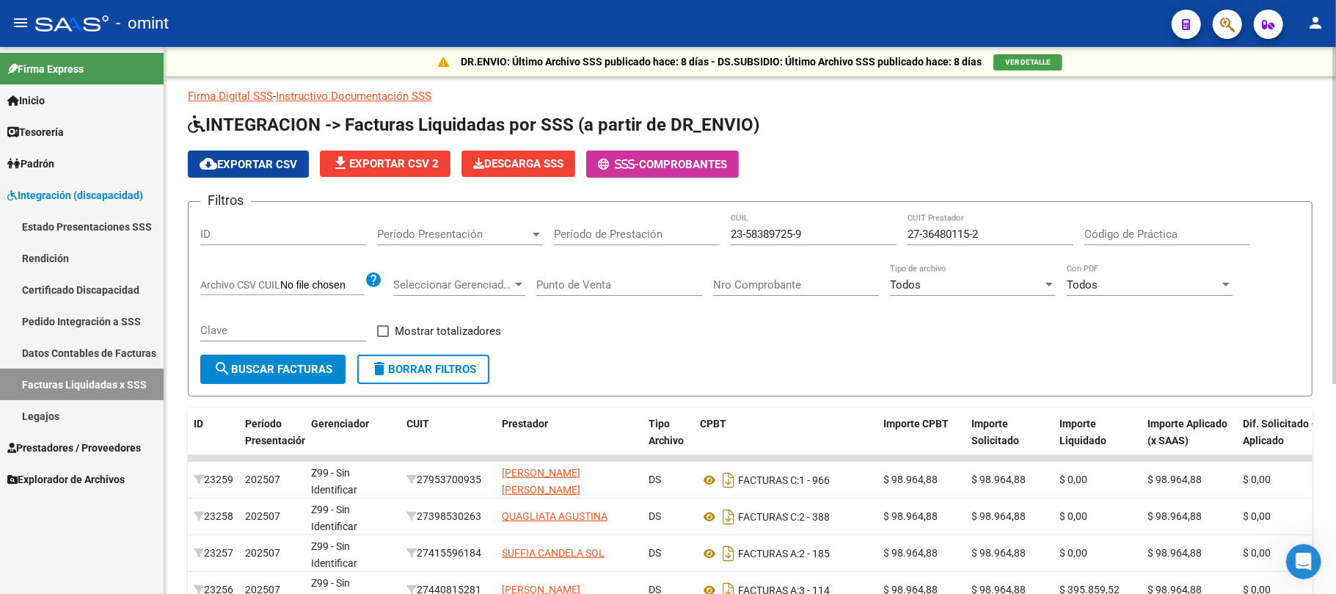
click at [236, 376] on button "search Buscar Facturas" at bounding box center [272, 368] width 145 height 29
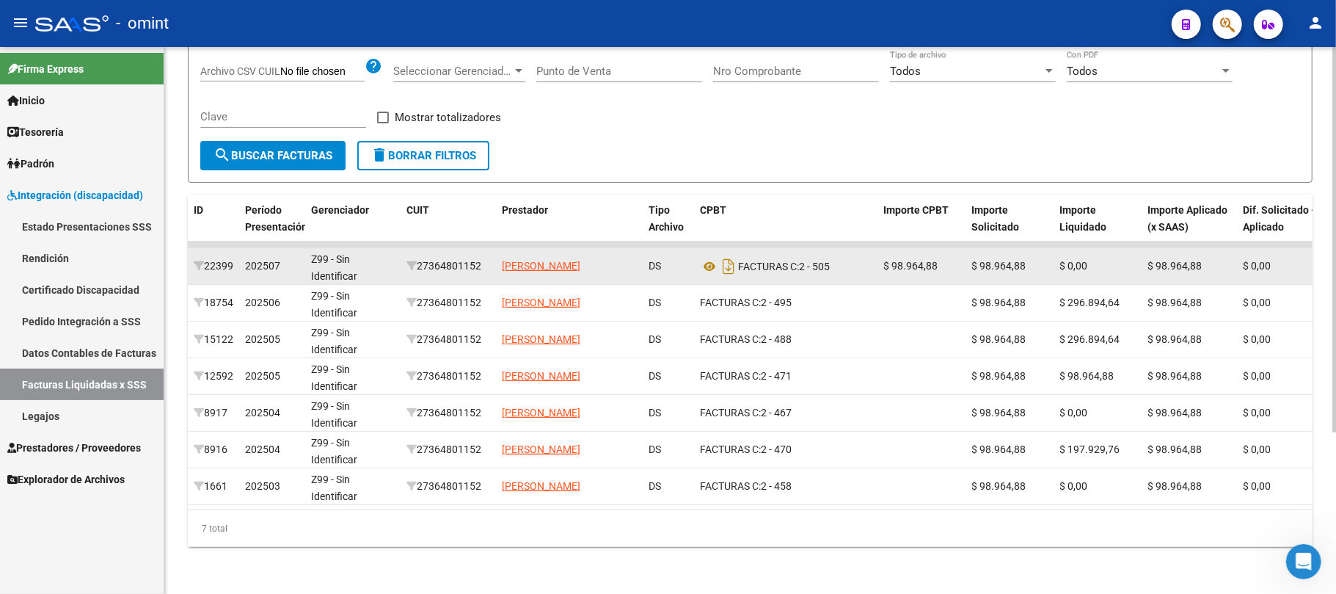
click at [451, 258] on div "27364801152" at bounding box center [449, 266] width 84 height 17
copy div "27364801152"
